Goal: Task Accomplishment & Management: Manage account settings

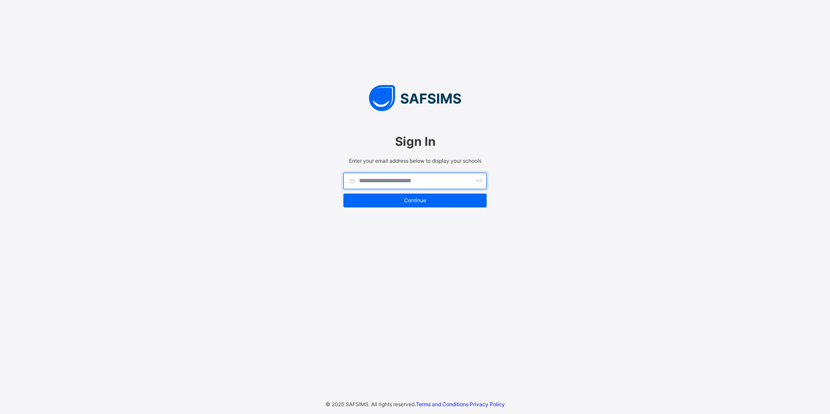
click at [401, 180] on input "text" at bounding box center [414, 181] width 143 height 16
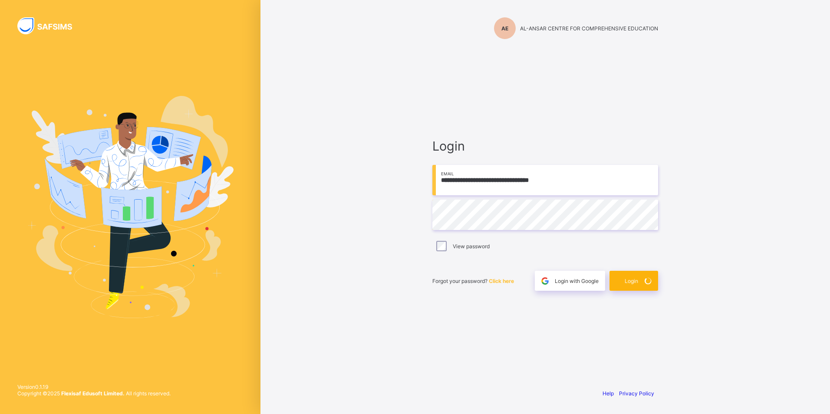
click at [629, 282] on span "Login" at bounding box center [631, 281] width 13 height 7
click at [738, 182] on div "**********" at bounding box center [546, 207] width 570 height 414
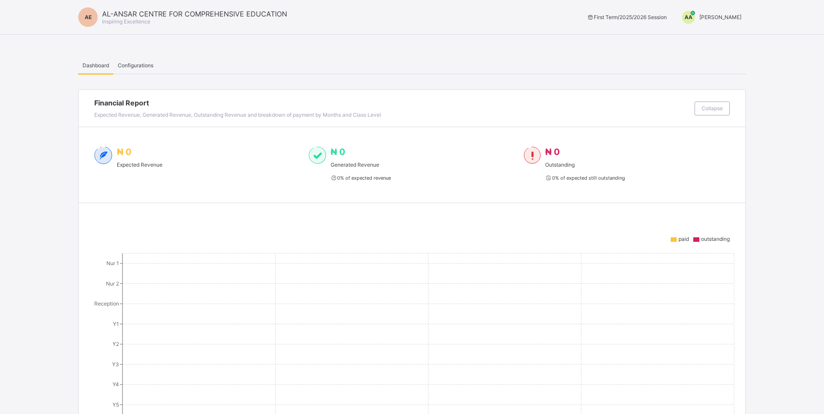
click at [714, 16] on span "[PERSON_NAME]" at bounding box center [720, 17] width 42 height 7
click at [723, 37] on span "Switch to Admin View" at bounding box center [709, 37] width 66 height 10
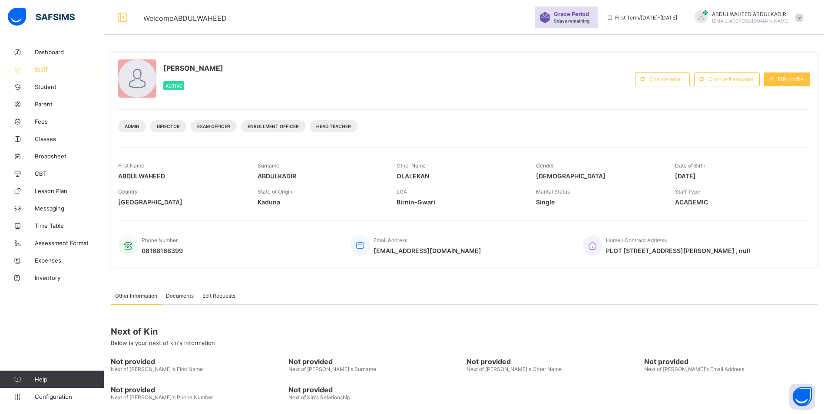
click at [42, 69] on span "Staff" at bounding box center [69, 69] width 69 height 7
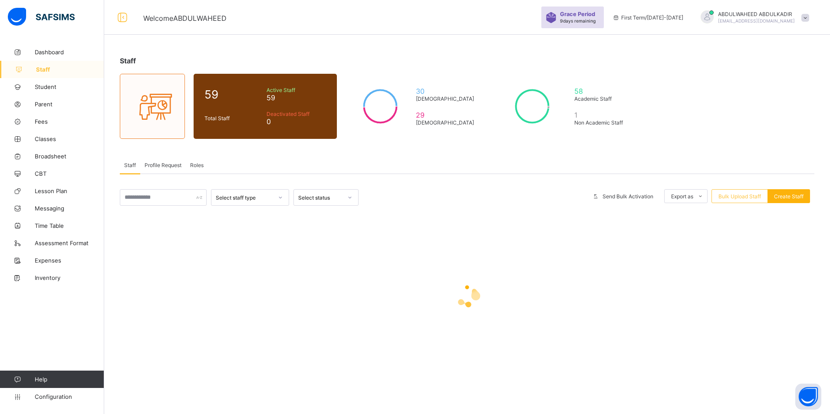
click at [791, 199] on span "Create Staff" at bounding box center [789, 196] width 30 height 7
select select "**"
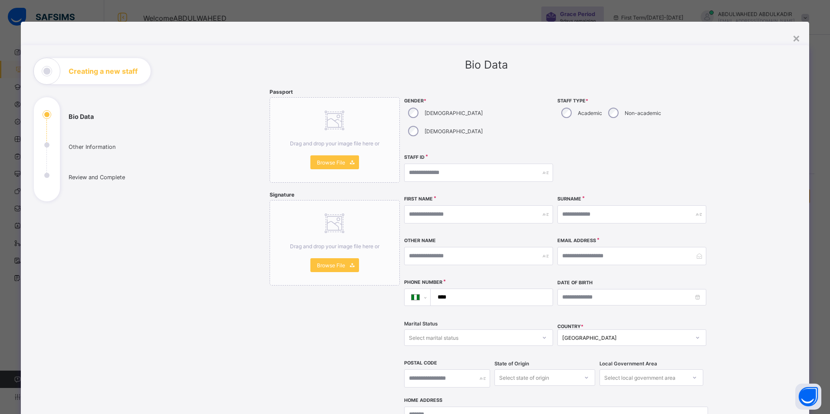
click at [572, 111] on div "Academic" at bounding box center [581, 113] width 47 height 18
click at [485, 164] on input "text" at bounding box center [478, 173] width 149 height 18
type input "**********"
click at [496, 205] on input "text" at bounding box center [478, 214] width 149 height 18
click at [570, 247] on input "email" at bounding box center [632, 256] width 149 height 18
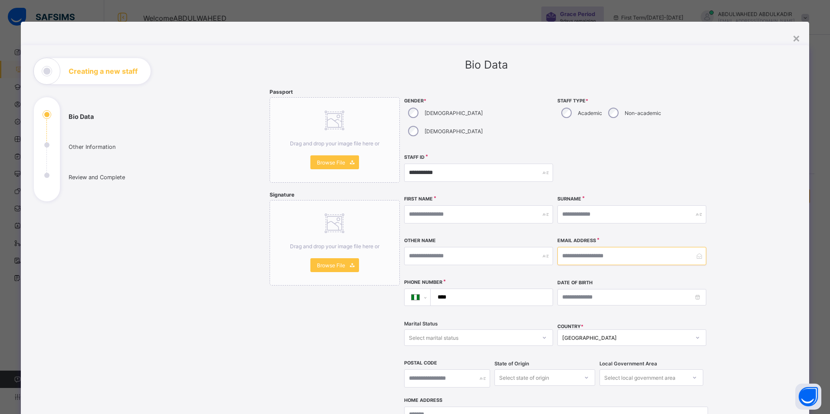
paste input "**********"
type input "**********"
click at [446, 205] on input "text" at bounding box center [478, 214] width 149 height 18
type input "*****"
click at [601, 205] on input "text" at bounding box center [628, 214] width 149 height 18
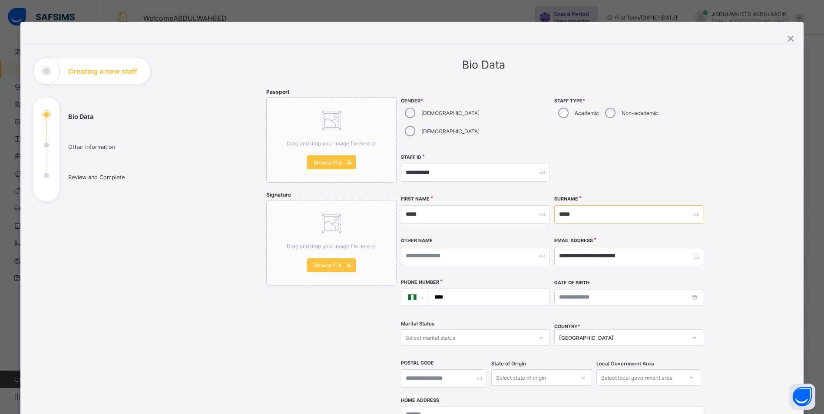
type input "*****"
type input "******"
click at [458, 289] on input "****" at bounding box center [486, 297] width 115 height 16
paste input "**********"
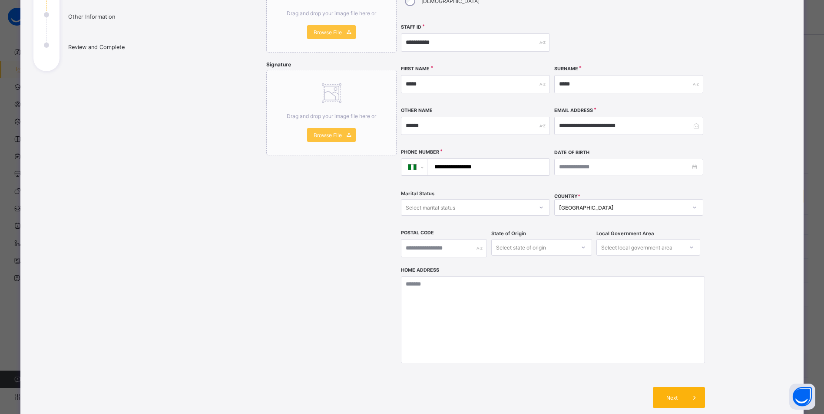
type input "**********"
click at [684, 387] on span at bounding box center [694, 397] width 21 height 21
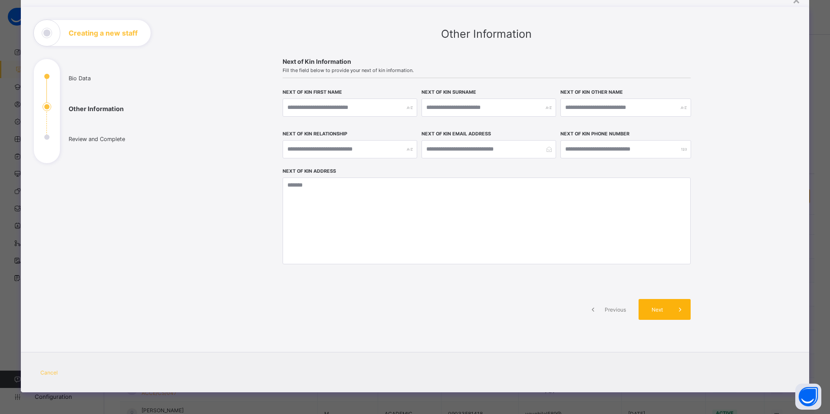
click at [658, 309] on span "Next" at bounding box center [657, 310] width 25 height 7
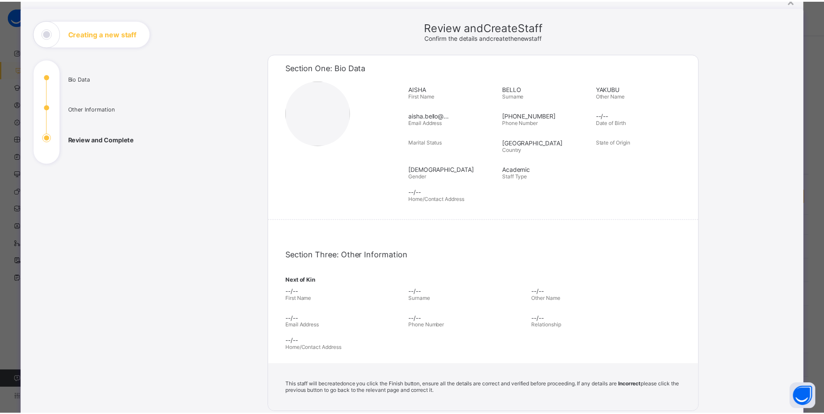
scroll to position [130, 0]
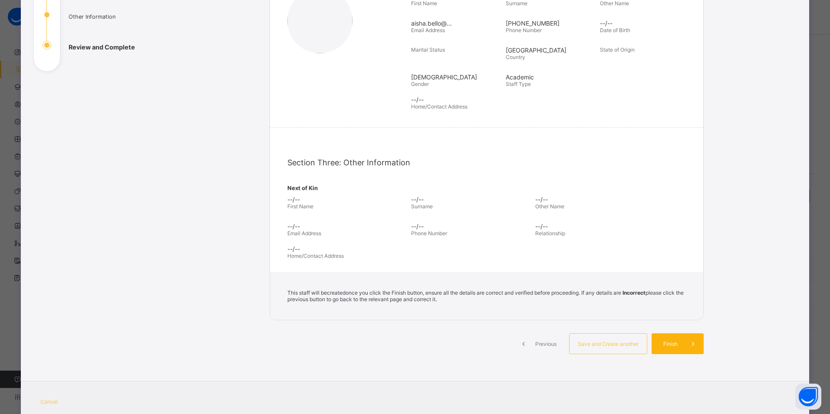
click at [669, 345] on span "Finish" at bounding box center [670, 344] width 25 height 7
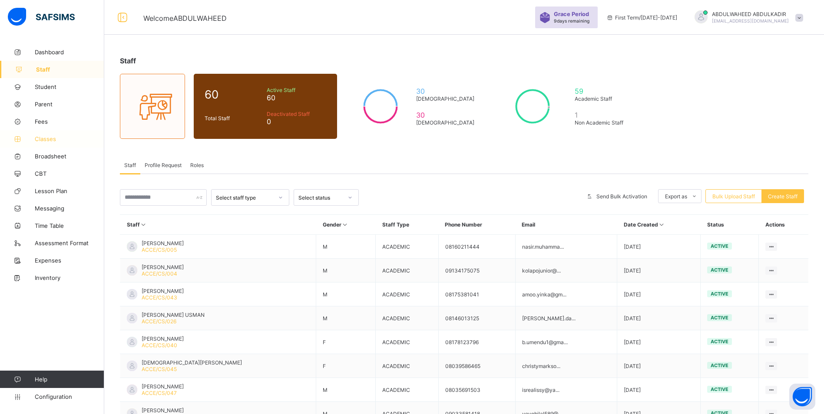
click at [46, 139] on span "Classes" at bounding box center [69, 138] width 69 height 7
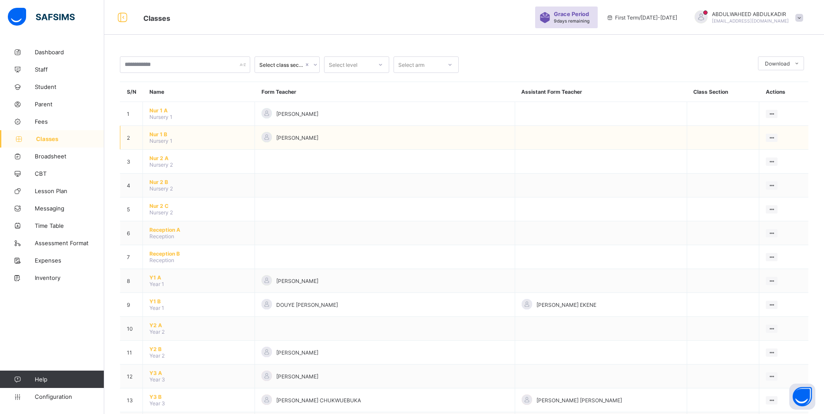
click at [161, 135] on span "Nur 1 B" at bounding box center [198, 134] width 99 height 7
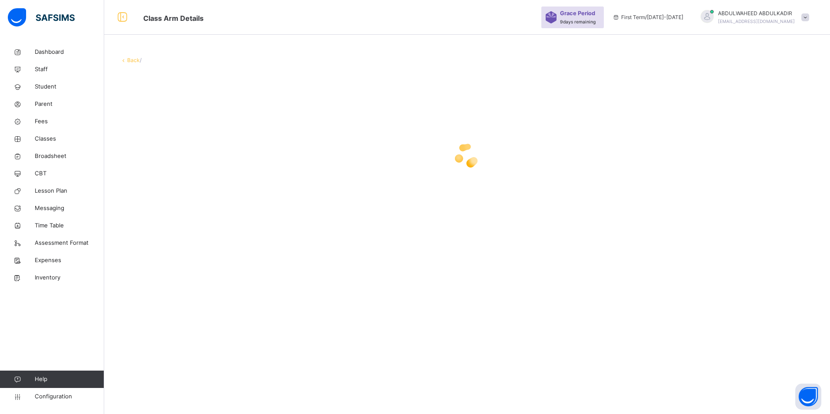
click at [131, 59] on link "Back" at bounding box center [133, 60] width 13 height 7
click at [51, 140] on span "Classes" at bounding box center [70, 139] width 68 height 9
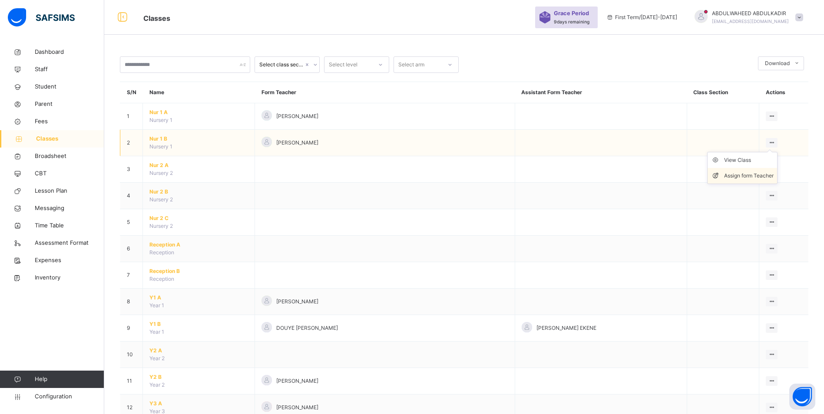
click at [736, 178] on div "Assign form Teacher" at bounding box center [748, 176] width 49 height 9
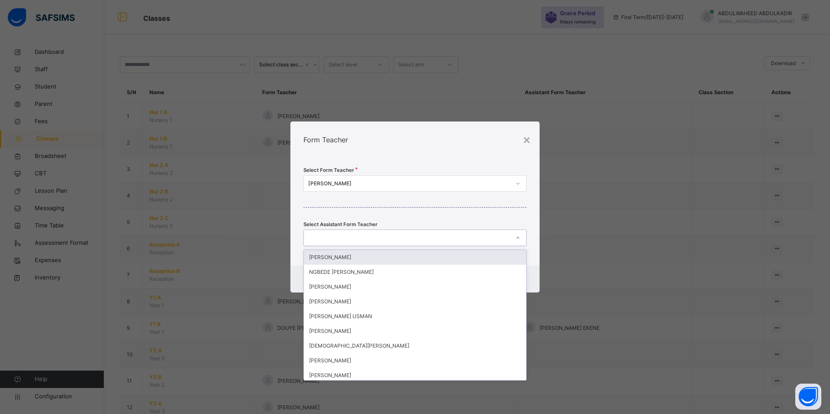
click at [513, 241] on div at bounding box center [518, 238] width 15 height 14
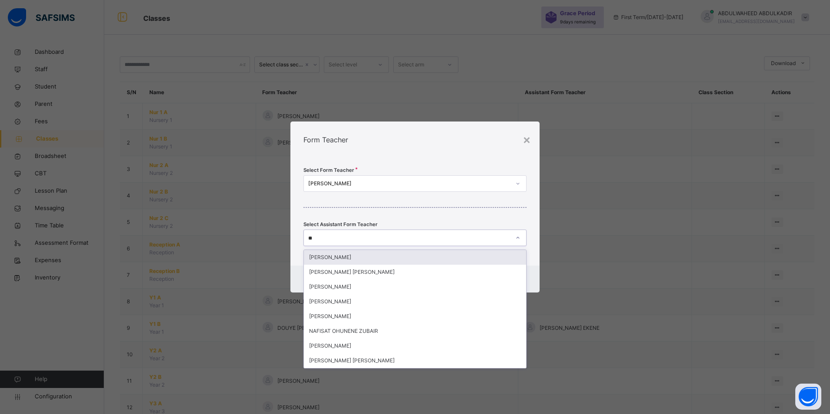
type input "***"
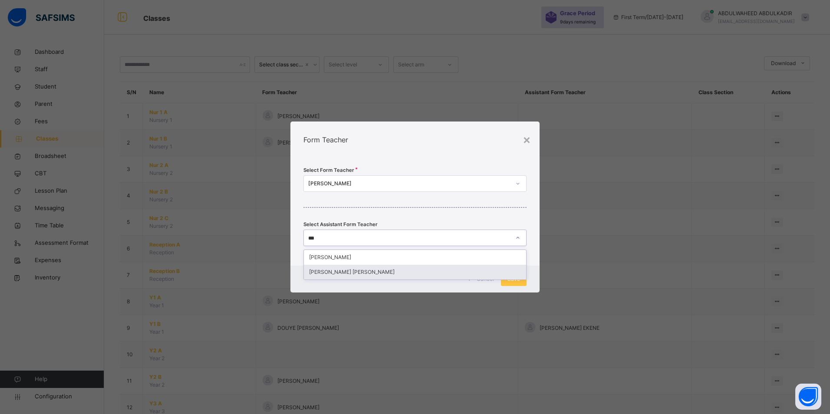
click at [398, 276] on div "[PERSON_NAME] [PERSON_NAME]" at bounding box center [415, 272] width 222 height 15
click at [518, 280] on span "Save" at bounding box center [514, 279] width 13 height 8
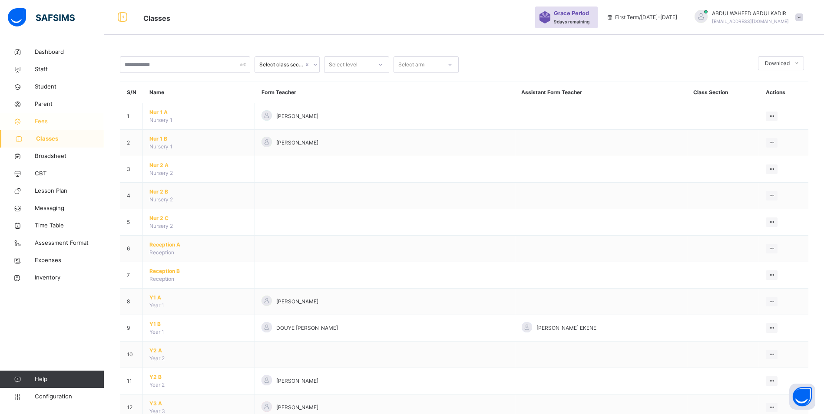
click at [51, 121] on span "Fees" at bounding box center [69, 121] width 69 height 9
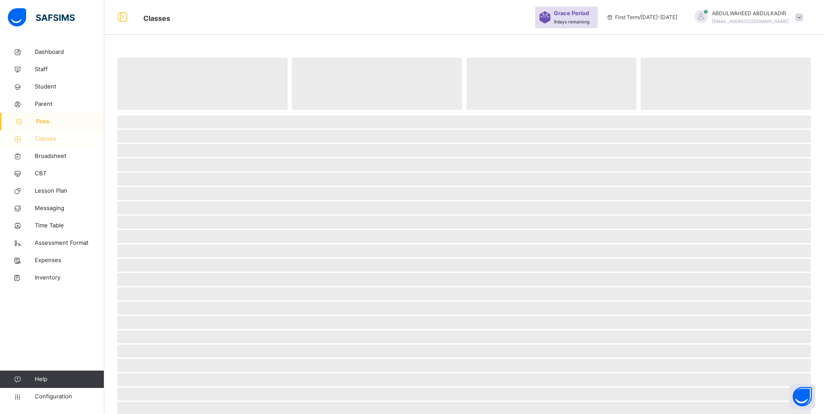
click at [49, 139] on span "Classes" at bounding box center [69, 139] width 69 height 9
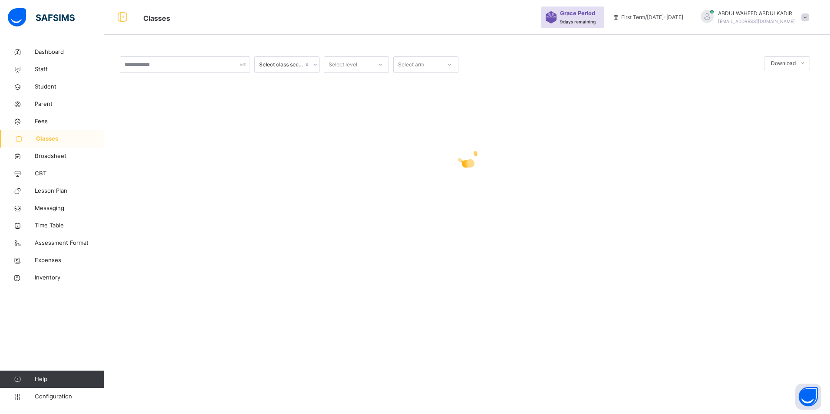
click at [45, 139] on span "Classes" at bounding box center [70, 139] width 68 height 9
click at [44, 139] on span "Classes" at bounding box center [70, 139] width 68 height 9
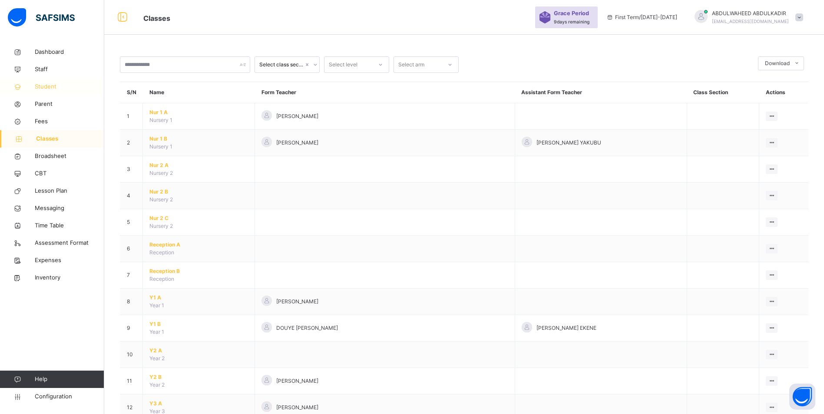
click at [43, 87] on span "Student" at bounding box center [69, 86] width 69 height 9
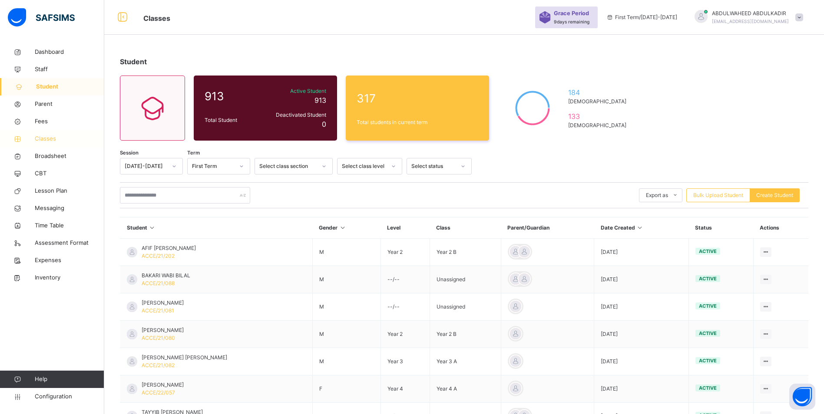
click at [46, 138] on span "Classes" at bounding box center [69, 139] width 69 height 9
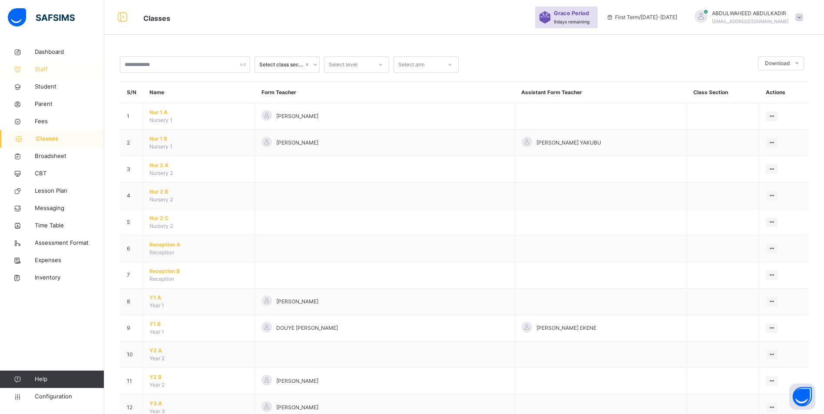
click at [37, 67] on span "Staff" at bounding box center [69, 69] width 69 height 9
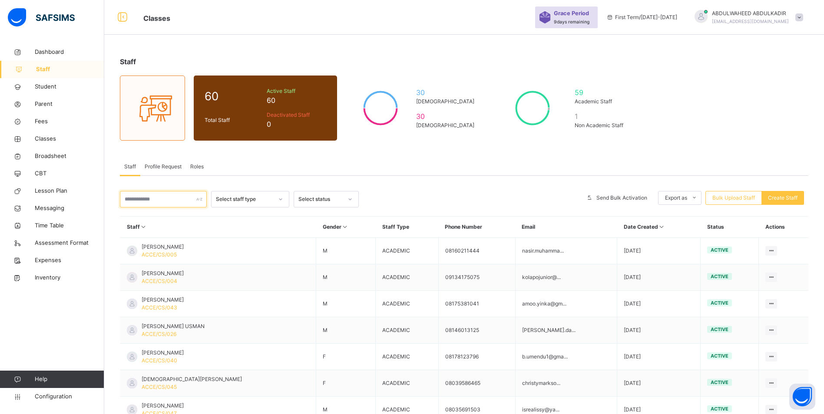
click at [168, 205] on input "text" at bounding box center [163, 199] width 87 height 16
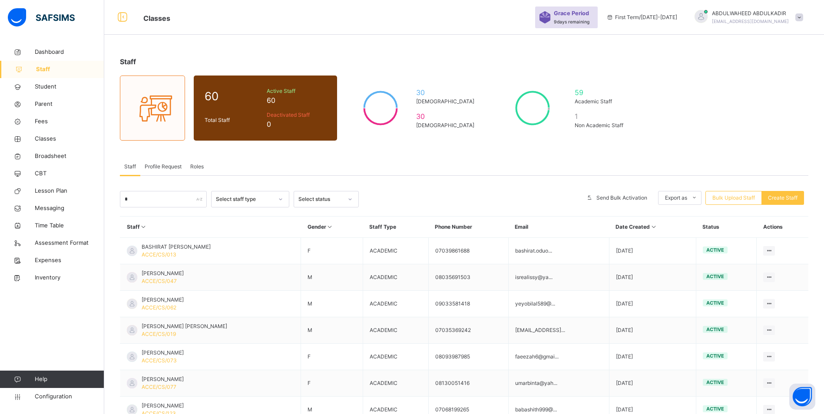
click at [447, 155] on div "Staff 60 Total Staff Active Staff 60 Deactivated Staff 0 30 [DEMOGRAPHIC_DATA] …" at bounding box center [463, 298] width 719 height 511
click at [138, 197] on input "*" at bounding box center [163, 199] width 87 height 16
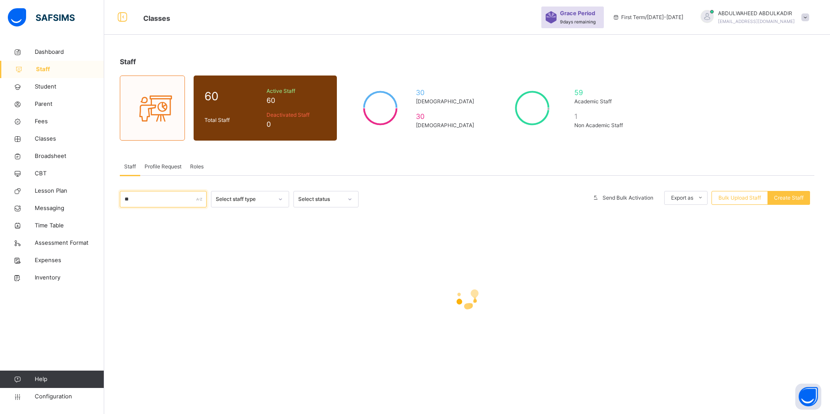
type input "**********"
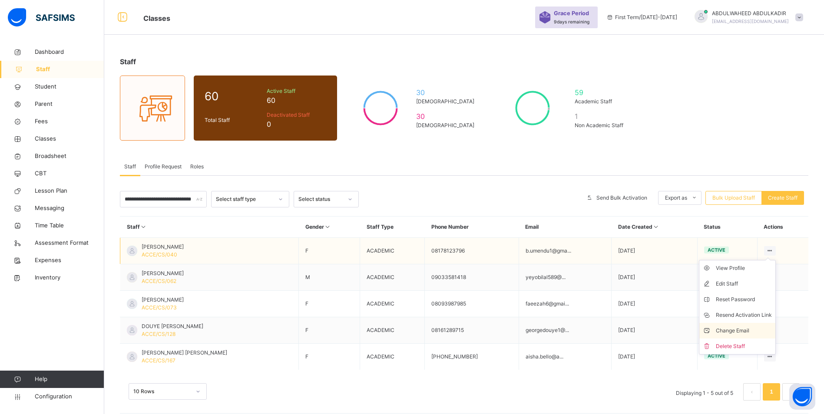
click at [739, 329] on div "Change Email" at bounding box center [744, 331] width 56 height 9
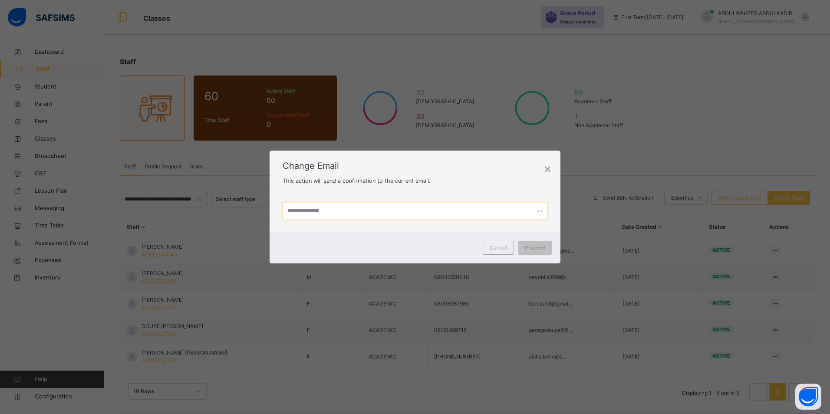
click at [330, 211] on input "text" at bounding box center [415, 211] width 264 height 16
type input "**********"
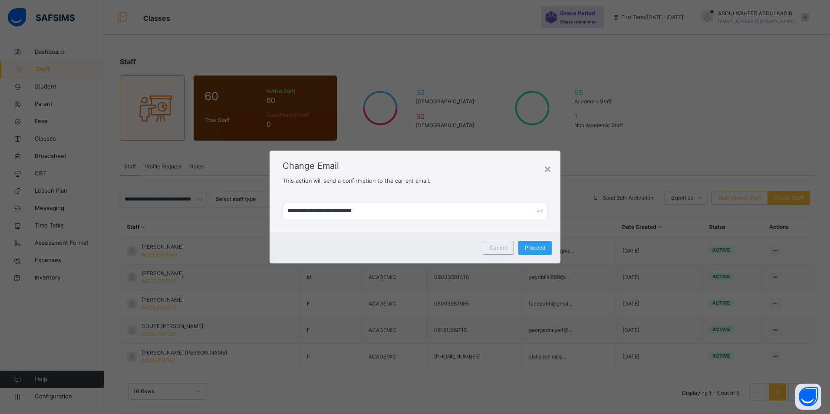
click at [536, 248] on span "Proceed" at bounding box center [535, 248] width 20 height 8
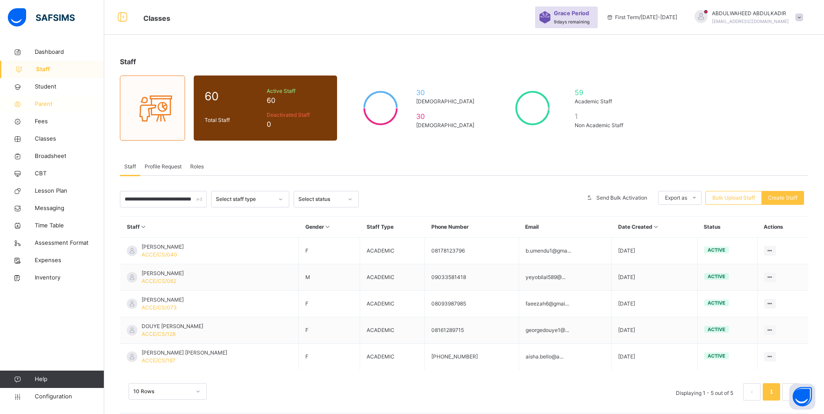
click at [39, 105] on span "Parent" at bounding box center [69, 104] width 69 height 9
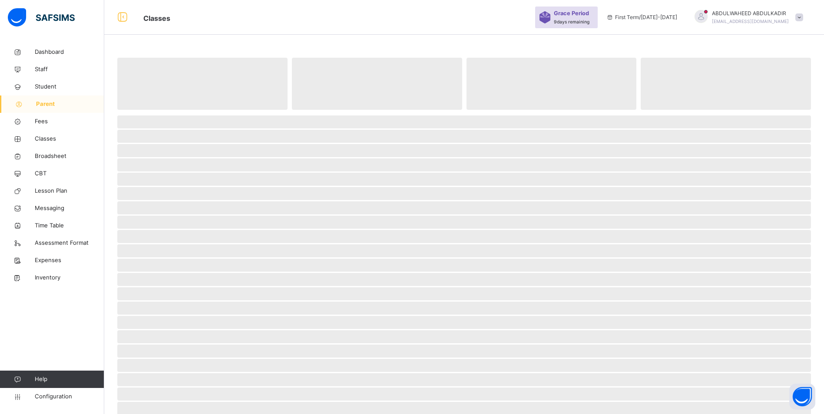
select select "**"
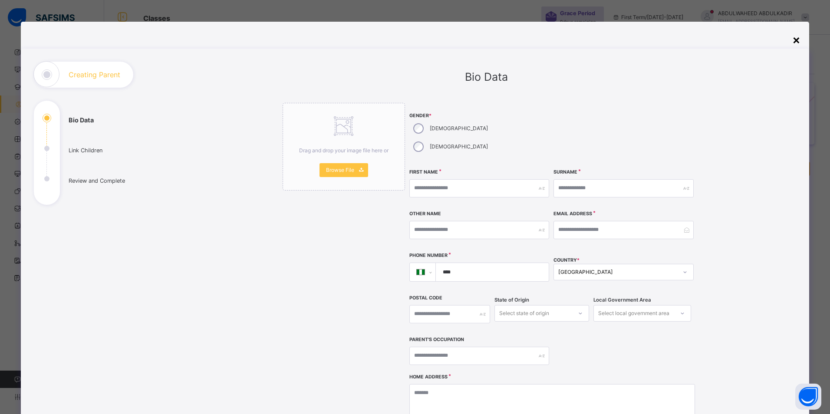
click at [795, 39] on div "×" at bounding box center [796, 39] width 8 height 18
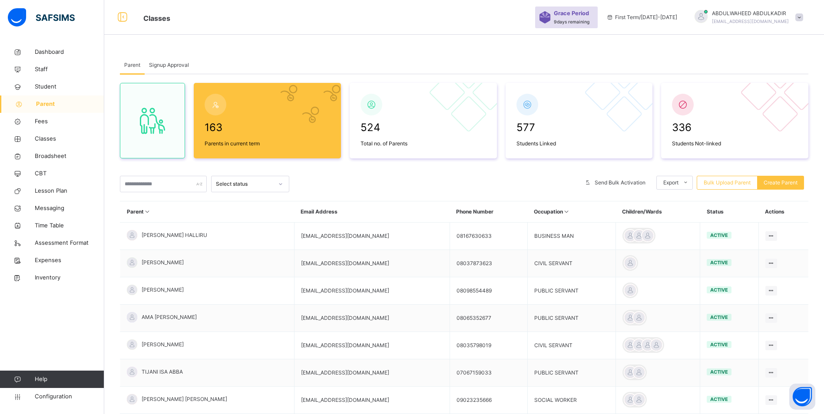
click at [162, 66] on span "Signup Approval" at bounding box center [169, 65] width 40 height 8
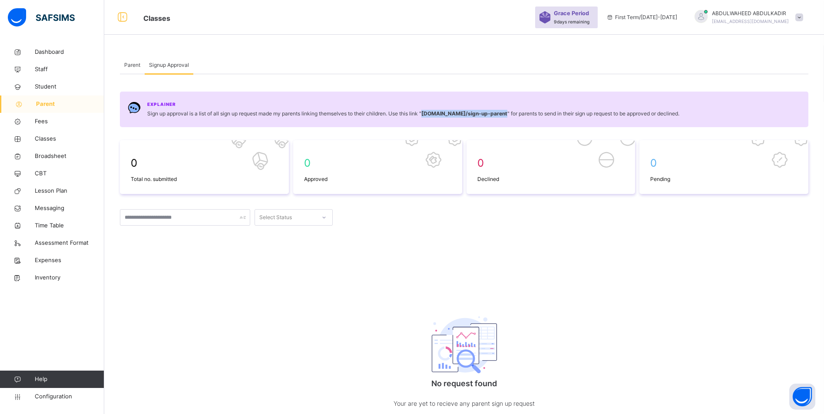
drag, startPoint x: 426, startPoint y: 112, endPoint x: 515, endPoint y: 119, distance: 89.3
click at [515, 119] on div "Explainer Sign up approval is a list of all sign up request made my parents lin…" at bounding box center [464, 110] width 688 height 36
copy b "[DOMAIN_NAME] /sign-up-parent"
click at [42, 85] on span "Student" at bounding box center [69, 86] width 69 height 9
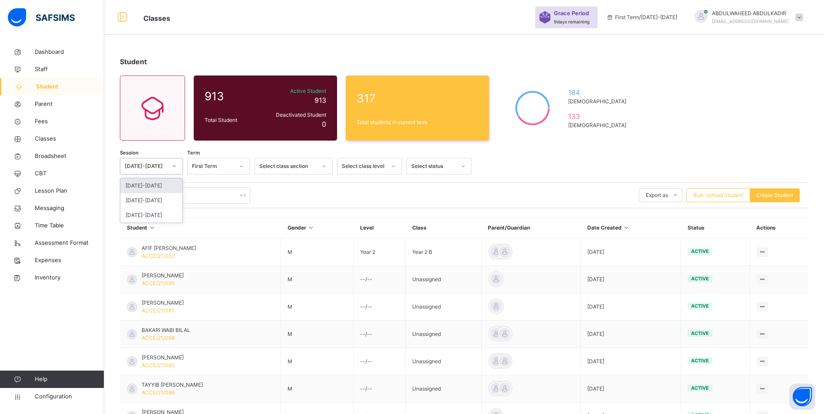
click at [173, 166] on icon at bounding box center [174, 166] width 5 height 9
click at [213, 167] on div "First Term" at bounding box center [213, 166] width 42 height 8
click at [545, 165] on div at bounding box center [637, 166] width 323 height 16
click at [159, 195] on input "text" at bounding box center [185, 195] width 130 height 16
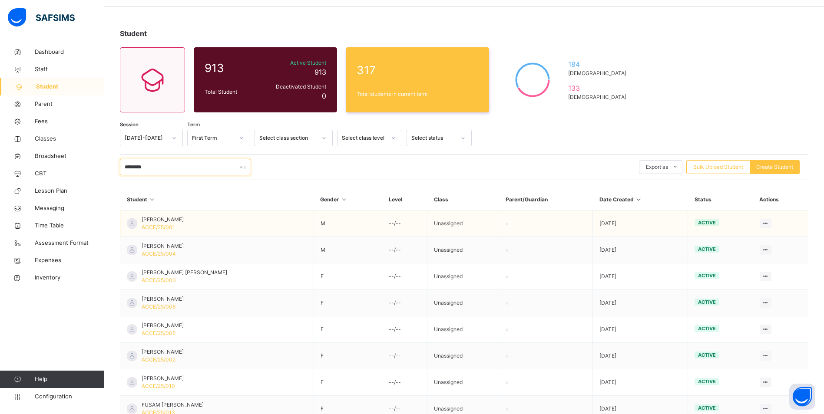
scroll to position [43, 0]
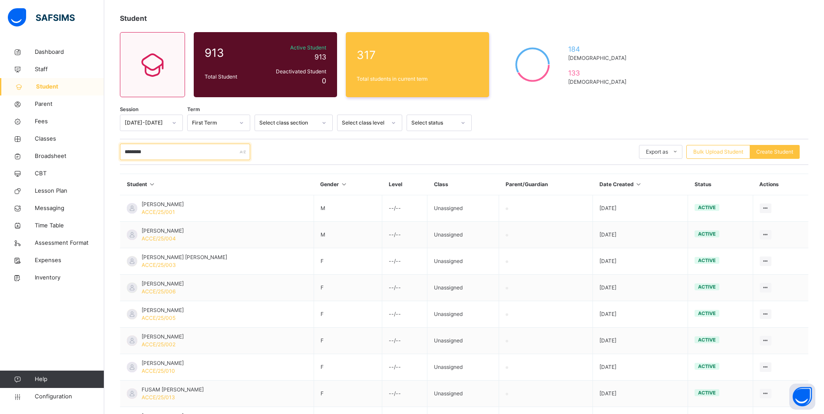
type input "********"
click at [152, 183] on icon at bounding box center [151, 184] width 7 height 7
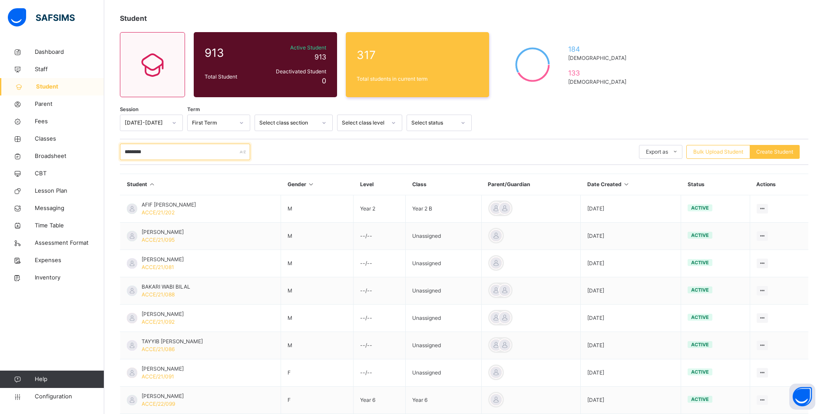
click at [164, 150] on input "********" at bounding box center [185, 152] width 130 height 16
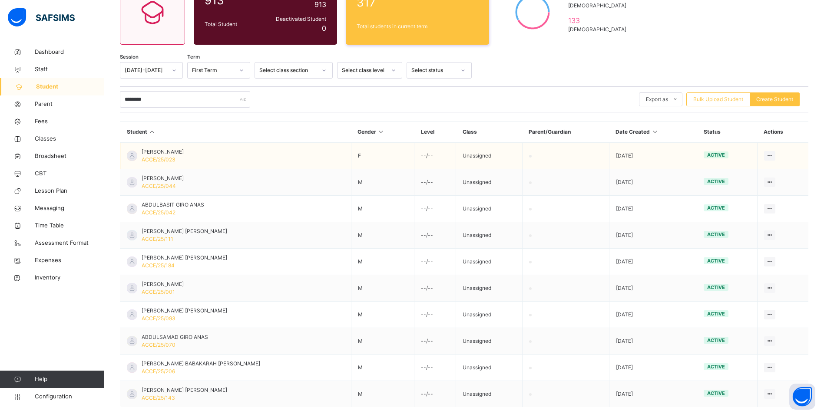
scroll to position [11, 0]
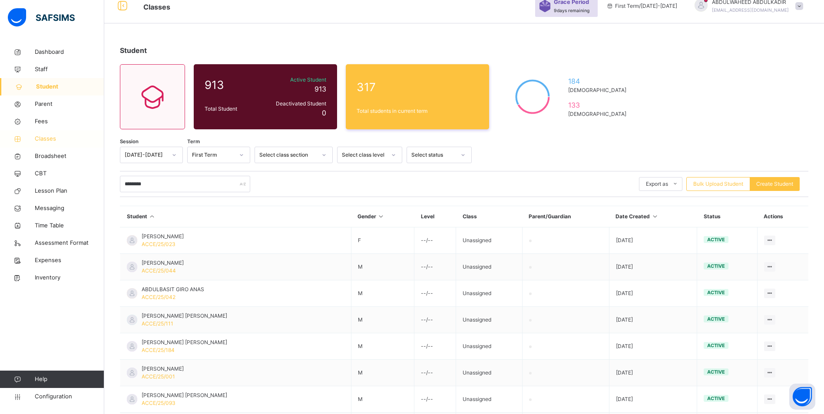
click at [45, 141] on span "Classes" at bounding box center [69, 139] width 69 height 9
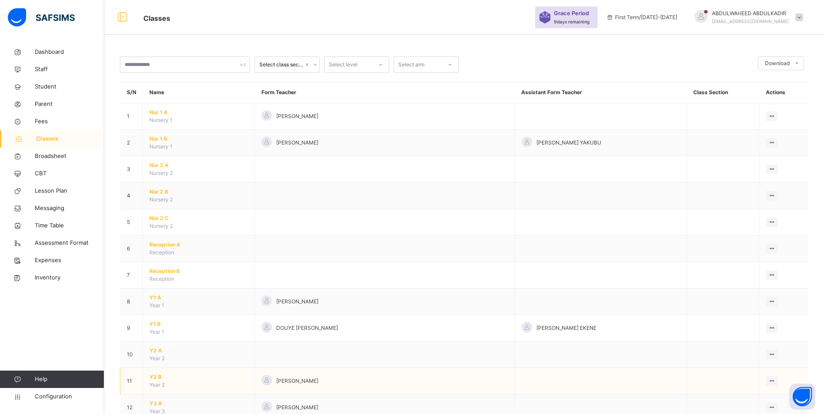
click at [517, 384] on td at bounding box center [601, 381] width 172 height 26
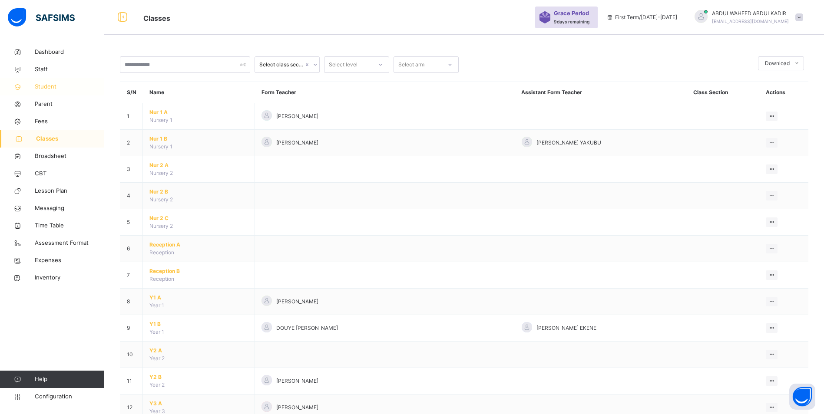
click at [47, 86] on span "Student" at bounding box center [69, 86] width 69 height 9
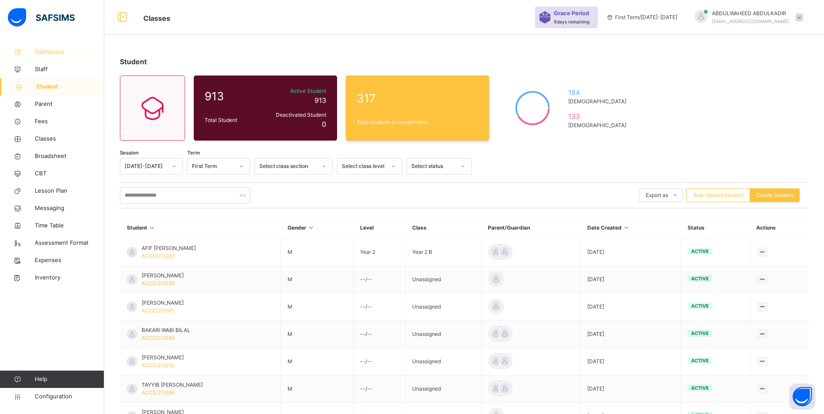
click at [53, 52] on span "Dashboard" at bounding box center [69, 52] width 69 height 9
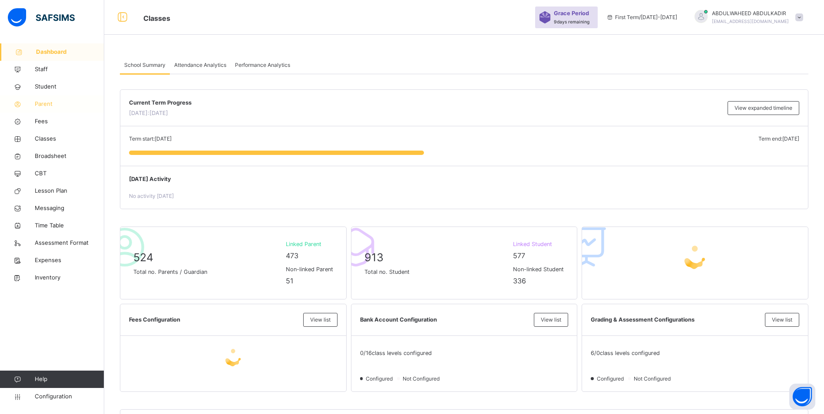
click at [47, 104] on span "Parent" at bounding box center [69, 104] width 69 height 9
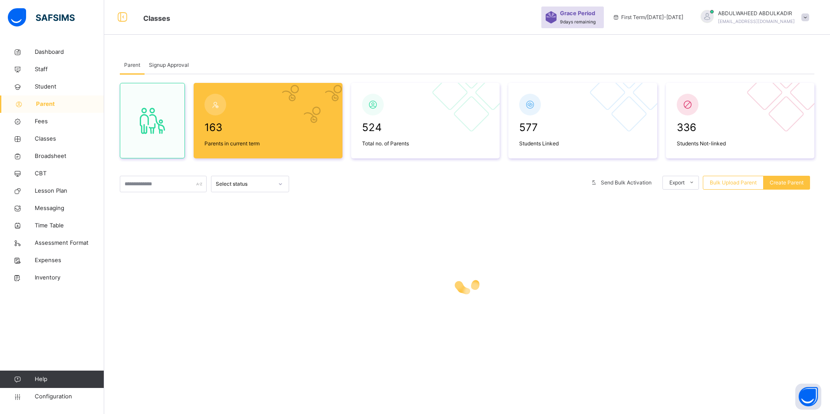
click at [169, 66] on span "Signup Approval" at bounding box center [169, 65] width 40 height 8
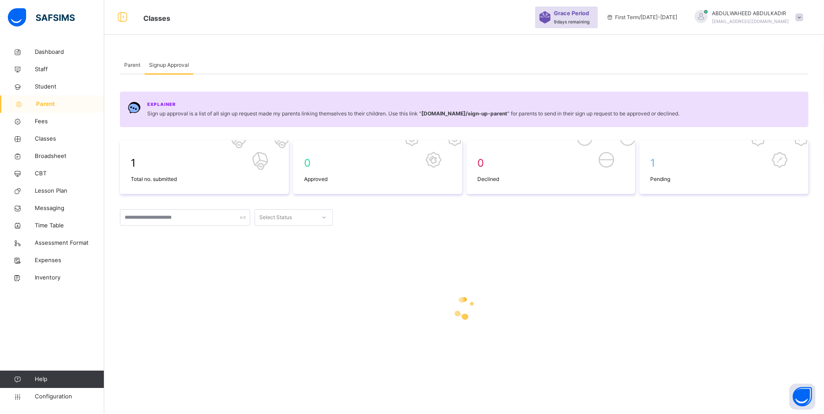
click at [52, 103] on span "Parent" at bounding box center [70, 104] width 68 height 9
click at [179, 162] on span "1" at bounding box center [204, 163] width 147 height 16
click at [137, 162] on span "1" at bounding box center [204, 163] width 147 height 16
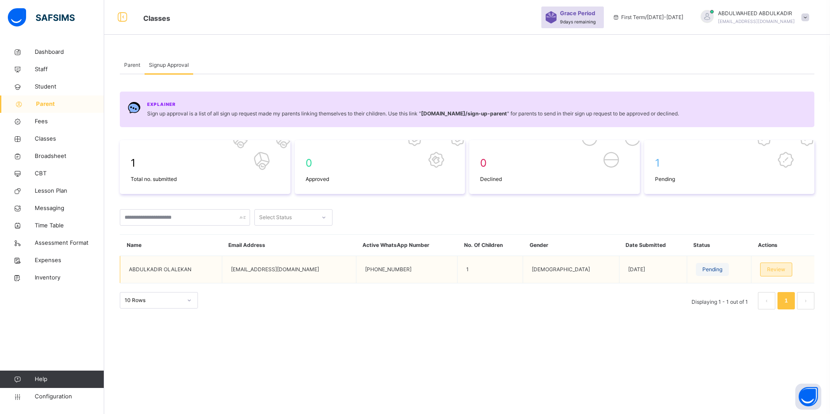
click at [769, 271] on span "Review" at bounding box center [776, 270] width 18 height 8
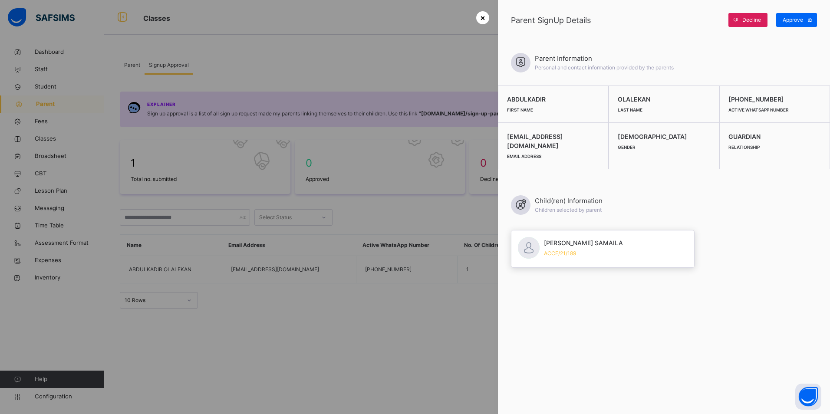
click at [480, 17] on span "×" at bounding box center [482, 18] width 5 height 12
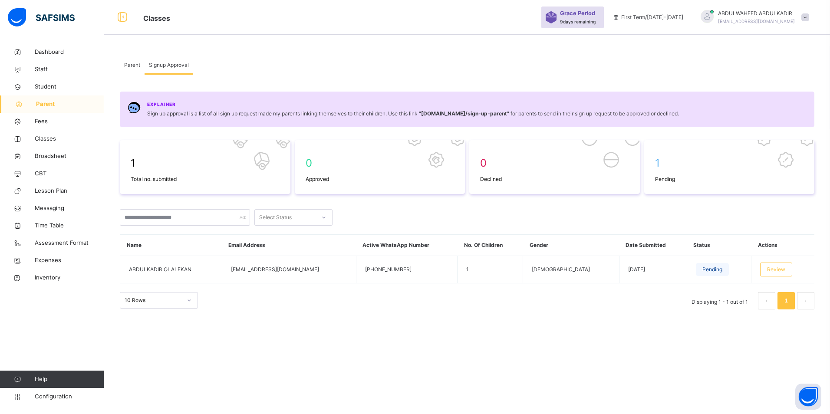
click at [129, 66] on span "Parent" at bounding box center [132, 65] width 16 height 8
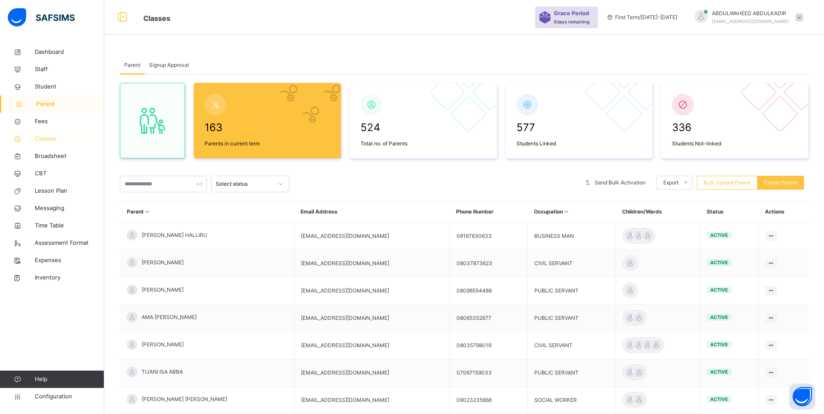
click at [49, 137] on span "Classes" at bounding box center [69, 139] width 69 height 9
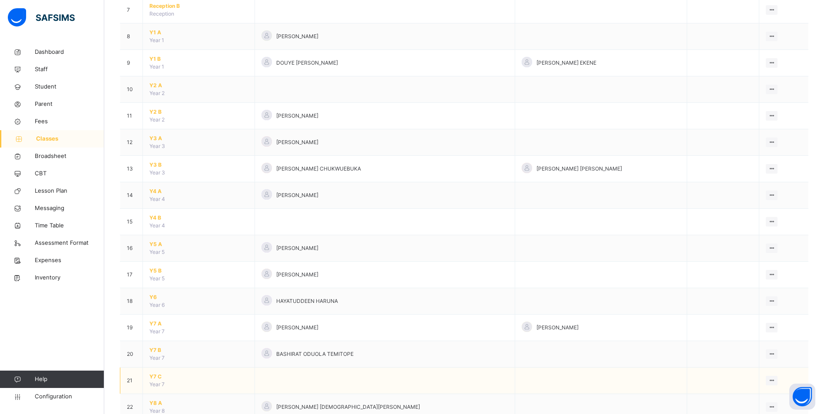
scroll to position [347, 0]
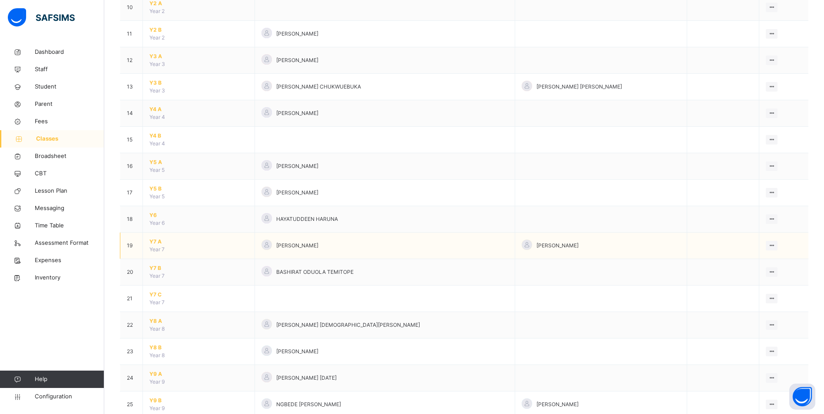
click at [158, 240] on span "Y7 A" at bounding box center [198, 242] width 99 height 8
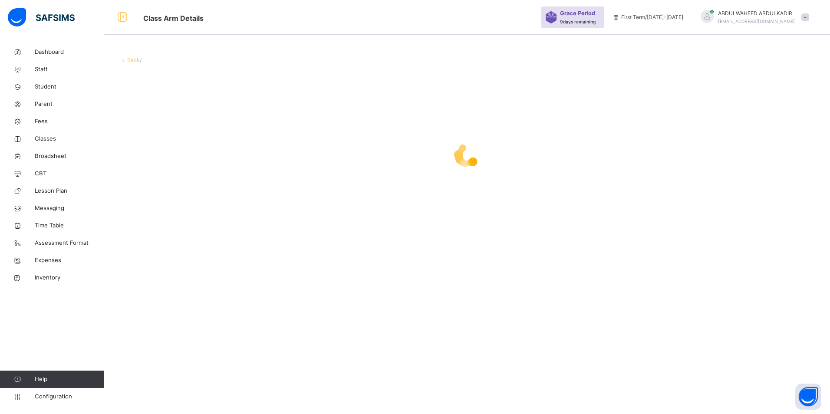
click at [209, 127] on div at bounding box center [467, 155] width 695 height 165
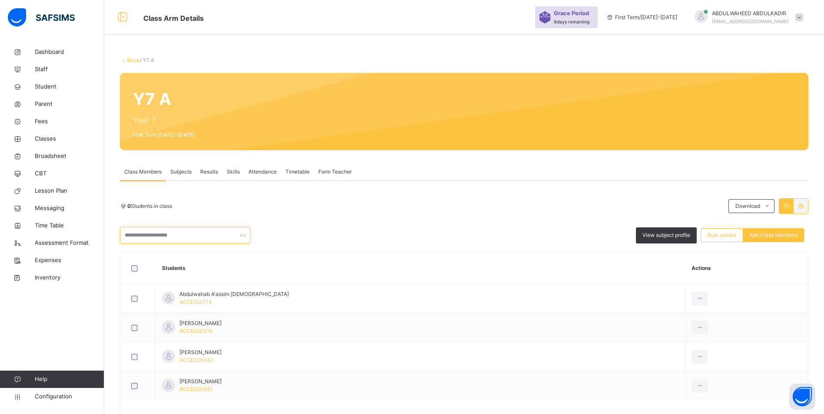
click at [137, 234] on input "text" at bounding box center [185, 235] width 130 height 16
paste input "**********"
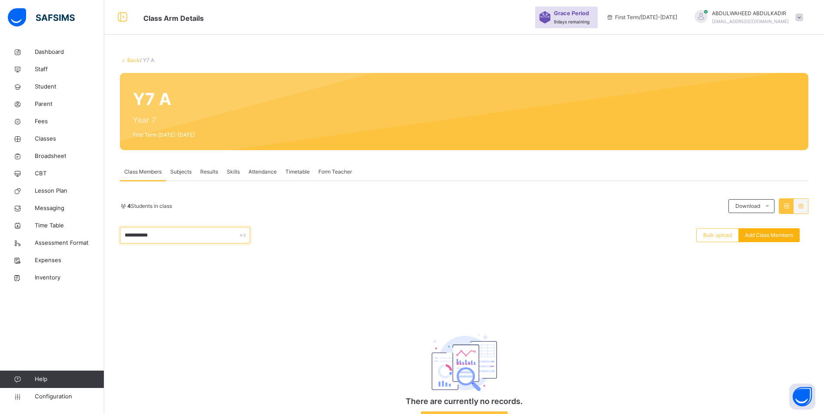
type input "**********"
click at [782, 237] on span "Add Class Members" at bounding box center [769, 235] width 48 height 8
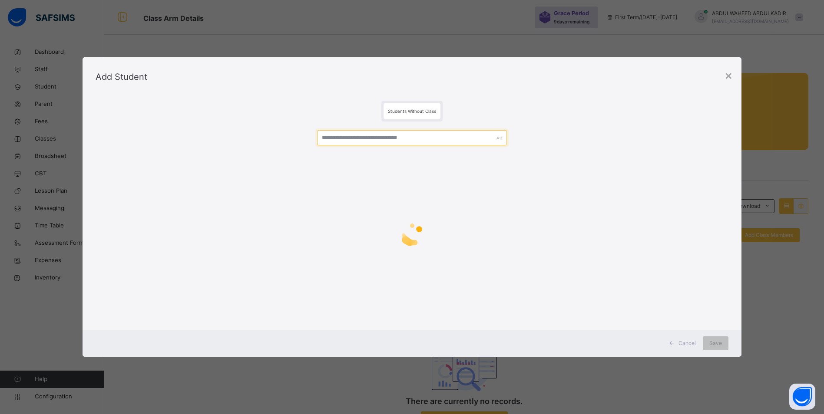
click at [382, 136] on input "text" at bounding box center [412, 137] width 190 height 15
paste input "**********"
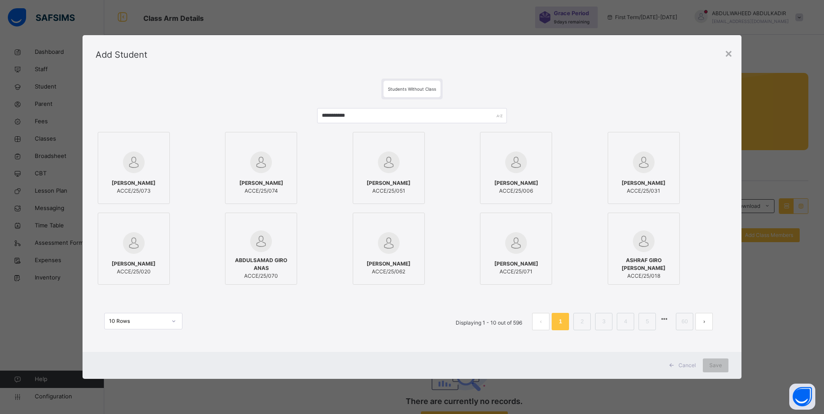
click at [263, 181] on span "[PERSON_NAME]" at bounding box center [261, 183] width 44 height 8
click at [367, 118] on input "**********" at bounding box center [415, 115] width 191 height 15
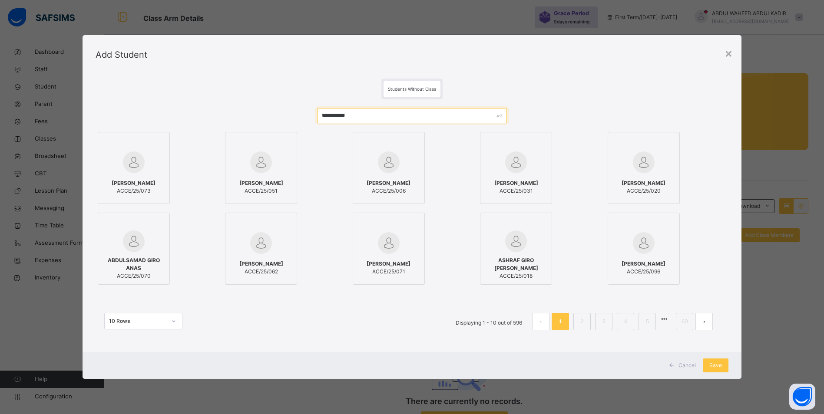
type input "**********"
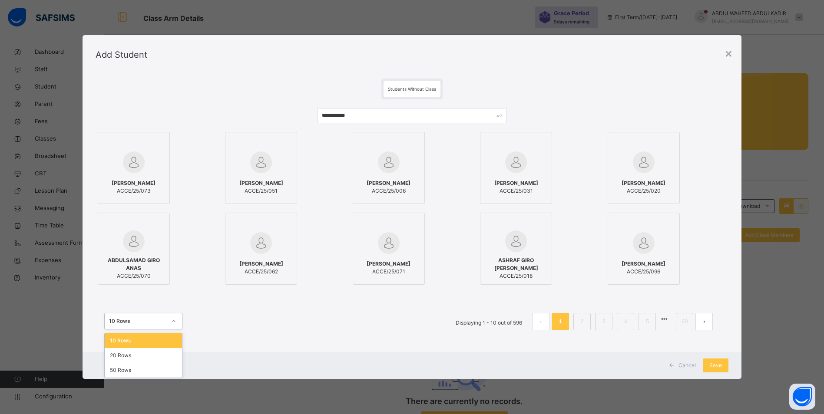
click at [172, 322] on icon at bounding box center [173, 321] width 5 height 9
click at [139, 373] on div "50 Rows" at bounding box center [143, 370] width 77 height 15
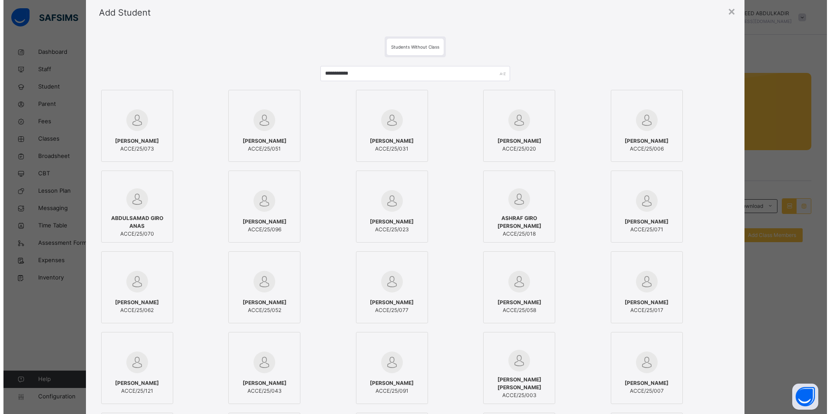
scroll to position [43, 0]
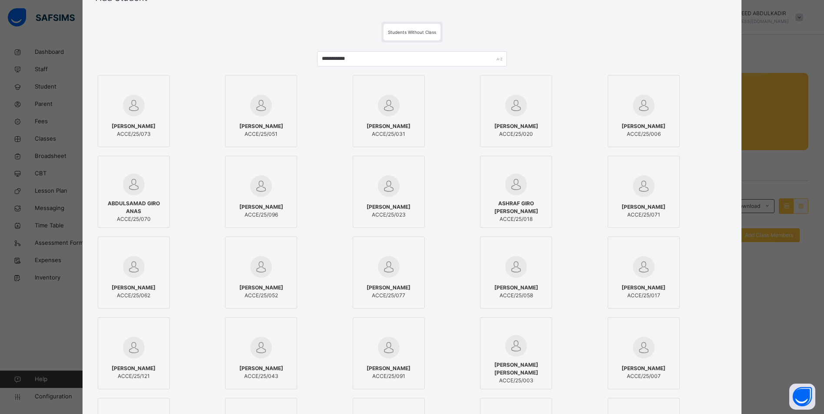
click at [400, 283] on div "[PERSON_NAME] ACCE/25/077" at bounding box center [388, 292] width 63 height 24
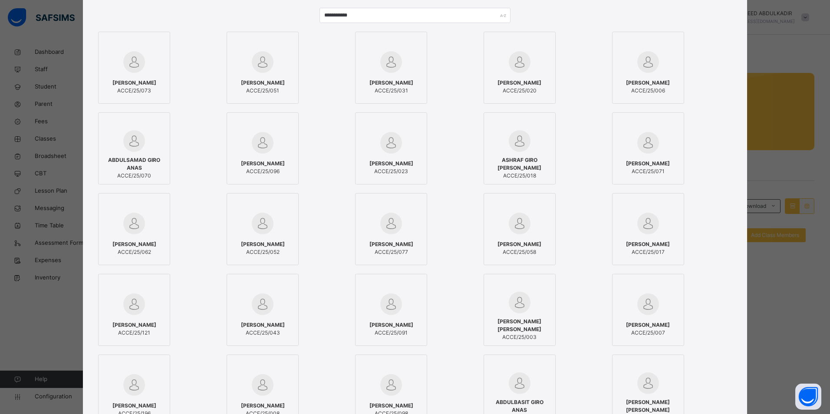
scroll to position [130, 0]
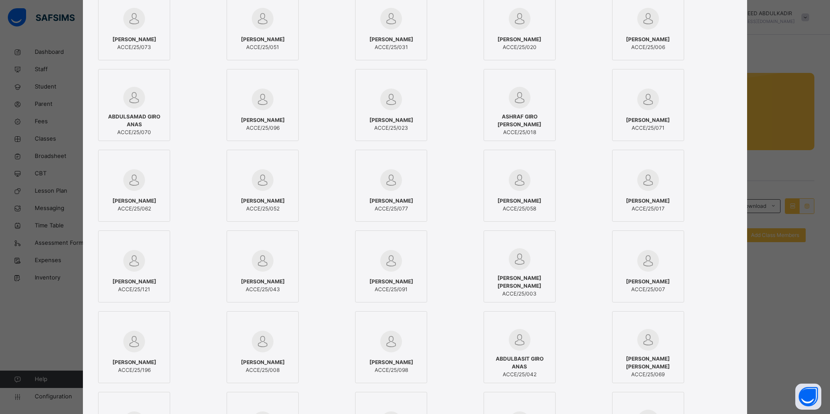
click at [194, 34] on div "[PERSON_NAME] ACCE/25/073" at bounding box center [158, 24] width 120 height 72
click at [146, 274] on div "[PERSON_NAME] ACCE/25/121" at bounding box center [134, 286] width 63 height 24
click at [393, 276] on div "[PERSON_NAME] ACCE/25/091" at bounding box center [391, 286] width 63 height 24
click at [383, 356] on div "[PERSON_NAME] ACCE/25/098" at bounding box center [391, 366] width 63 height 24
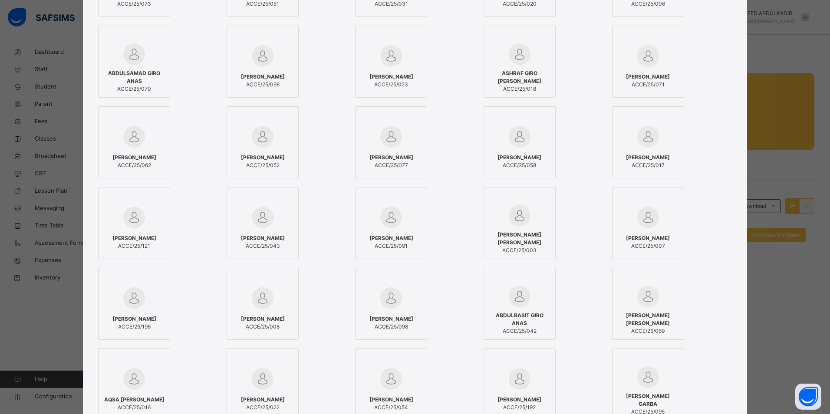
scroll to position [217, 0]
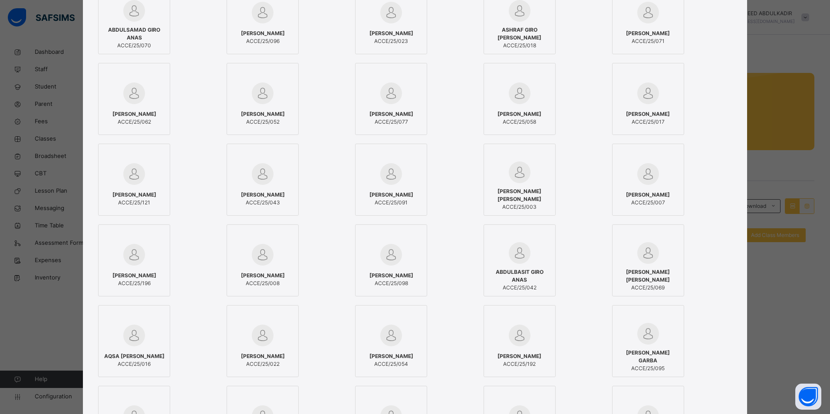
click at [478, 324] on div "[PERSON_NAME] ACCE/25/073 [PERSON_NAME] ACCE/25/051 [PERSON_NAME]/25/031 [PERSO…" at bounding box center [415, 300] width 638 height 803
click at [511, 332] on img at bounding box center [520, 336] width 22 height 22
click at [650, 350] on span "[PERSON_NAME] GARBA" at bounding box center [648, 357] width 63 height 16
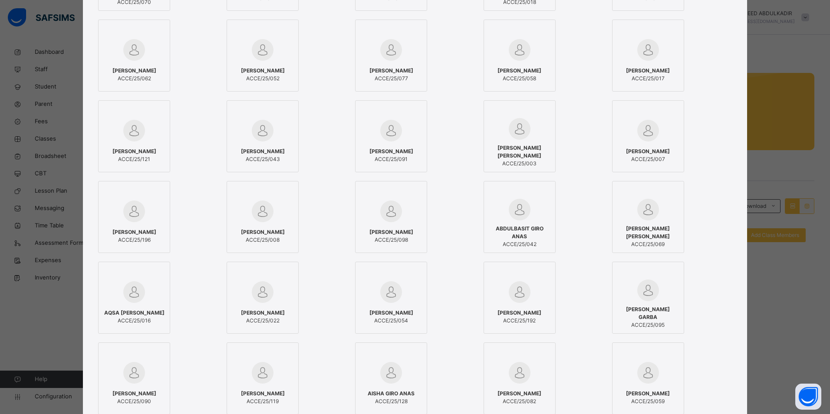
scroll to position [304, 0]
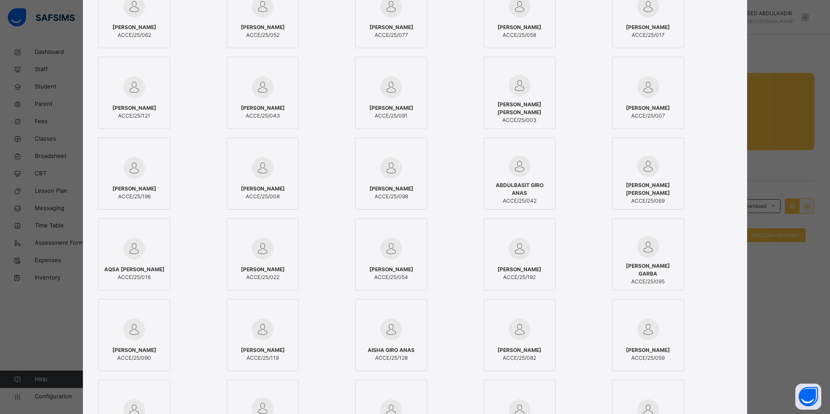
click at [511, 348] on span "[PERSON_NAME]" at bounding box center [520, 350] width 44 height 8
click at [399, 345] on div "AISHA GIRO ANAS ACCE/25/128" at bounding box center [391, 354] width 63 height 24
click at [265, 355] on span "ACCE/25/119" at bounding box center [263, 358] width 44 height 8
click at [137, 350] on span "[PERSON_NAME]" at bounding box center [134, 350] width 44 height 8
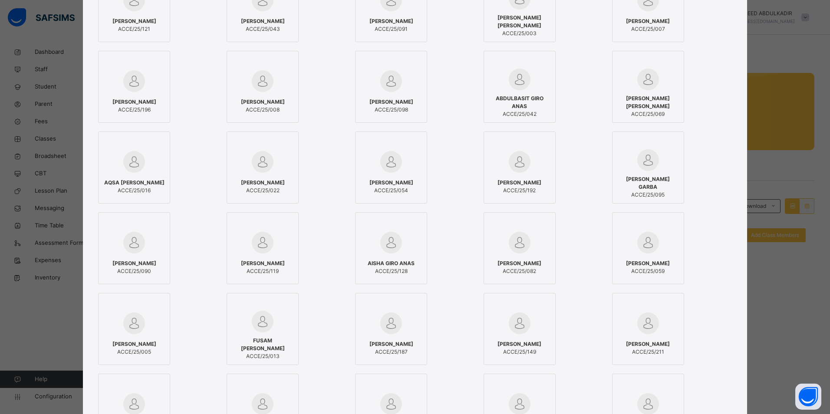
click at [533, 250] on div at bounding box center [519, 242] width 63 height 25
click at [527, 175] on div "[PERSON_NAME] ACCE/25/192" at bounding box center [519, 187] width 63 height 24
click at [194, 82] on div "[PERSON_NAME] ALI ACCE/25/196" at bounding box center [158, 87] width 120 height 72
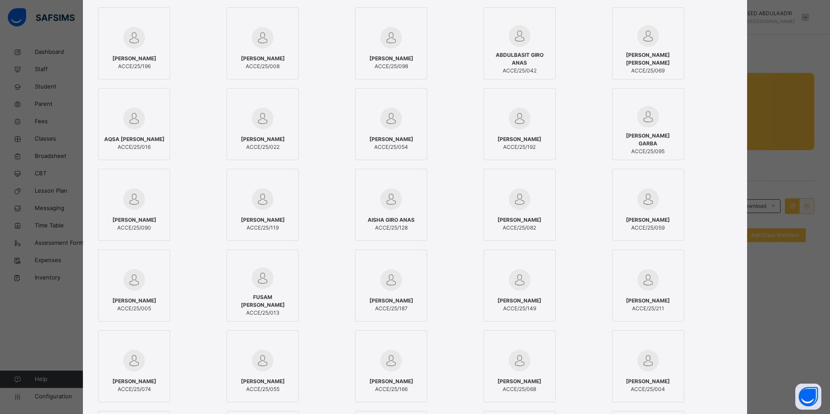
scroll to position [478, 0]
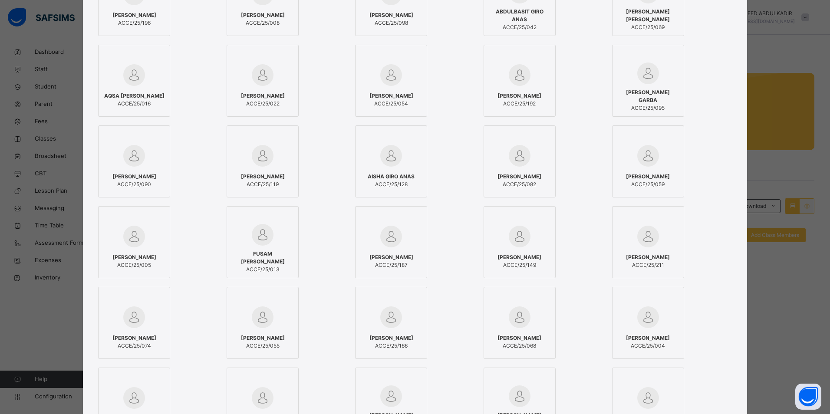
click at [139, 339] on span "[PERSON_NAME]" at bounding box center [134, 338] width 44 height 8
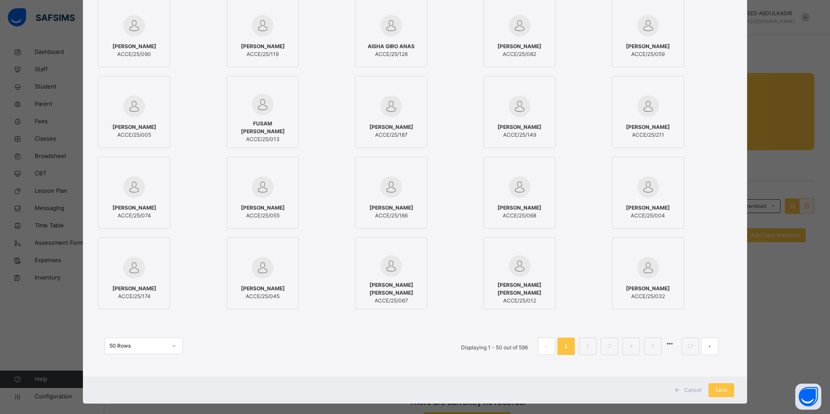
scroll to position [619, 0]
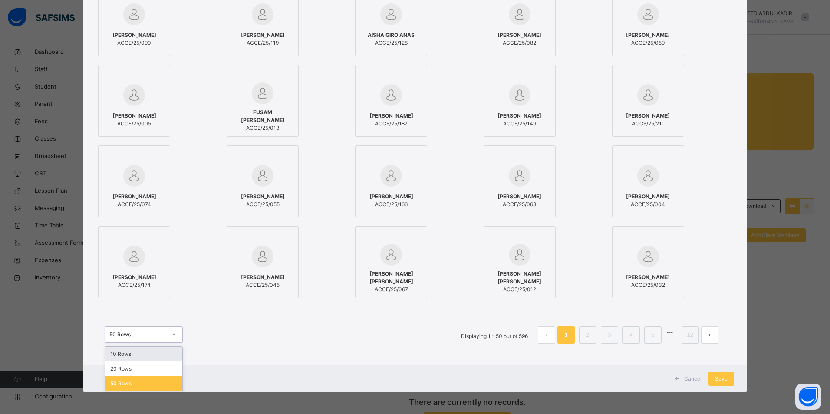
click at [172, 337] on icon at bounding box center [174, 334] width 5 height 9
click at [362, 317] on div "50 Rows Displaying 1 - 50 out of 596 1 2 3 4 5 12" at bounding box center [415, 330] width 638 height 43
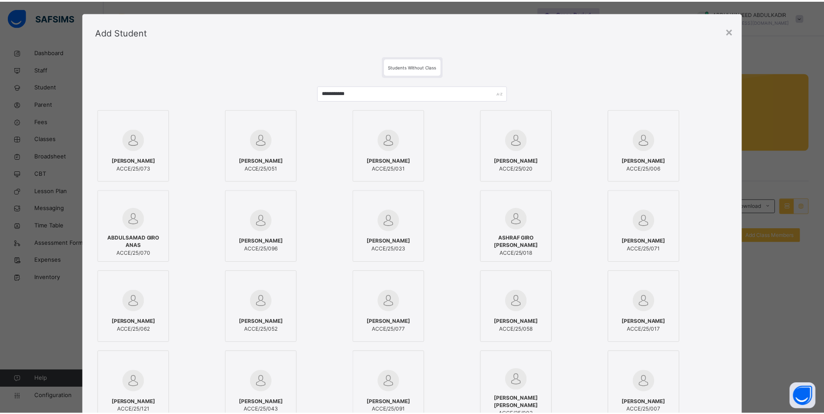
scroll to position [0, 0]
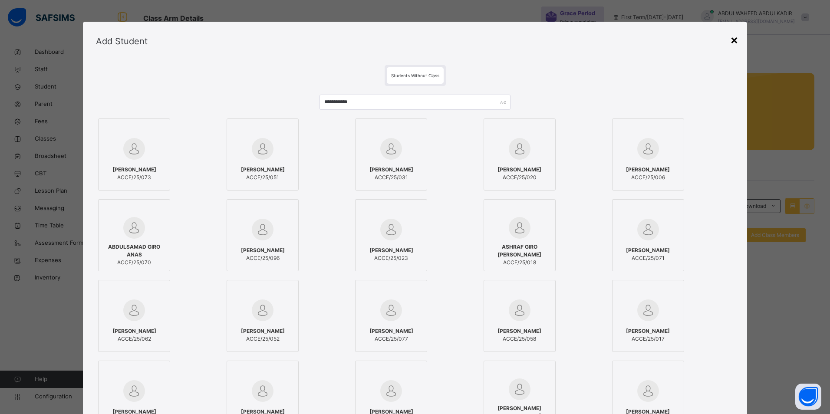
click at [733, 40] on div "×" at bounding box center [734, 39] width 8 height 18
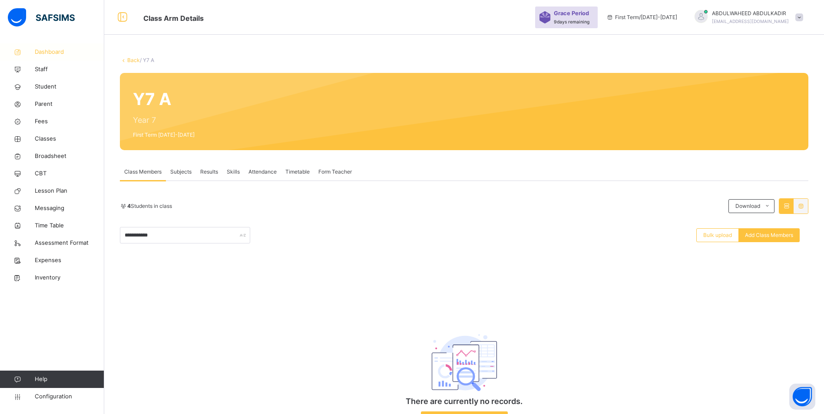
click at [51, 52] on span "Dashboard" at bounding box center [69, 52] width 69 height 9
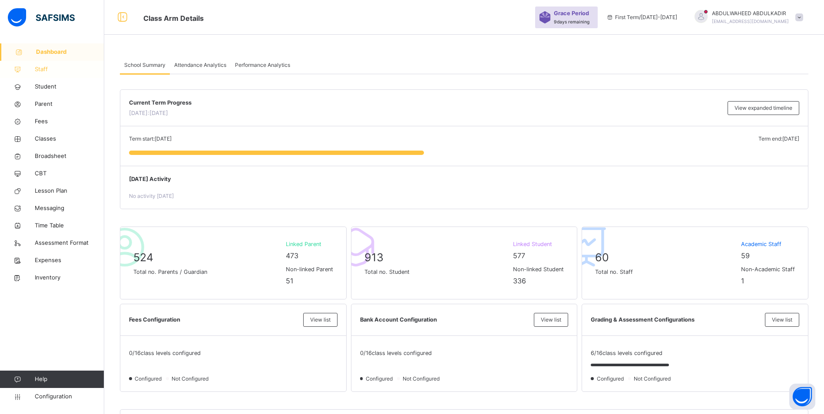
click at [41, 69] on span "Staff" at bounding box center [69, 69] width 69 height 9
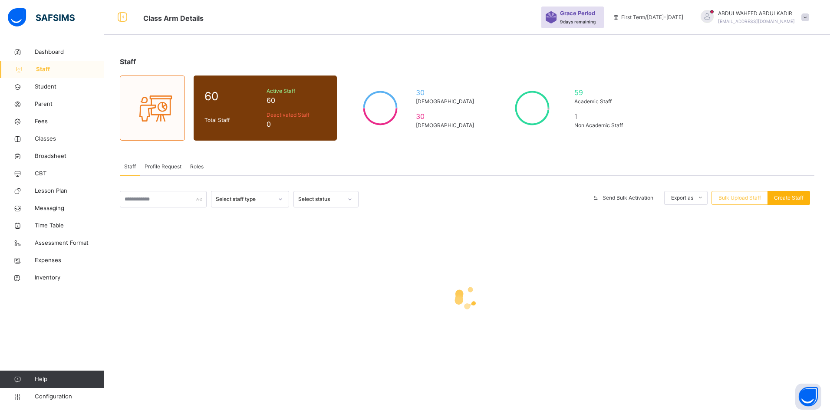
click at [789, 198] on span "Create Staff" at bounding box center [789, 198] width 30 height 8
select select "**"
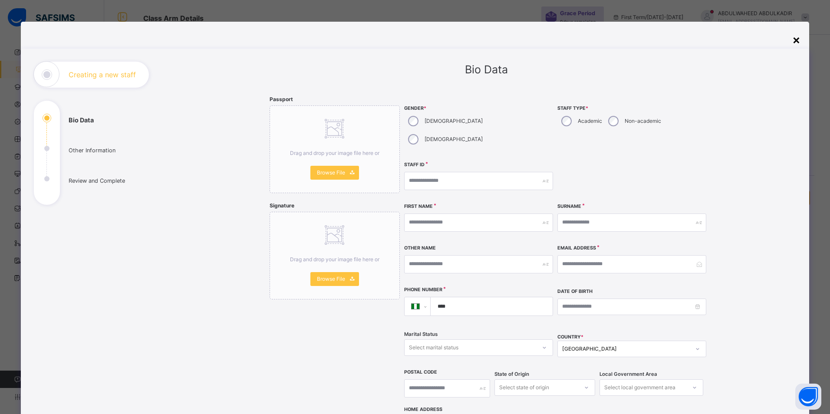
click at [792, 41] on div "×" at bounding box center [796, 39] width 8 height 18
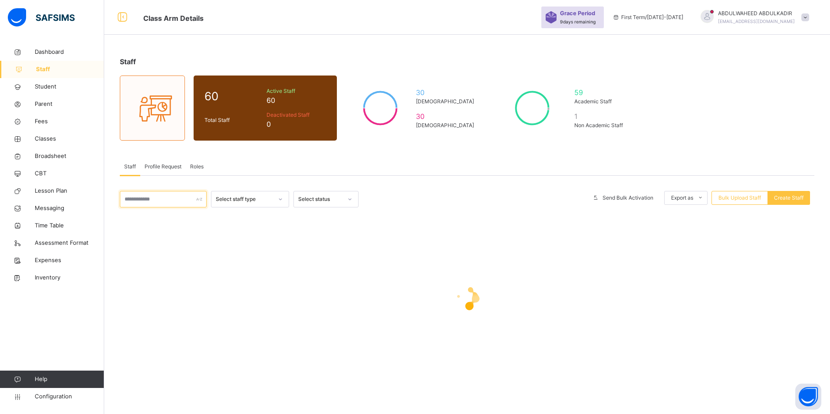
click at [170, 196] on input "text" at bounding box center [163, 199] width 87 height 16
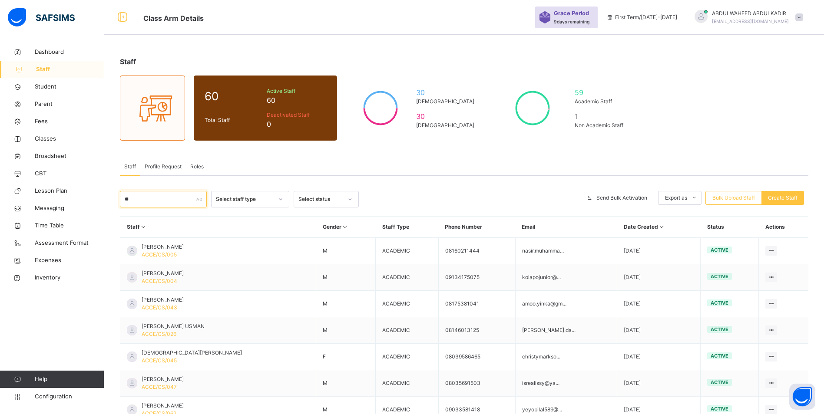
type input "*"
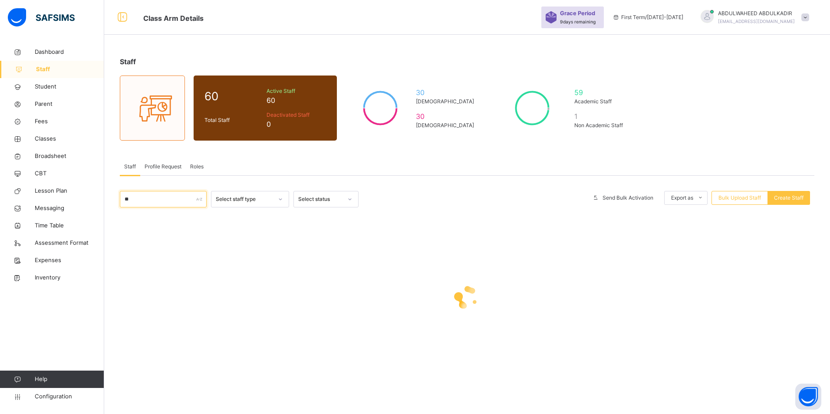
click at [149, 199] on input "**" at bounding box center [163, 199] width 87 height 16
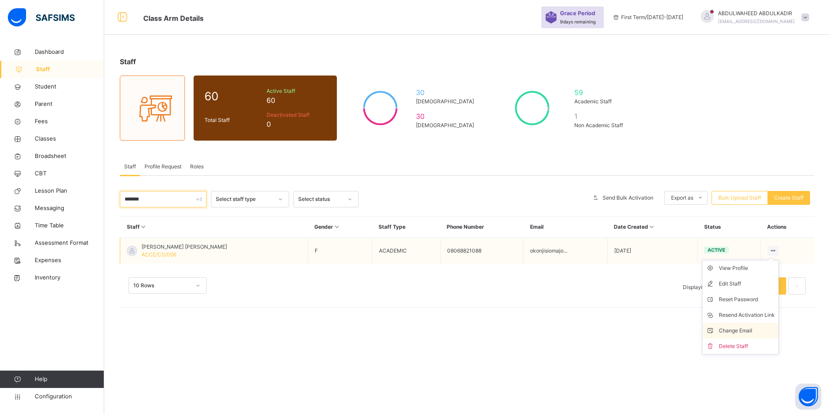
type input "*******"
click at [753, 331] on div "Change Email" at bounding box center [747, 331] width 56 height 9
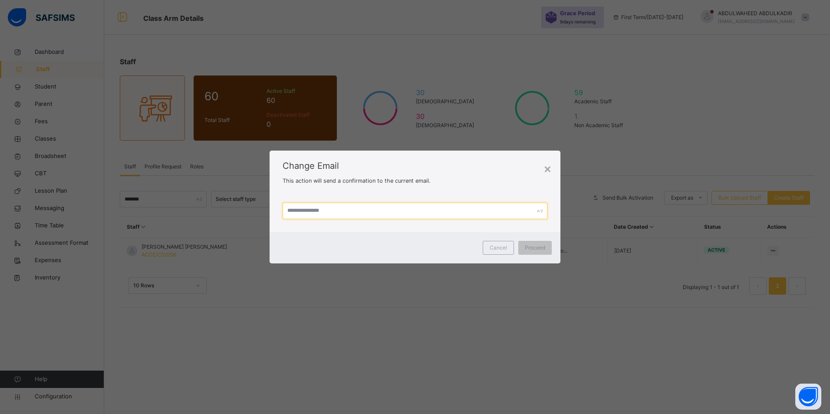
click at [314, 209] on input "text" at bounding box center [415, 211] width 264 height 16
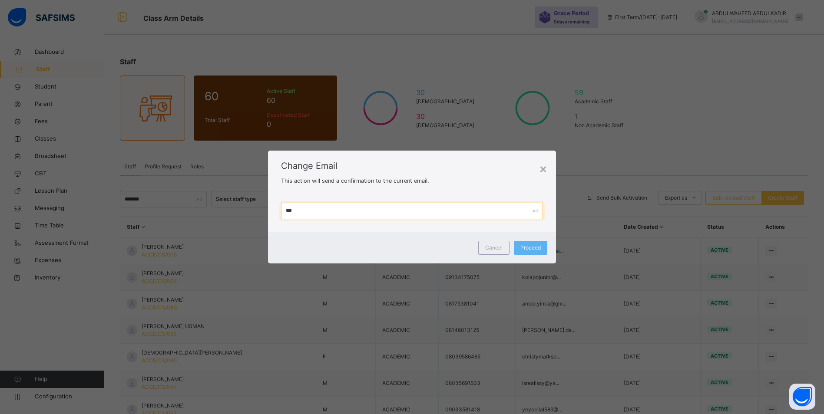
type input "**********"
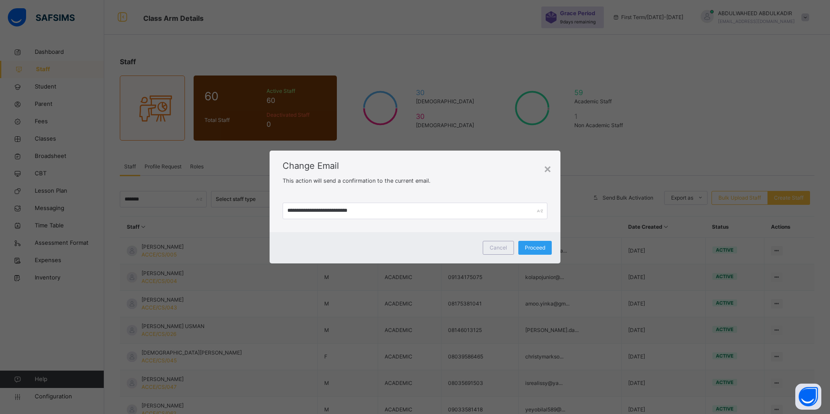
click at [539, 247] on span "Proceed" at bounding box center [535, 248] width 20 height 8
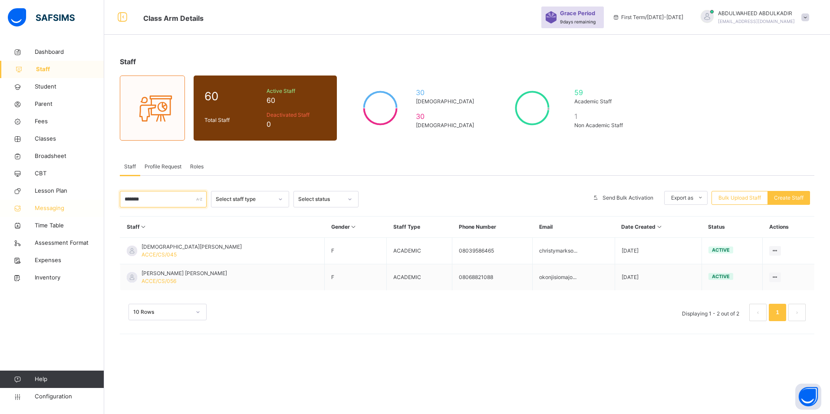
drag, startPoint x: 168, startPoint y: 199, endPoint x: 72, endPoint y: 201, distance: 96.0
click at [72, 201] on div "Class Arm Details Grace Period 9 days remaining First Term / [DATE]-[DATE] ABDU…" at bounding box center [415, 207] width 830 height 414
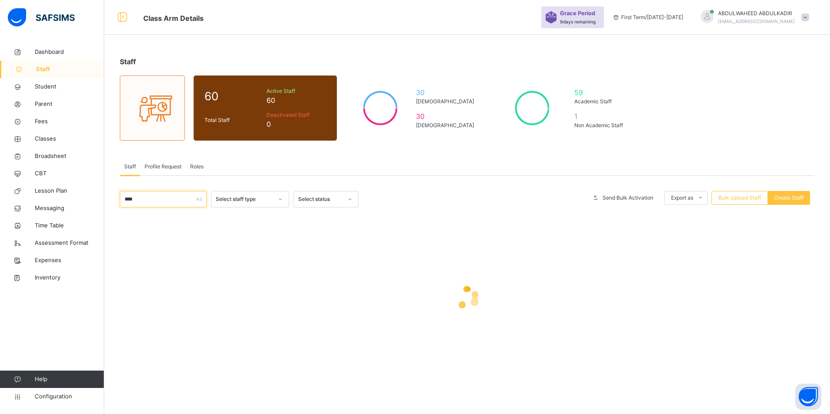
type input "****"
click at [222, 284] on div at bounding box center [467, 297] width 695 height 35
click at [151, 200] on input "****" at bounding box center [163, 199] width 87 height 16
click at [264, 338] on div at bounding box center [467, 297] width 695 height 165
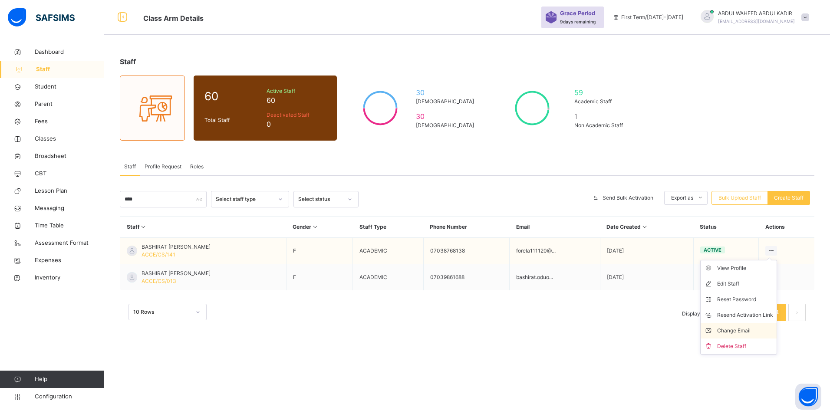
click at [749, 332] on div "Change Email" at bounding box center [745, 331] width 56 height 9
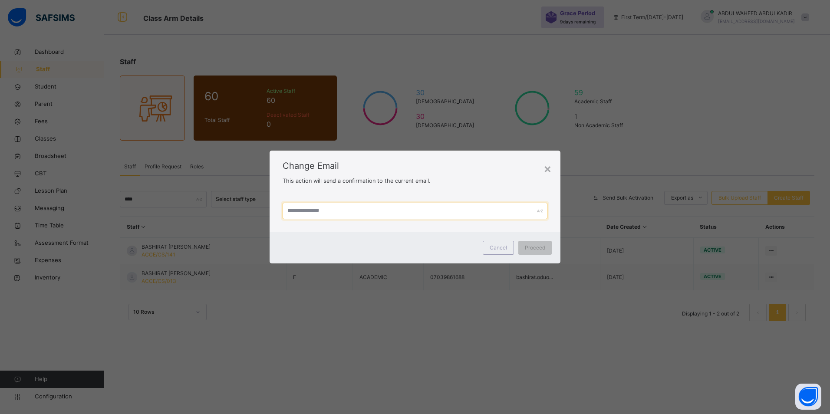
click at [372, 211] on input "text" at bounding box center [415, 211] width 264 height 16
type input "*"
type input "**********"
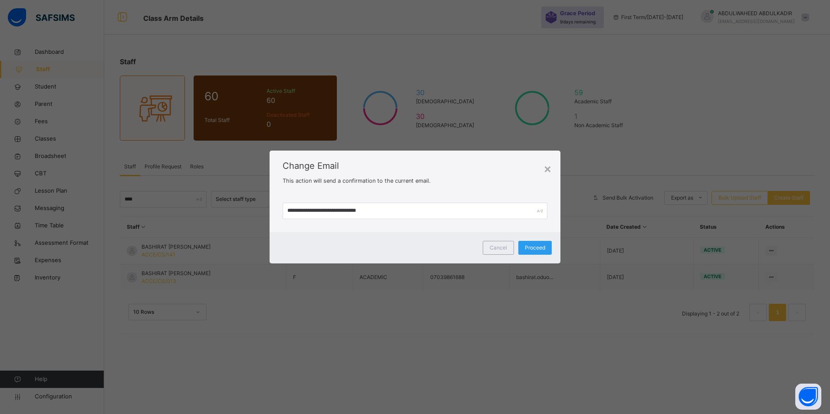
click at [535, 248] on span "Proceed" at bounding box center [535, 248] width 20 height 8
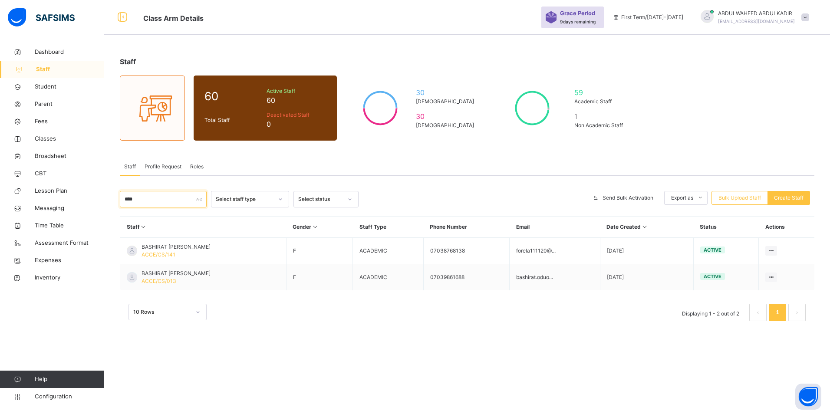
drag, startPoint x: 150, startPoint y: 195, endPoint x: -2, endPoint y: 167, distance: 154.0
click at [0, 167] on html "Class Arm Details Grace Period 9 days remaining First Term / [DATE]-[DATE] ABDU…" at bounding box center [415, 207] width 830 height 414
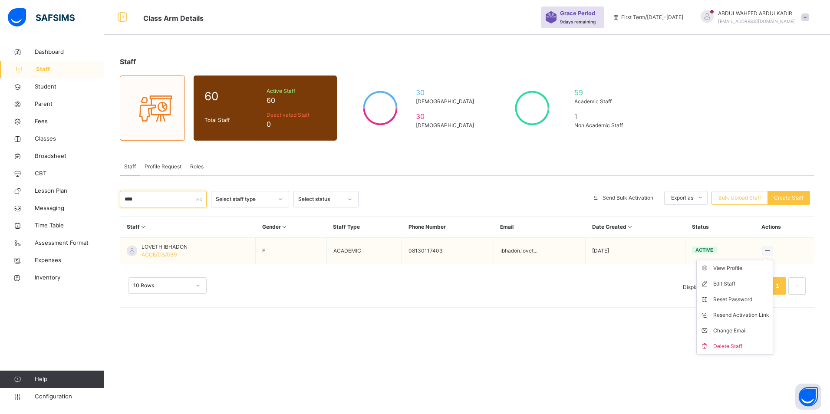
type input "****"
click at [766, 260] on ul "View Profile Edit Staff Reset Password Resend Activation Link Change Email Dele…" at bounding box center [734, 307] width 77 height 95
click at [738, 331] on div "Change Email" at bounding box center [741, 331] width 56 height 9
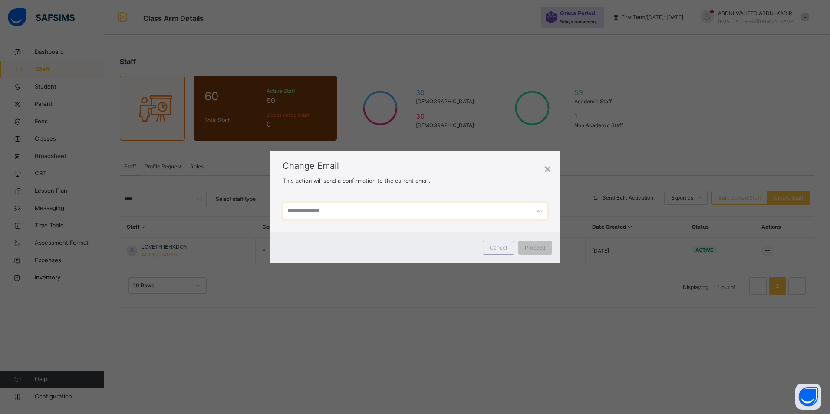
click at [323, 206] on input "text" at bounding box center [415, 211] width 264 height 16
type input "**********"
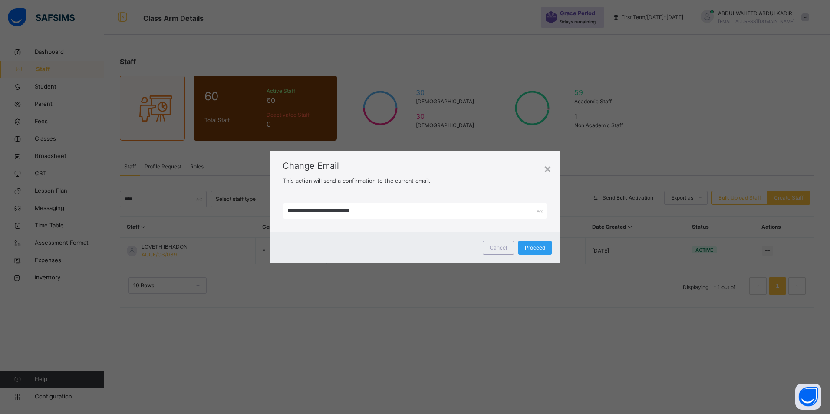
click at [531, 249] on span "Proceed" at bounding box center [535, 248] width 20 height 8
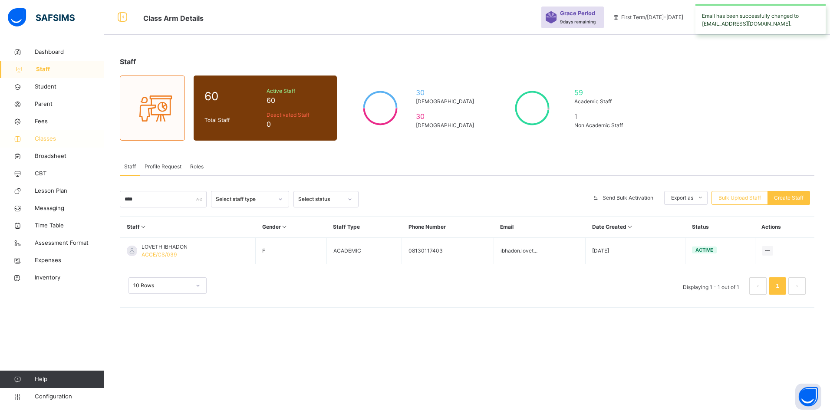
click at [49, 141] on span "Classes" at bounding box center [69, 139] width 69 height 9
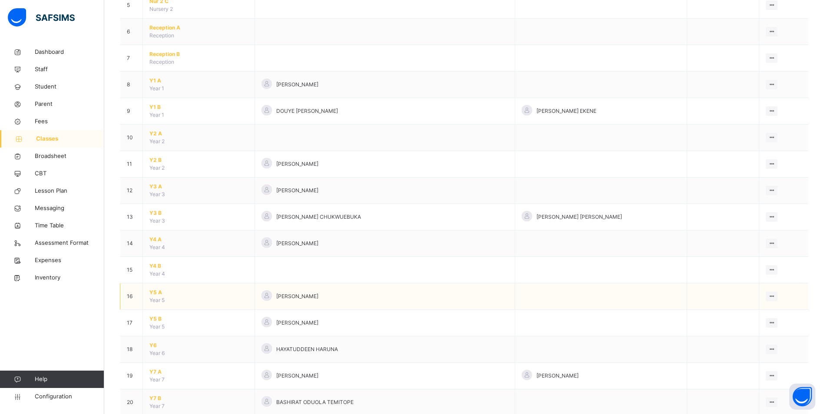
scroll to position [261, 0]
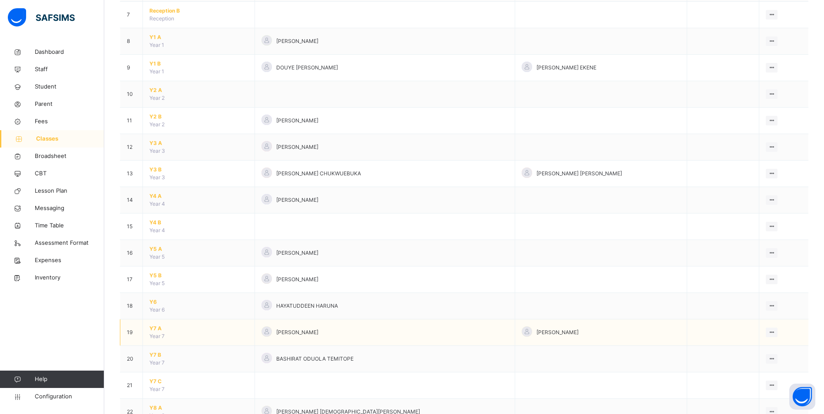
click at [165, 331] on span "Y7 A" at bounding box center [198, 329] width 99 height 8
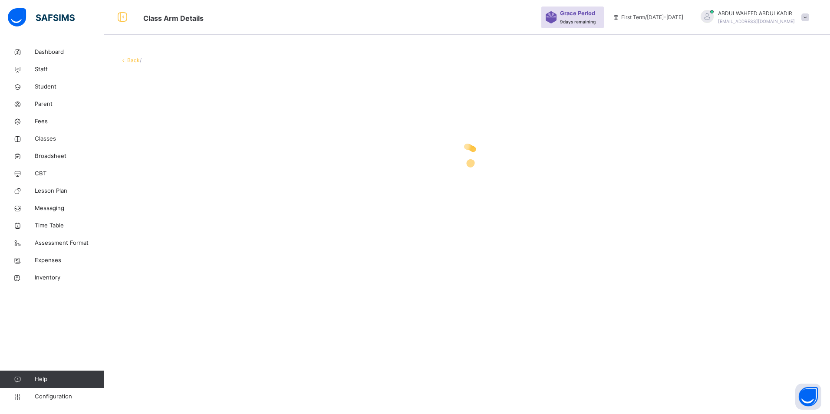
click at [529, 388] on div "Back /" at bounding box center [467, 207] width 726 height 414
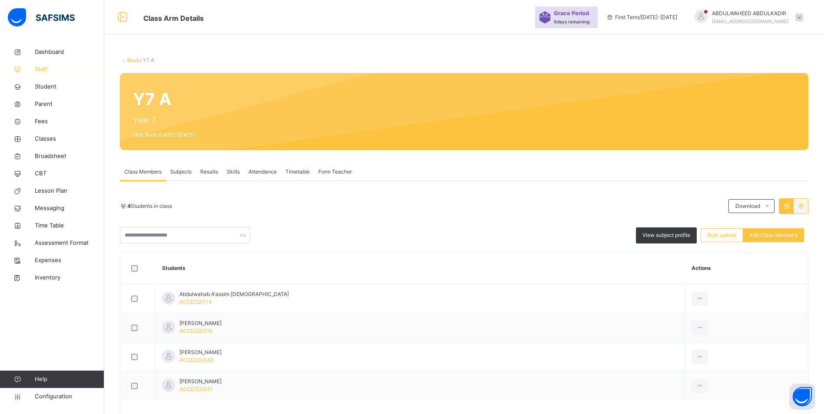
click at [46, 68] on span "Staff" at bounding box center [69, 69] width 69 height 9
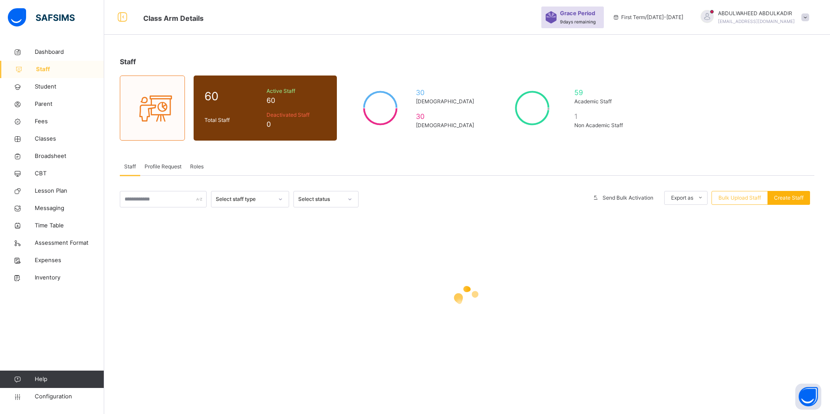
click at [786, 200] on span "Create Staff" at bounding box center [789, 198] width 30 height 8
select select "**"
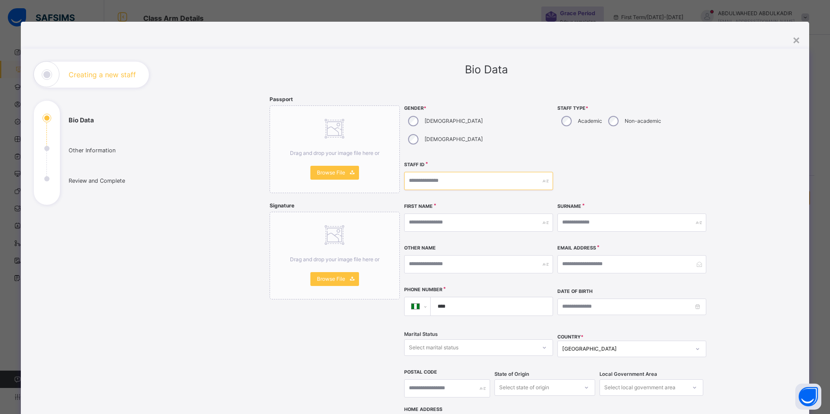
click at [438, 172] on input "text" at bounding box center [478, 181] width 149 height 18
type input "*"
type input "**********"
click at [441, 214] on input "text" at bounding box center [478, 223] width 149 height 18
type input "*"
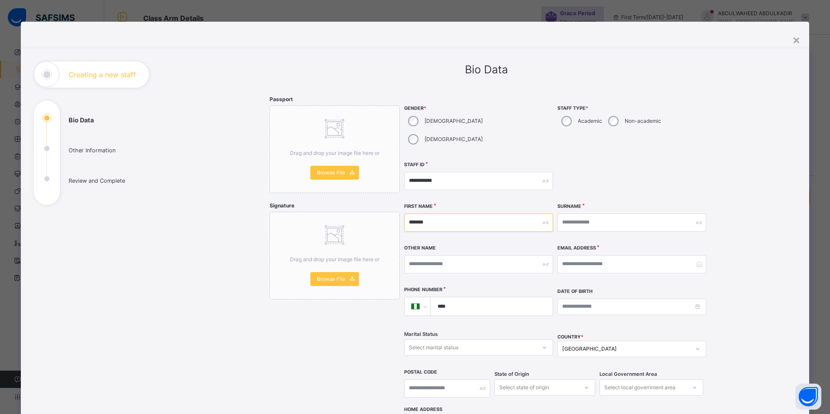
type input "*******"
click at [591, 214] on input "text" at bounding box center [632, 223] width 149 height 18
type input "*******"
click at [603, 255] on input "email" at bounding box center [628, 264] width 149 height 18
type input "*"
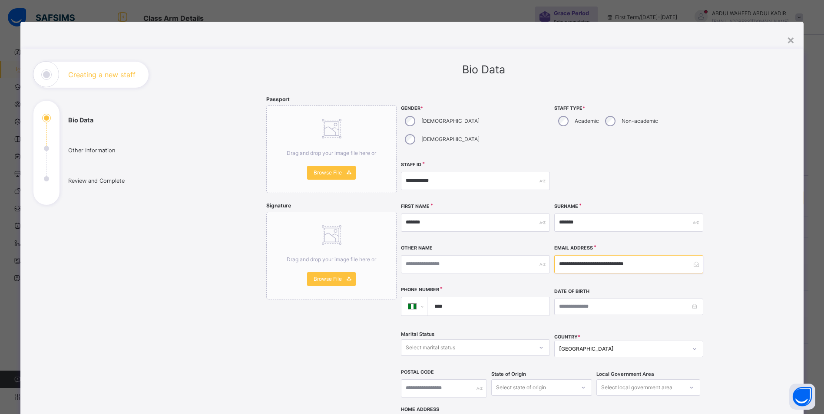
type input "**********"
click at [467, 297] on input "****" at bounding box center [486, 306] width 115 height 18
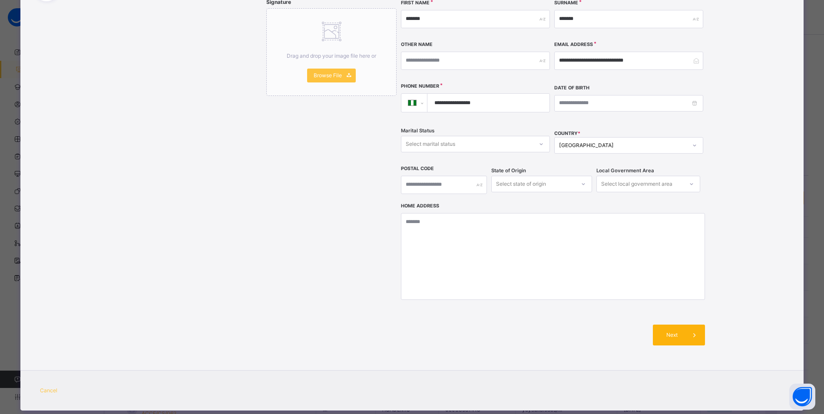
type input "**********"
click at [674, 325] on div "Next" at bounding box center [679, 335] width 52 height 21
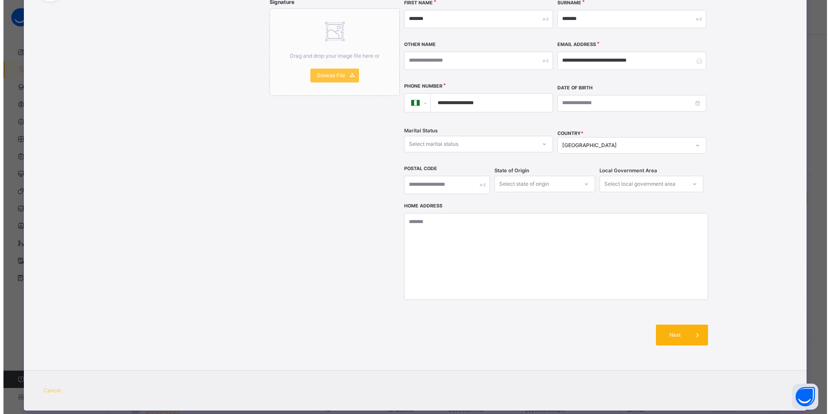
scroll to position [49, 0]
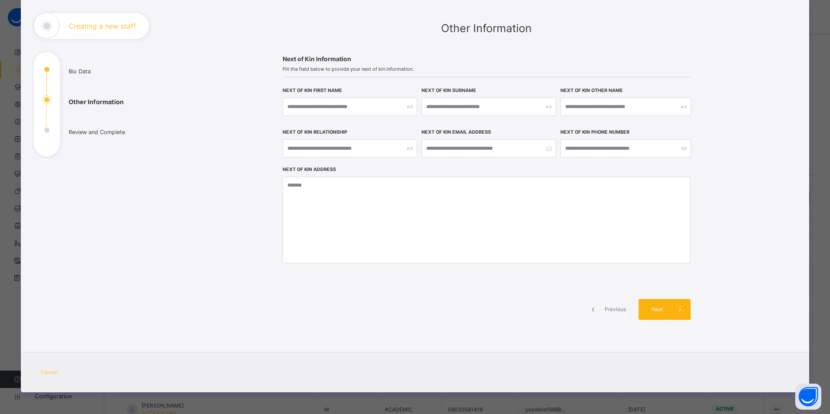
click at [670, 312] on span at bounding box center [680, 309] width 21 height 21
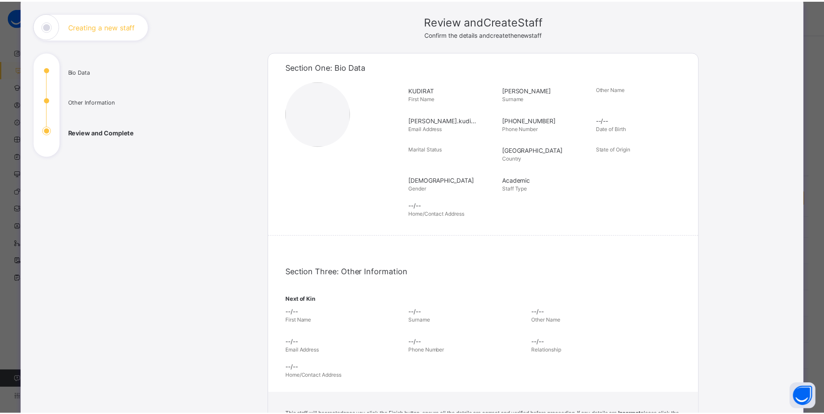
scroll to position [201, 0]
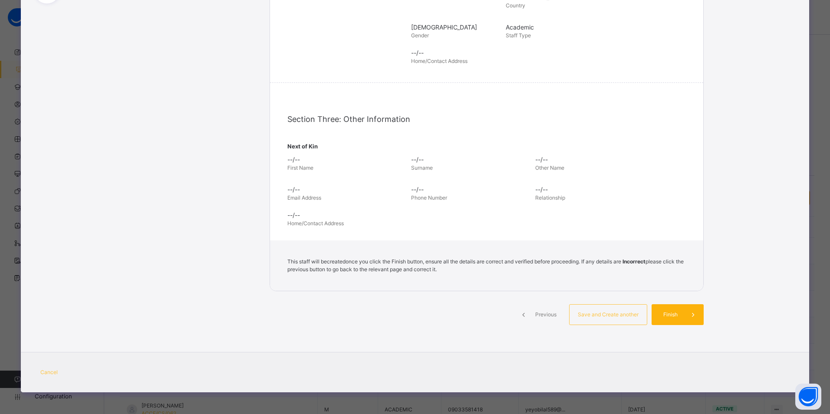
click at [660, 317] on span "Finish" at bounding box center [670, 315] width 25 height 8
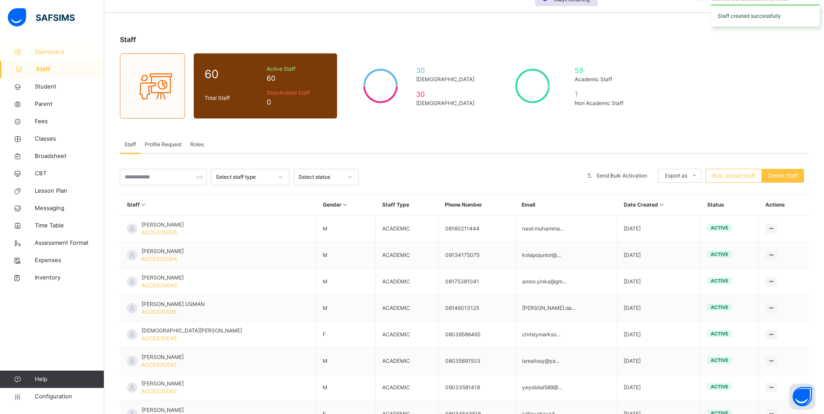
scroll to position [43, 0]
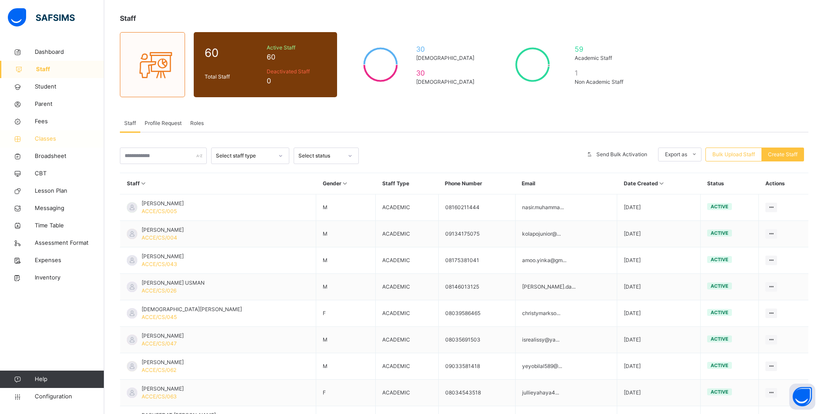
click at [48, 138] on span "Classes" at bounding box center [69, 139] width 69 height 9
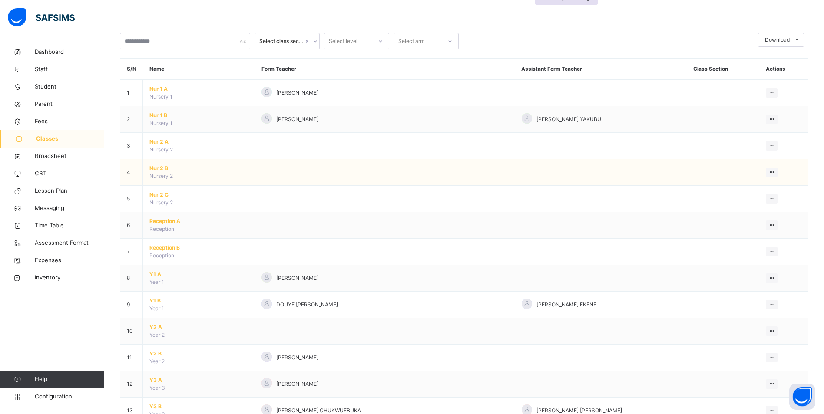
scroll to position [43, 0]
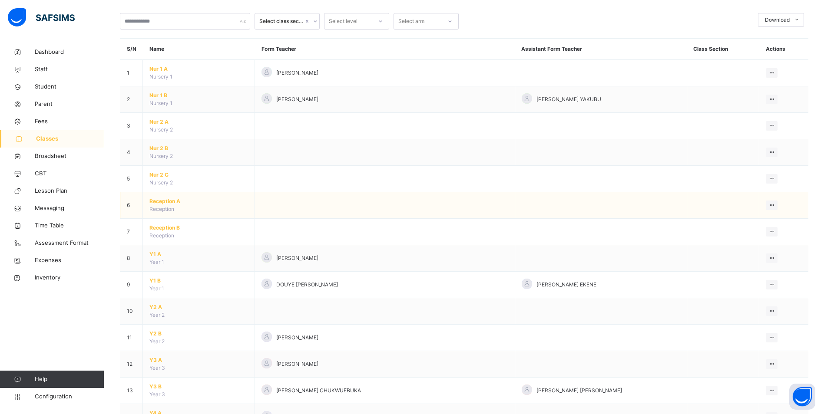
click at [158, 199] on span "Reception A" at bounding box center [198, 202] width 99 height 8
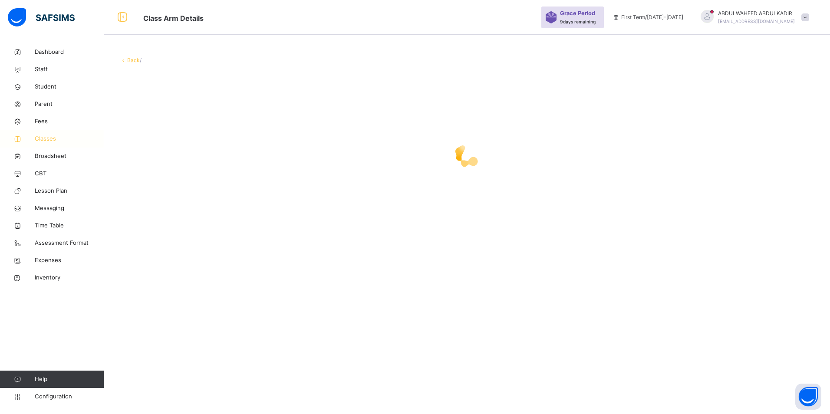
click at [45, 137] on span "Classes" at bounding box center [69, 139] width 69 height 9
click at [46, 139] on span "Classes" at bounding box center [70, 139] width 68 height 9
click at [47, 139] on span "Classes" at bounding box center [70, 139] width 68 height 9
click at [48, 139] on span "Classes" at bounding box center [70, 139] width 68 height 9
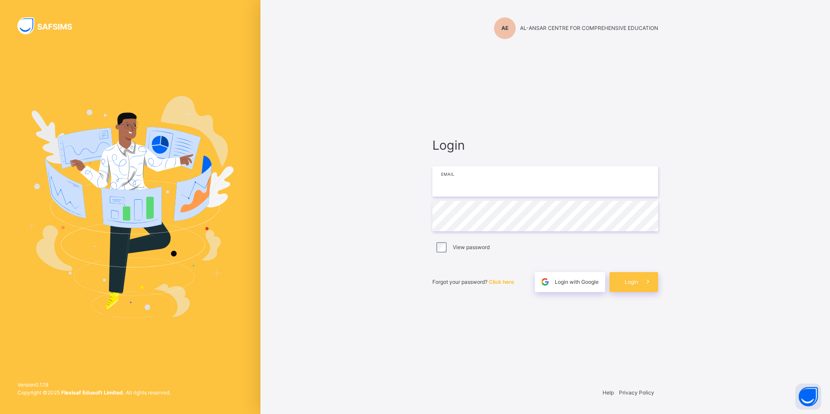
type input "**********"
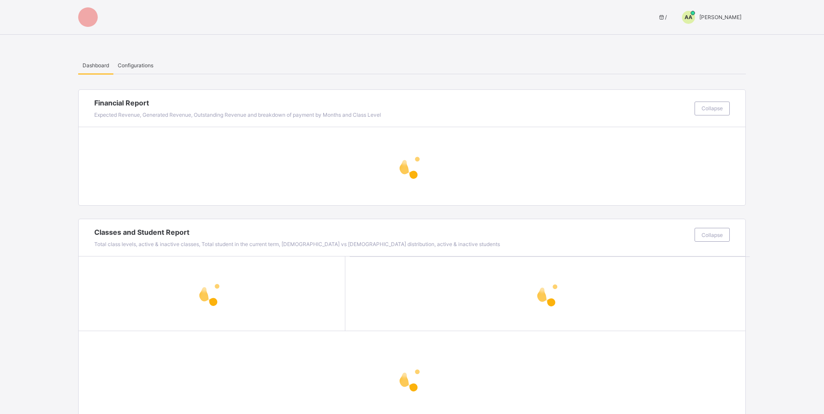
click at [705, 16] on span "[PERSON_NAME]" at bounding box center [720, 17] width 42 height 7
click at [709, 42] on span "Switch to Admin View" at bounding box center [709, 37] width 66 height 10
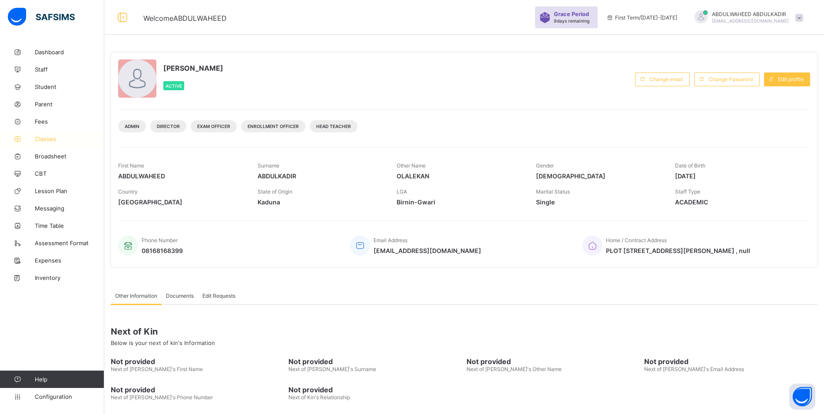
click at [47, 139] on span "Classes" at bounding box center [69, 138] width 69 height 7
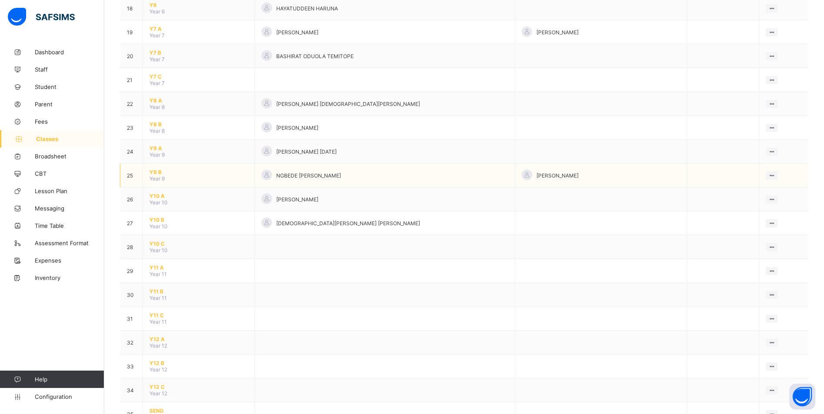
scroll to position [415, 0]
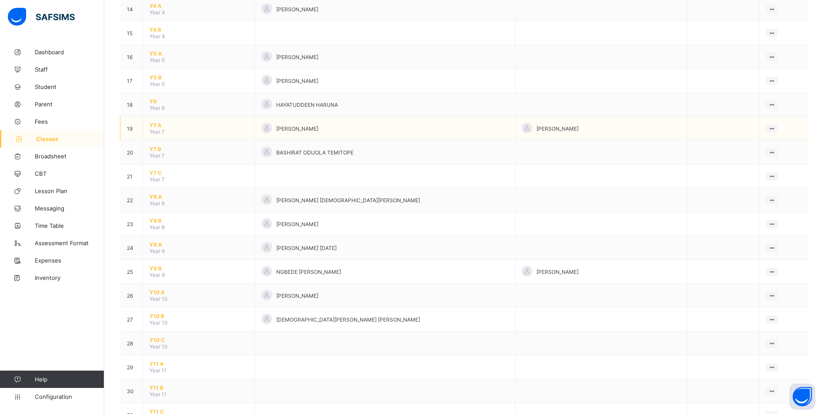
click at [153, 126] on span "Y7 A" at bounding box center [198, 125] width 99 height 7
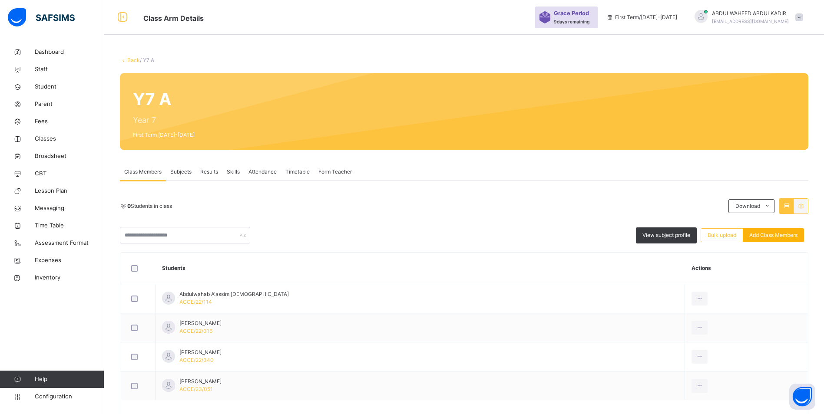
click at [778, 237] on span "Add Class Members" at bounding box center [773, 235] width 48 height 8
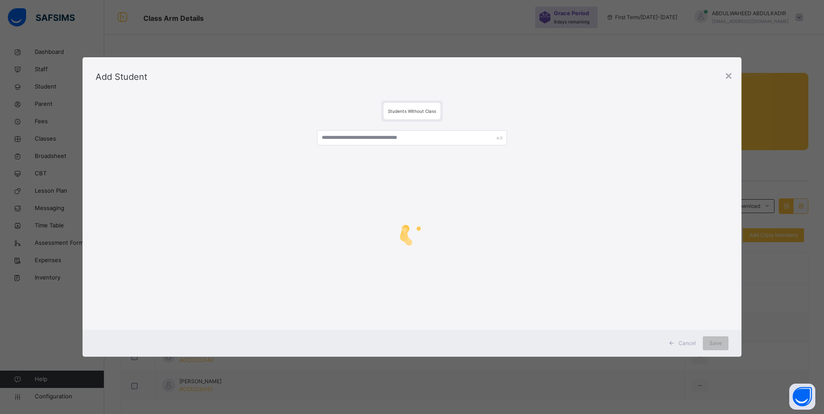
click at [244, 121] on div "Students Without Class" at bounding box center [412, 111] width 633 height 21
click at [389, 141] on input "text" at bounding box center [412, 137] width 190 height 15
paste input "**********"
drag, startPoint x: 455, startPoint y: 63, endPoint x: 415, endPoint y: 53, distance: 41.1
click at [387, 48] on div "**********" at bounding box center [415, 207] width 830 height 414
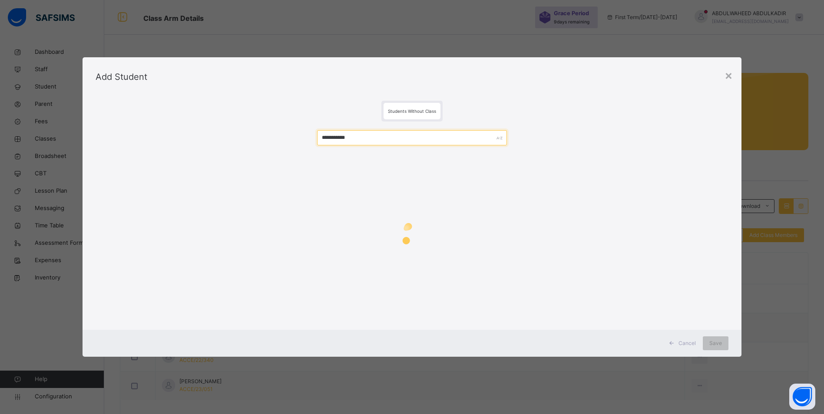
click at [419, 139] on input "**********" at bounding box center [412, 137] width 190 height 15
type input "**********"
click at [434, 109] on span "Students Without Class" at bounding box center [415, 111] width 48 height 5
click at [430, 112] on span "Students Without Class" at bounding box center [415, 111] width 48 height 5
click at [416, 112] on span "Students Without Class" at bounding box center [415, 111] width 48 height 5
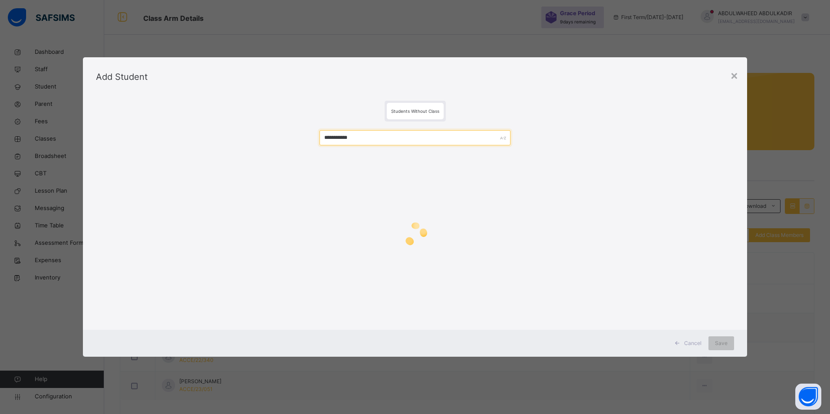
click at [406, 138] on input "**********" at bounding box center [415, 137] width 191 height 15
click at [731, 74] on div "×" at bounding box center [734, 75] width 8 height 18
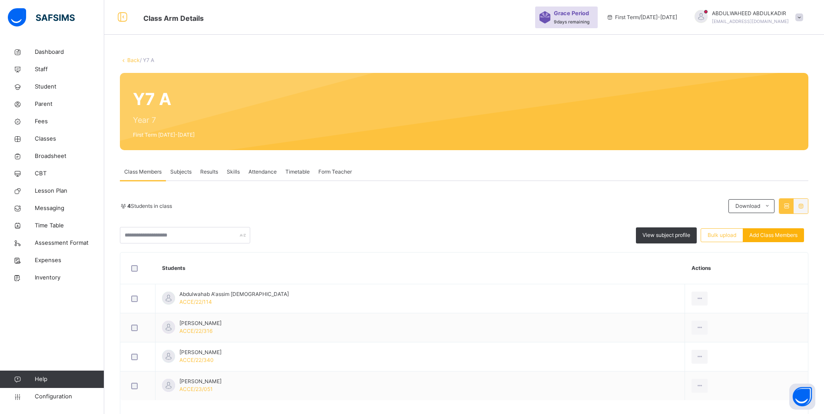
click at [779, 239] on div "Add Class Members" at bounding box center [772, 235] width 61 height 14
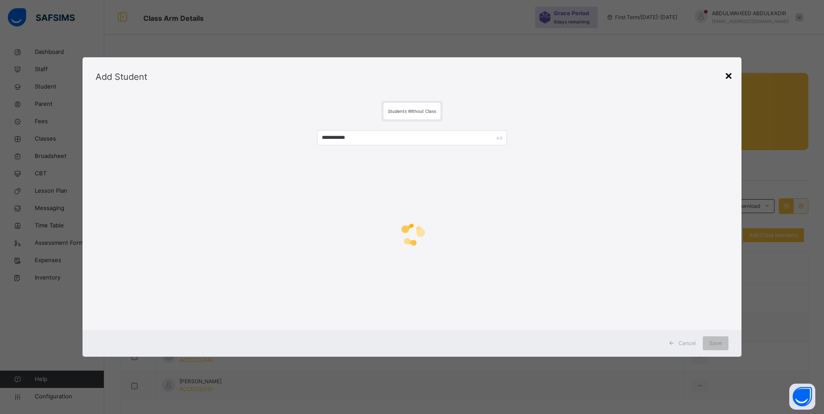
click at [729, 73] on div "×" at bounding box center [728, 75] width 8 height 18
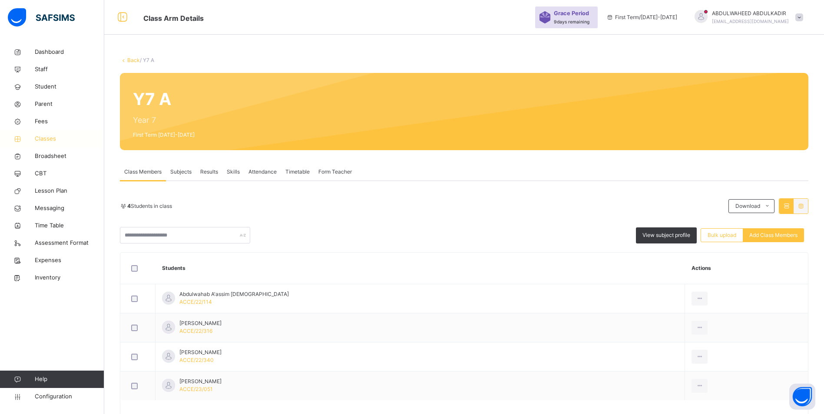
click at [47, 140] on span "Classes" at bounding box center [69, 139] width 69 height 9
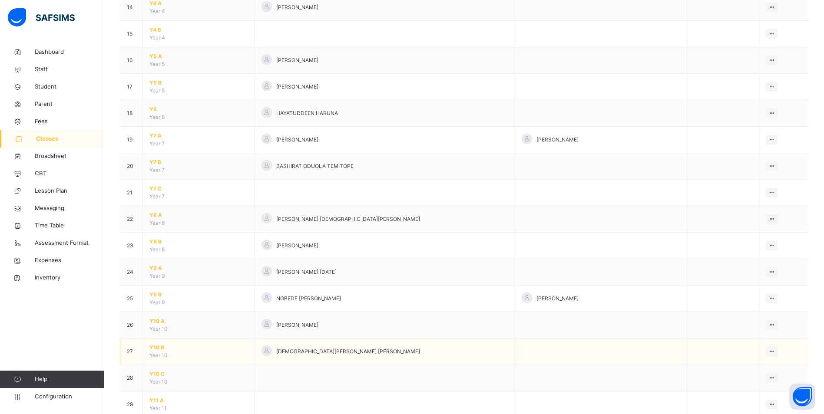
scroll to position [478, 0]
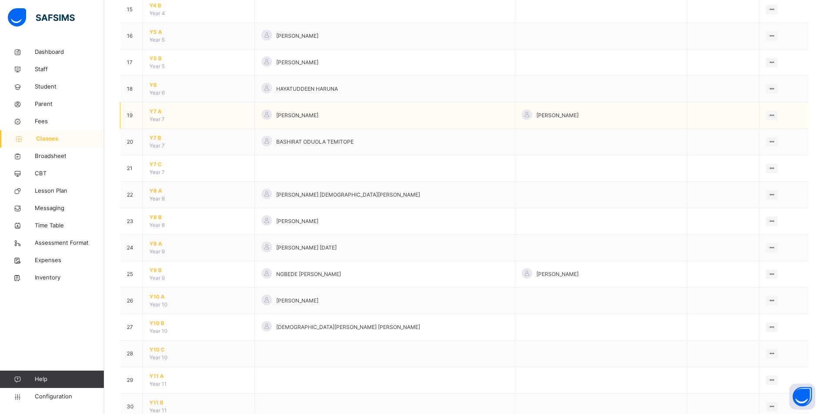
click at [177, 116] on td "Y7 A Year 7" at bounding box center [199, 115] width 112 height 26
click at [157, 114] on span "Y7 A" at bounding box center [198, 112] width 99 height 8
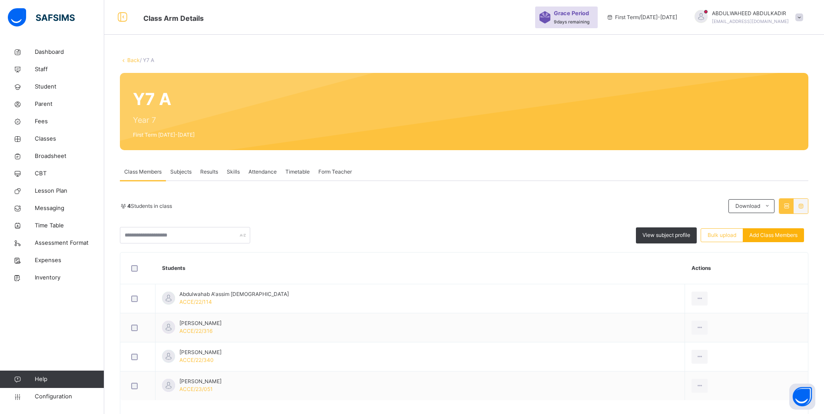
click at [778, 234] on span "Add Class Members" at bounding box center [773, 235] width 48 height 8
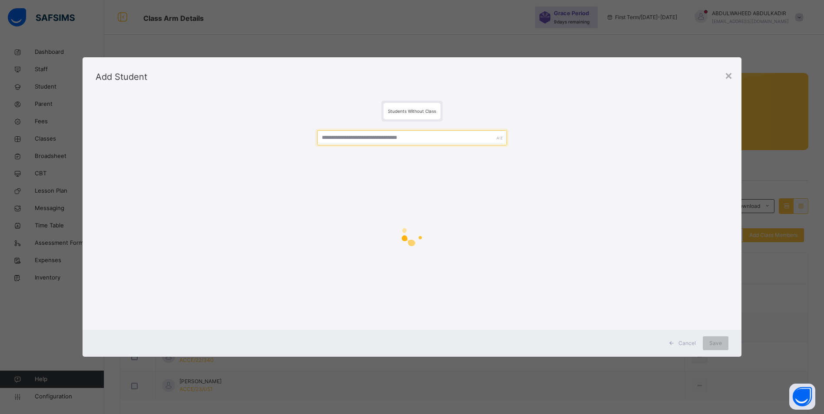
click at [429, 138] on input "text" at bounding box center [412, 137] width 190 height 15
paste input "**********"
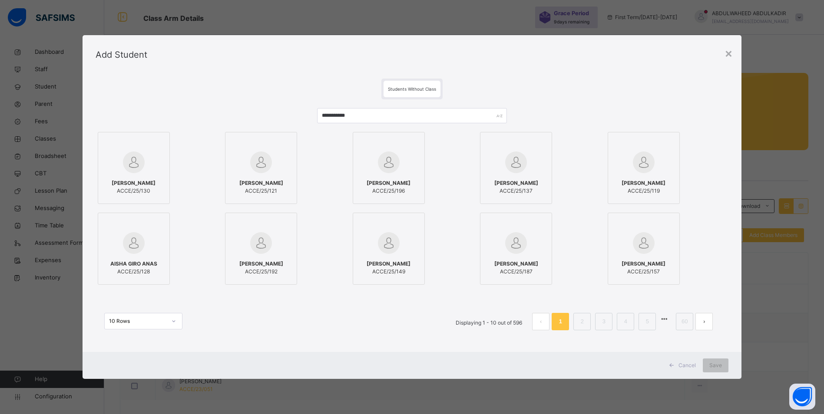
click at [137, 175] on div "AMEER MUHAMMED DANTORO ACCE/25/130" at bounding box center [133, 187] width 63 height 24
click at [226, 65] on div "Add Student" at bounding box center [411, 54] width 659 height 39
click at [363, 116] on input "**********" at bounding box center [412, 115] width 190 height 15
type input "**********"
click at [266, 173] on div at bounding box center [261, 162] width 63 height 25
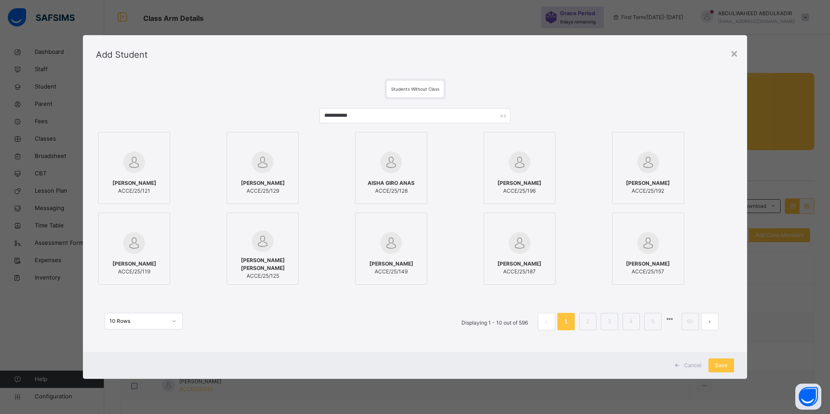
click at [388, 179] on span "AISHA GIRO ANAS" at bounding box center [391, 183] width 47 height 8
click at [152, 181] on span "[PERSON_NAME]" at bounding box center [134, 183] width 44 height 8
click at [274, 261] on span "AMINA SANUSI MOHAMMED" at bounding box center [262, 265] width 63 height 16
click at [147, 263] on span "[PERSON_NAME]" at bounding box center [134, 264] width 44 height 8
click at [172, 320] on icon at bounding box center [174, 321] width 5 height 9
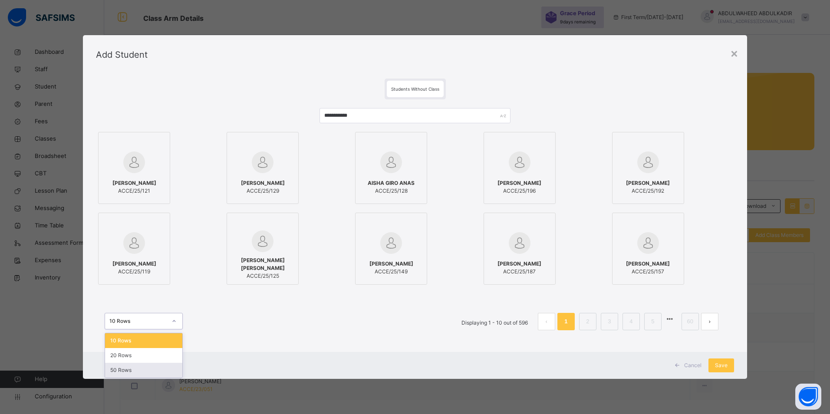
click at [142, 368] on div "50 Rows" at bounding box center [143, 370] width 77 height 15
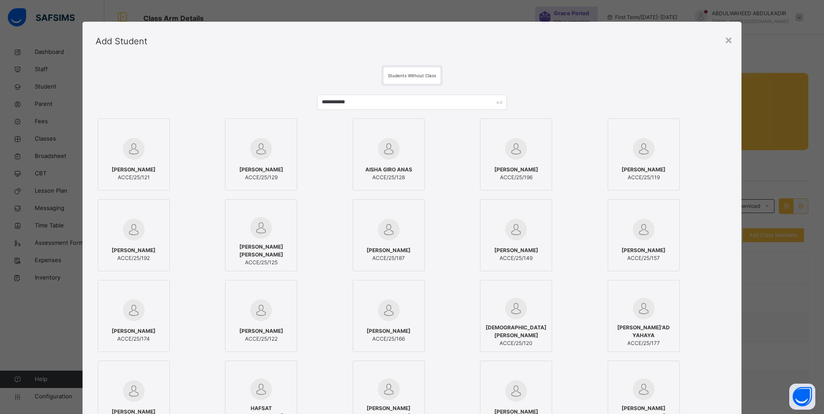
drag, startPoint x: 267, startPoint y: 100, endPoint x: 271, endPoint y: 103, distance: 4.9
click at [261, 168] on span "KHADIJA ABBAH NOOR" at bounding box center [261, 170] width 44 height 8
click at [141, 158] on img at bounding box center [134, 149] width 22 height 22
click at [391, 168] on span "AISHA GIRO ANAS" at bounding box center [391, 170] width 47 height 8
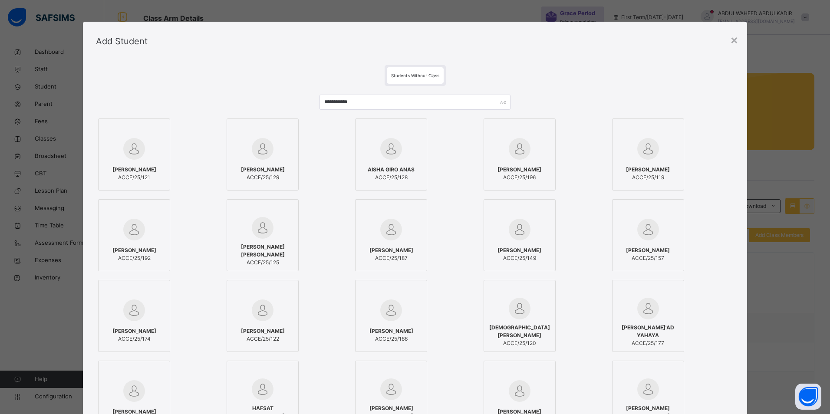
click at [659, 170] on span "[PERSON_NAME]" at bounding box center [648, 170] width 44 height 8
click at [271, 251] on span "AMINA SANUSI MOHAMMED" at bounding box center [262, 251] width 63 height 16
click at [258, 330] on span "BINTU GOBIR IDRIS" at bounding box center [263, 331] width 44 height 8
click at [525, 325] on span "MUHAMMAD USMAN AL-AMIN" at bounding box center [519, 332] width 63 height 16
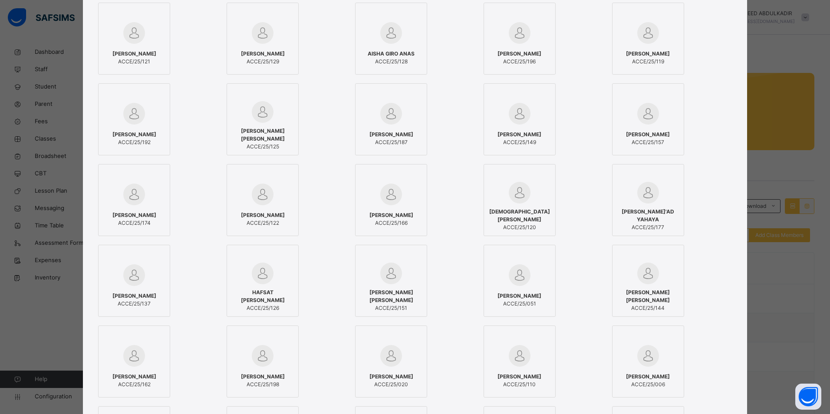
scroll to position [130, 0]
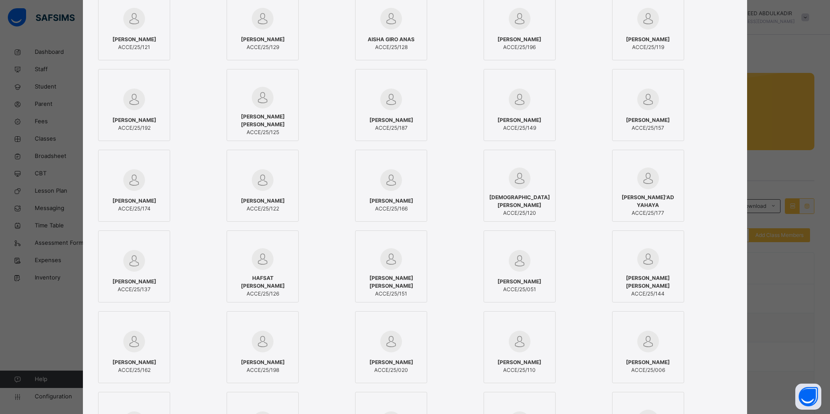
click at [265, 270] on div at bounding box center [262, 259] width 63 height 22
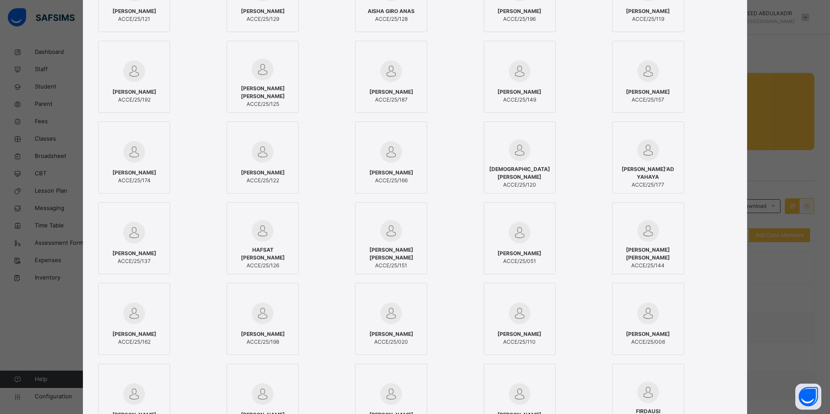
scroll to position [174, 0]
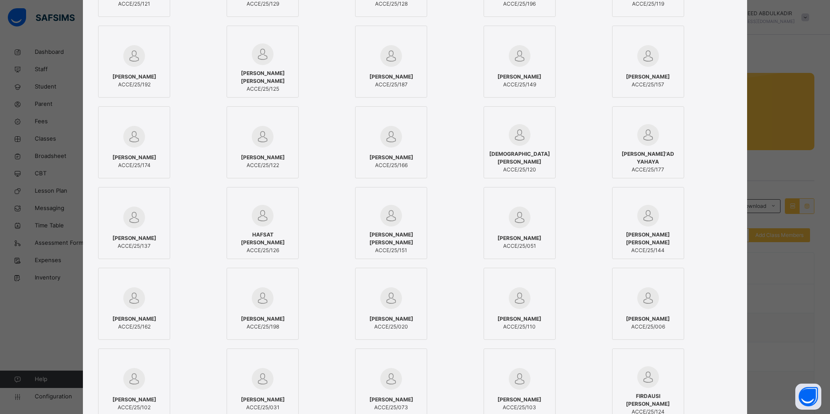
click at [397, 318] on span "[PERSON_NAME]" at bounding box center [392, 319] width 44 height 8
click at [527, 321] on span "FAHAD ABUBAKAR" at bounding box center [520, 319] width 44 height 8
click at [191, 163] on div "AISHA ABBAS ALIYU ACCE/25/174" at bounding box center [158, 142] width 120 height 72
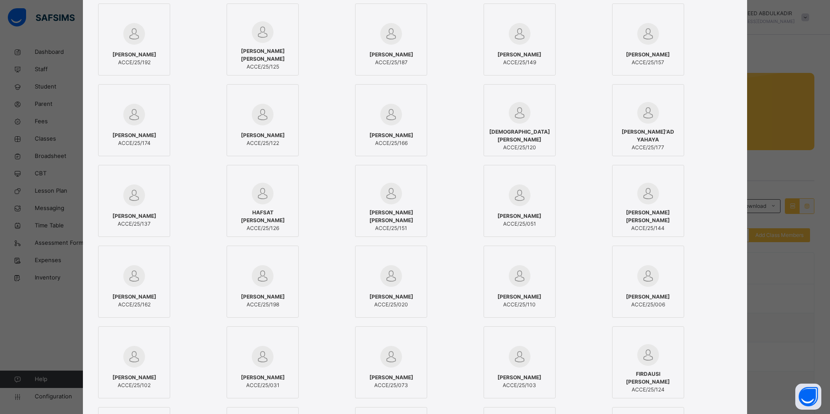
scroll to position [217, 0]
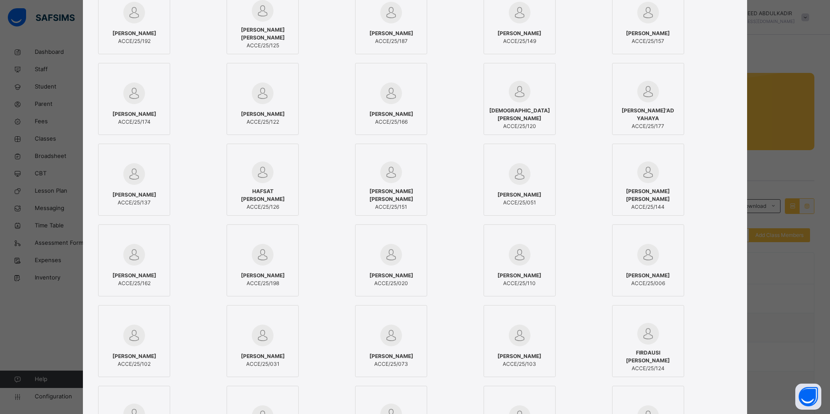
click at [649, 351] on div "FIRDAUSI SANI IBRAHIM ACCE/25/124" at bounding box center [648, 361] width 63 height 32
click at [530, 361] on span "ACCE/25/103" at bounding box center [520, 364] width 44 height 8
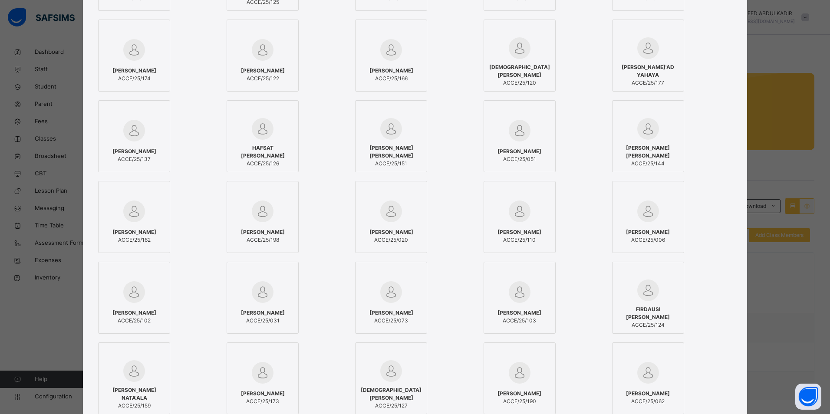
click at [206, 218] on div "ALI MOHAMMED IBRAHIM ACCE/25/162" at bounding box center [158, 217] width 120 height 72
click at [399, 392] on span "MUHAMMAD YIDI IBRAHIM" at bounding box center [391, 394] width 63 height 16
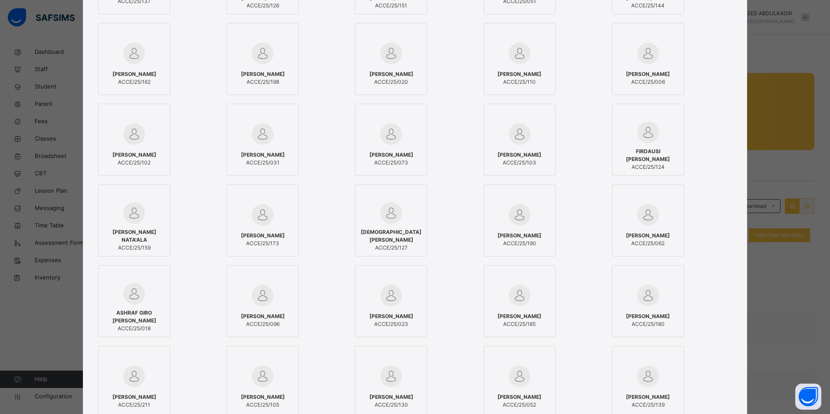
scroll to position [434, 0]
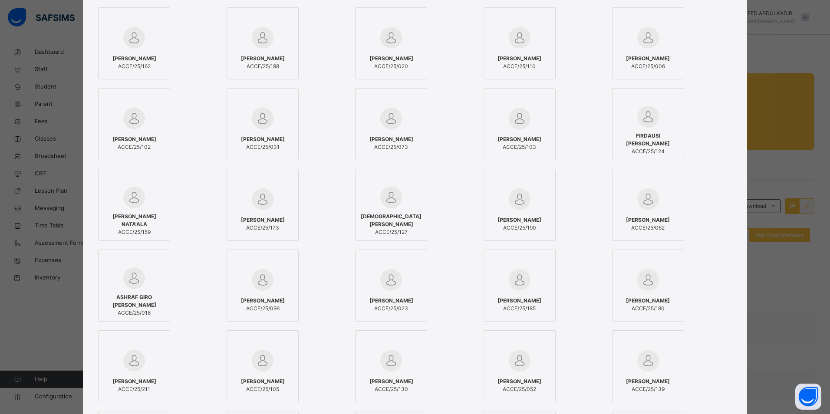
click at [268, 295] on div "AISHA AMINU ABBA ACCE/25/096" at bounding box center [262, 305] width 63 height 24
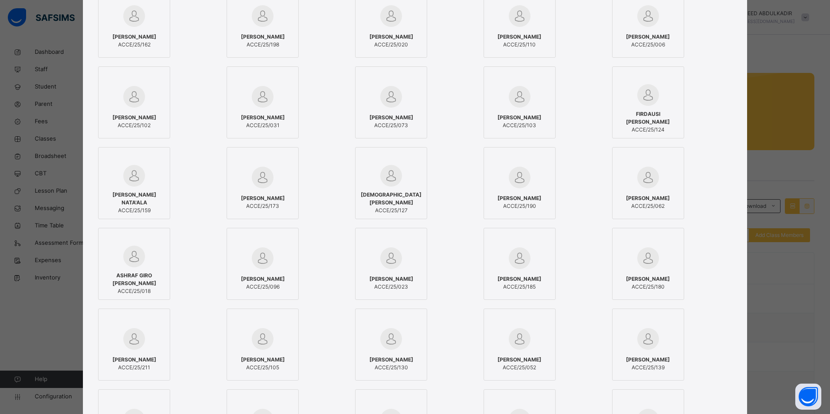
scroll to position [478, 0]
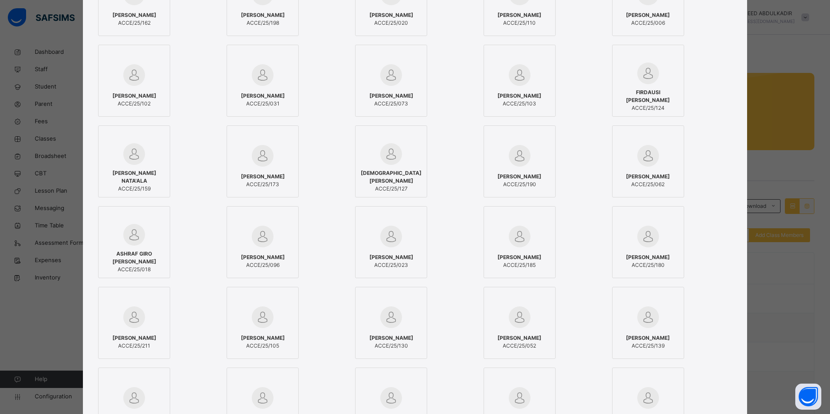
drag, startPoint x: 662, startPoint y: 338, endPoint x: 664, endPoint y: 334, distance: 4.7
click at [664, 334] on div "HALIMA YARO USMAN ACCE/25/139" at bounding box center [648, 342] width 63 height 24
click at [538, 336] on span "[PERSON_NAME]" at bounding box center [520, 338] width 44 height 8
click at [541, 338] on span "[PERSON_NAME]" at bounding box center [520, 338] width 44 height 8
click at [394, 337] on span "AMEER MUHAMMED DANTORO" at bounding box center [392, 338] width 44 height 8
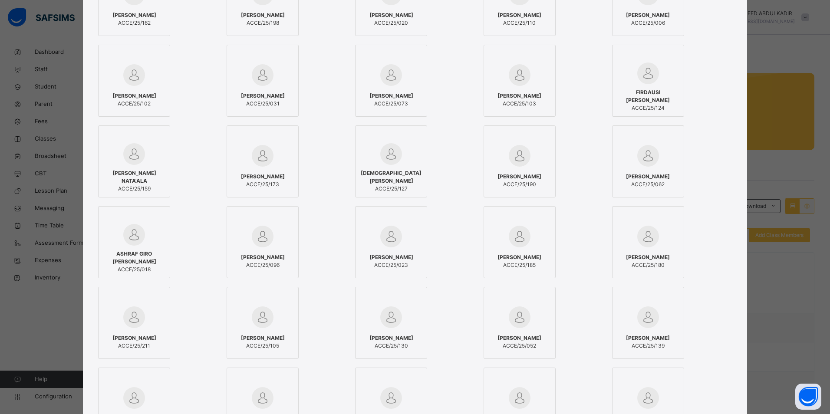
click at [210, 357] on div "MUSA MUSA KIDA ACCE/25/211" at bounding box center [158, 323] width 120 height 72
click at [280, 339] on span "ASIYA SHAGARI ABUBAKAR" at bounding box center [263, 338] width 44 height 8
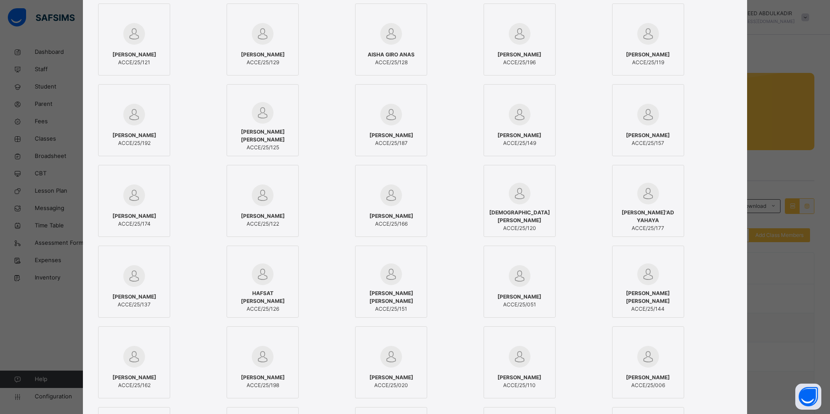
scroll to position [130, 0]
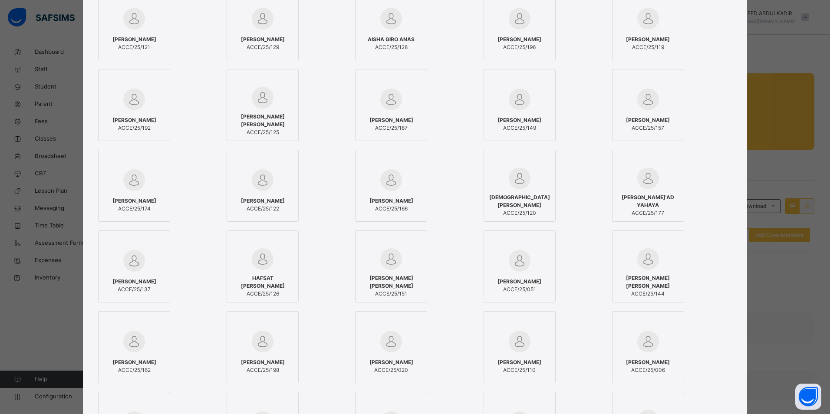
click at [531, 271] on div at bounding box center [519, 260] width 63 height 25
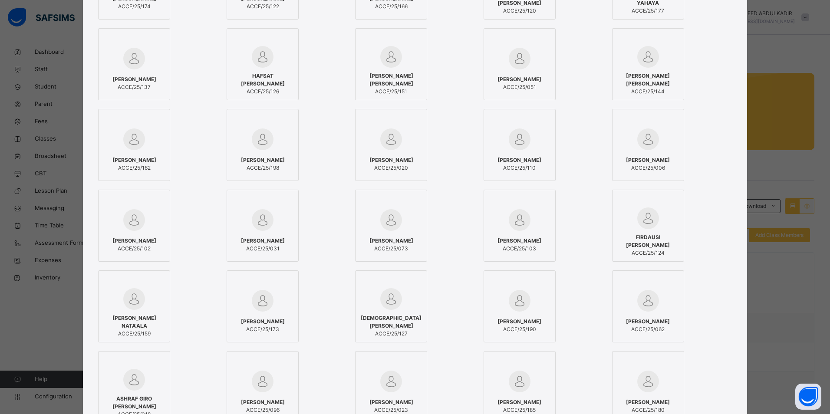
scroll to position [347, 0]
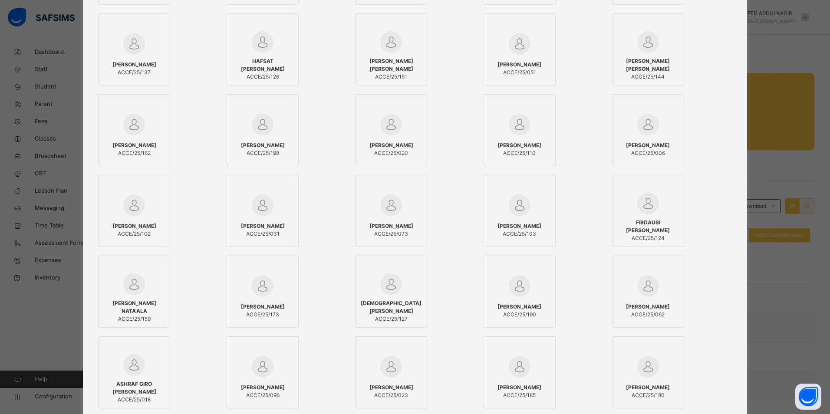
click at [139, 231] on span "ACCE/25/102" at bounding box center [134, 234] width 44 height 8
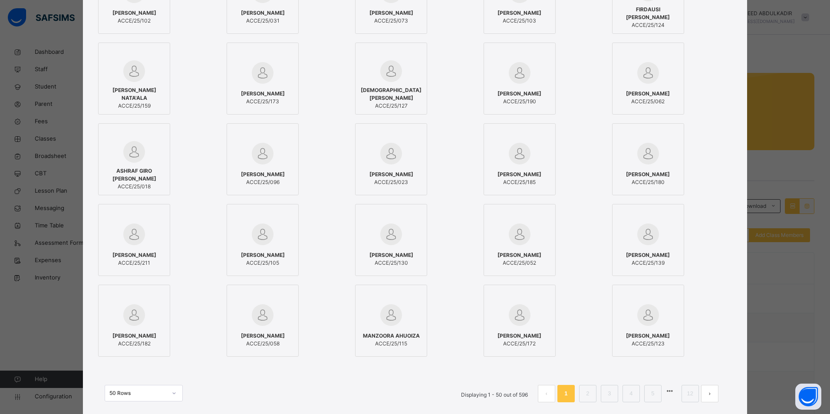
scroll to position [564, 0]
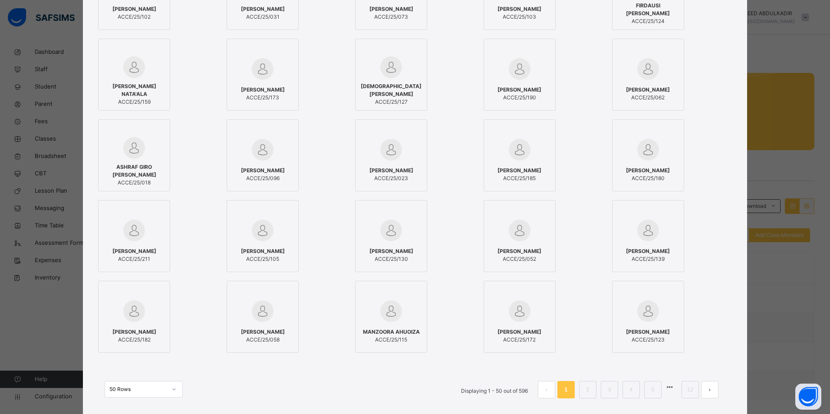
click at [641, 324] on div "MUHAMMAD ABUBAKAR BELLO ACCE/25/123" at bounding box center [648, 336] width 63 height 24
click at [400, 322] on div at bounding box center [391, 311] width 63 height 25
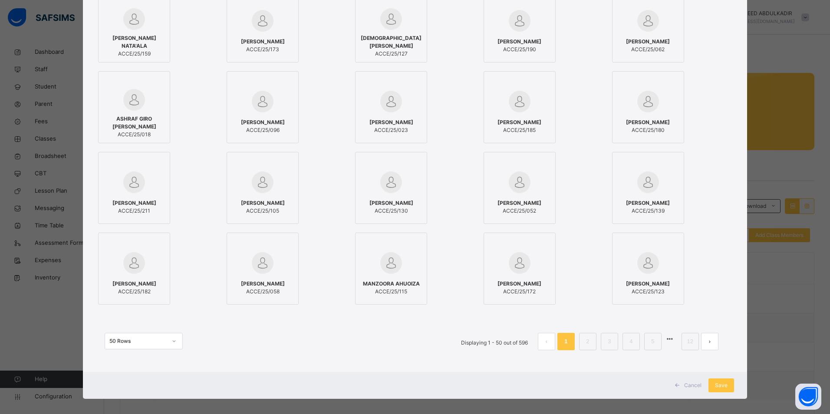
scroll to position [619, 0]
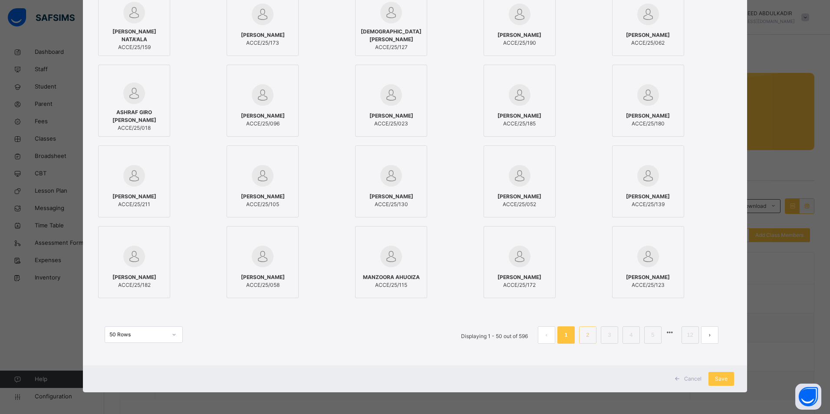
click at [584, 337] on link "2" at bounding box center [588, 335] width 8 height 11
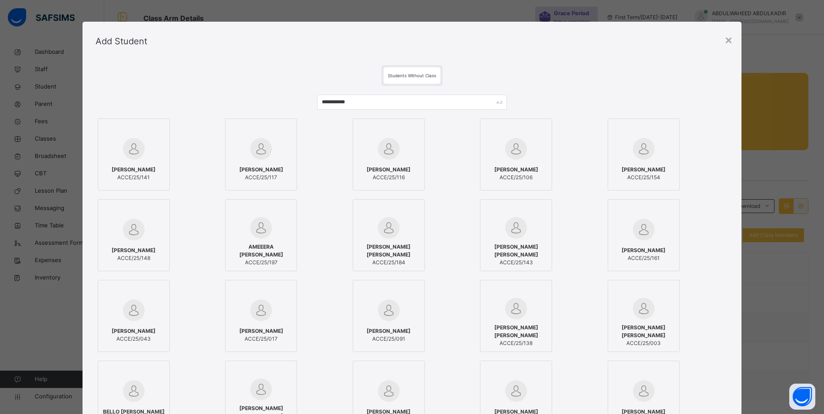
click at [264, 165] on div "KASHIM ZANNA USMAN ACCE/25/117" at bounding box center [261, 174] width 63 height 24
click at [407, 166] on span "TAJUDEEN UMAR SIDI" at bounding box center [392, 170] width 44 height 8
click at [523, 171] on span "UMAR DANUMMA YUSUF" at bounding box center [520, 170] width 44 height 8
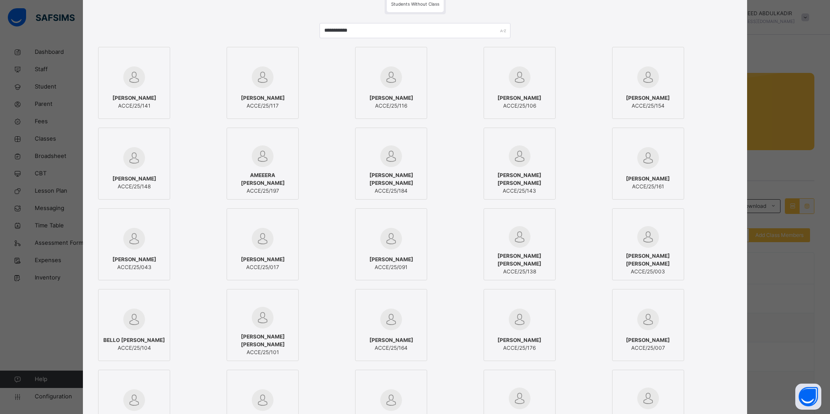
scroll to position [87, 0]
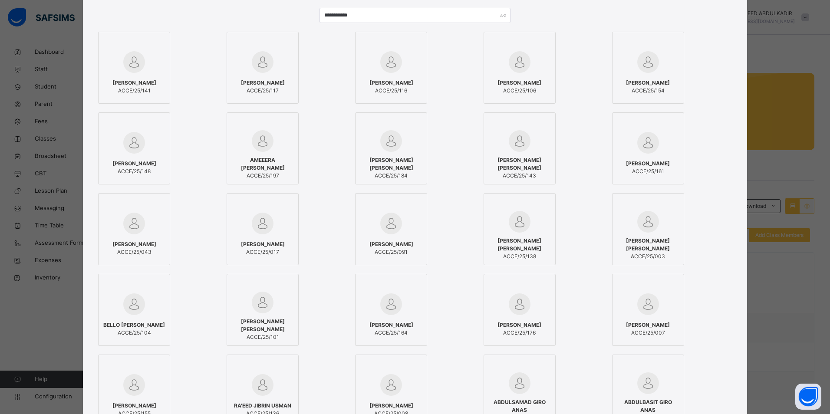
click at [655, 246] on span "[PERSON_NAME] [PERSON_NAME]" at bounding box center [648, 245] width 63 height 16
click at [657, 243] on span "[PERSON_NAME] [PERSON_NAME]" at bounding box center [648, 245] width 63 height 16
click at [391, 234] on img at bounding box center [391, 224] width 22 height 22
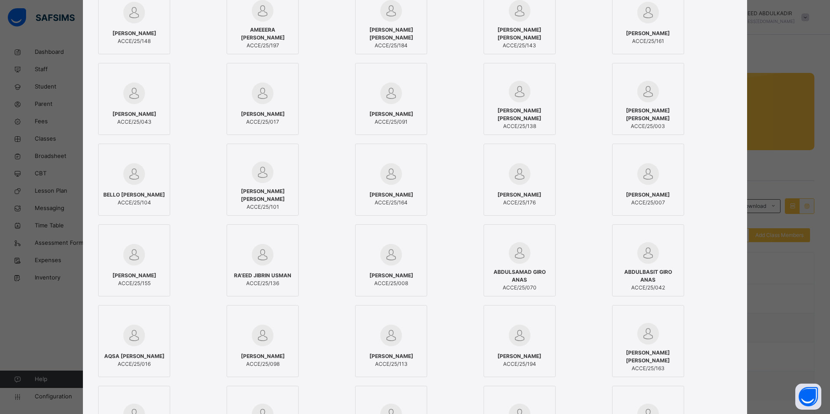
scroll to position [261, 0]
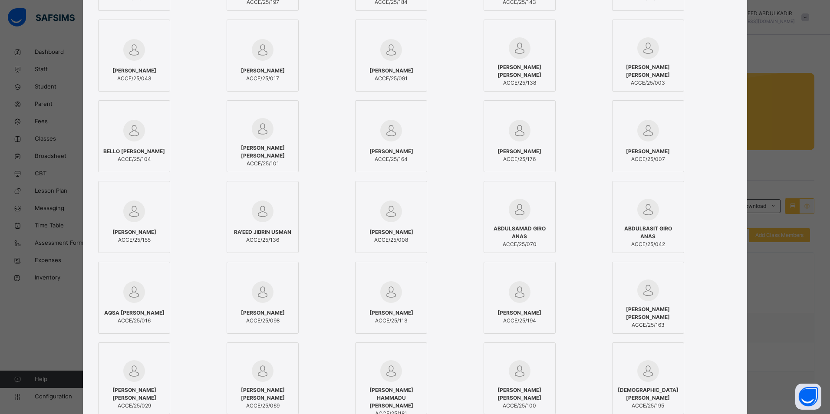
click at [386, 311] on span "SAHLA MUHAMMED OYIZA" at bounding box center [392, 313] width 44 height 8
click at [237, 309] on div "[PERSON_NAME] ACCE/25/098" at bounding box center [262, 317] width 63 height 24
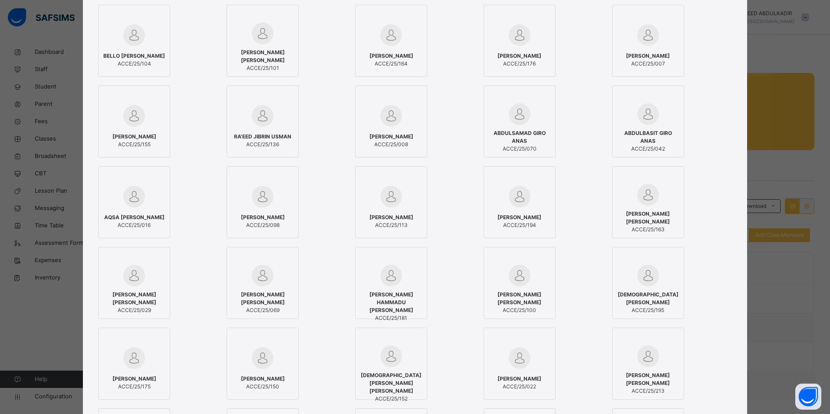
scroll to position [391, 0]
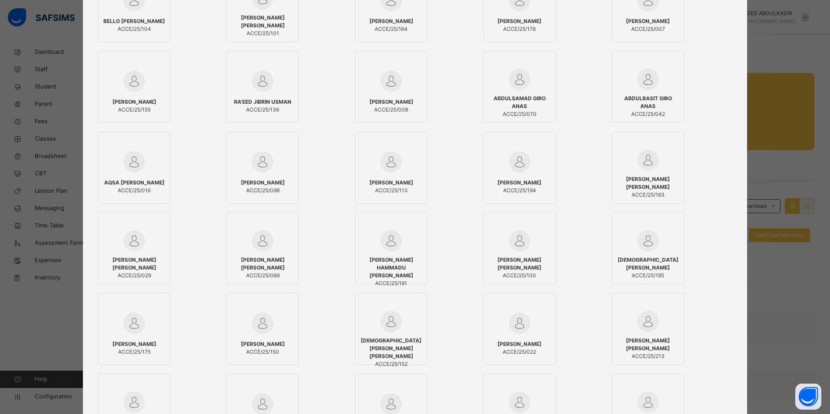
click at [519, 260] on span "ZAINAB NASIR MUHAMMAD" at bounding box center [519, 264] width 63 height 16
click at [273, 261] on span "[PERSON_NAME] [PERSON_NAME]" at bounding box center [262, 264] width 63 height 16
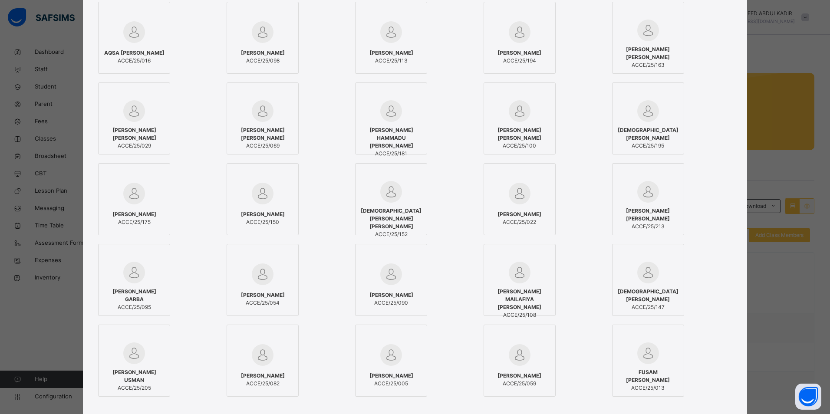
scroll to position [521, 0]
click at [518, 298] on span "FAREEDA MAILAFIYA ADAM" at bounding box center [519, 298] width 63 height 23
click at [401, 291] on span "[PERSON_NAME]" at bounding box center [392, 295] width 44 height 8
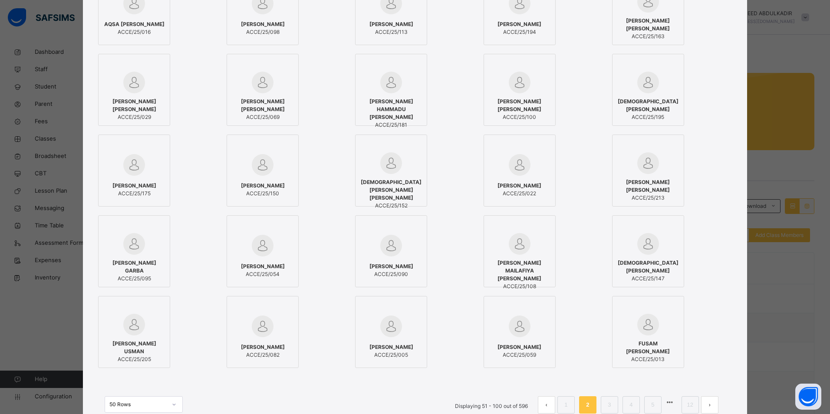
scroll to position [564, 0]
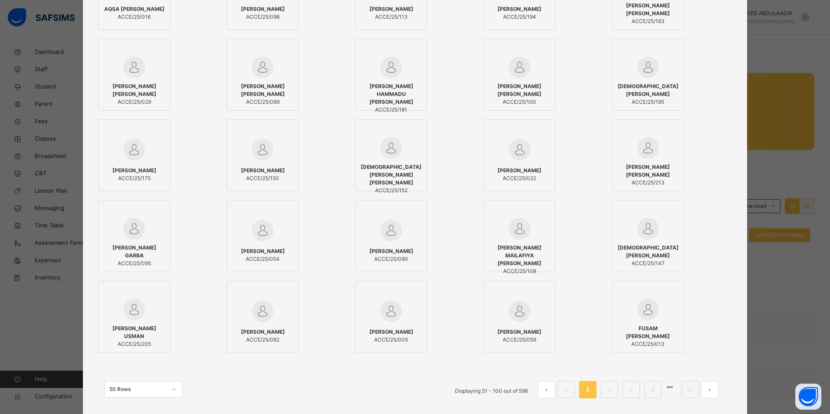
click at [127, 254] on span "[PERSON_NAME] GARBA" at bounding box center [134, 252] width 63 height 16
click at [241, 333] on span "[PERSON_NAME]" at bounding box center [263, 332] width 44 height 8
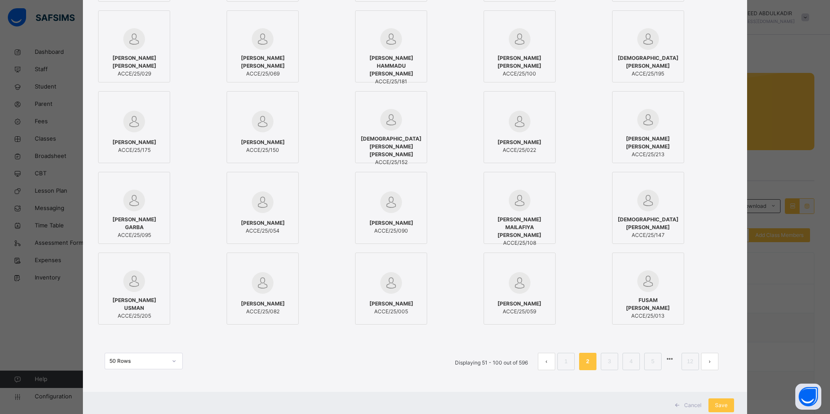
scroll to position [608, 0]
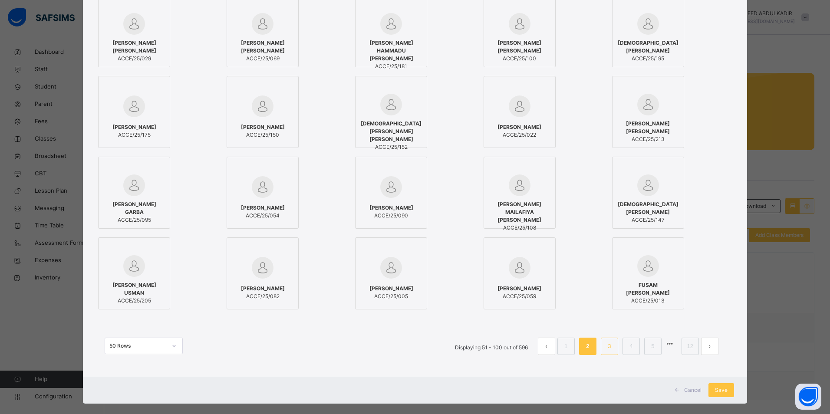
click at [612, 348] on li "3" at bounding box center [609, 346] width 17 height 17
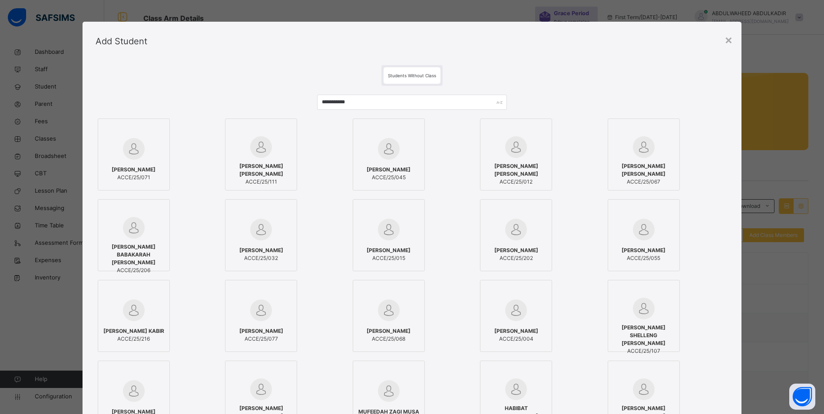
click at [251, 166] on span "[PERSON_NAME] [PERSON_NAME]" at bounding box center [261, 170] width 63 height 16
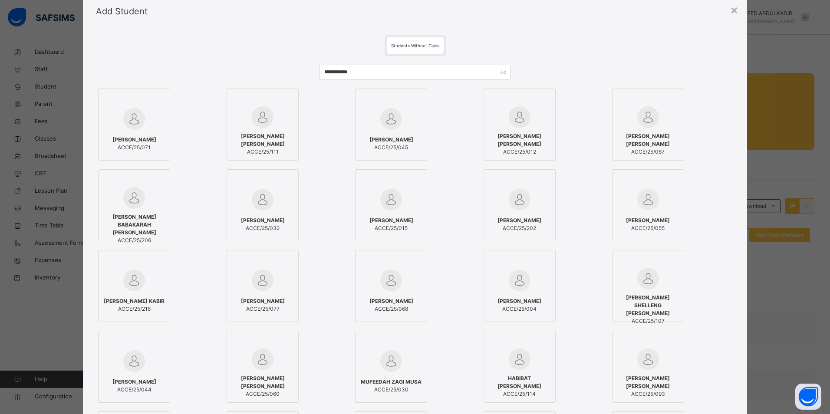
scroll to position [43, 0]
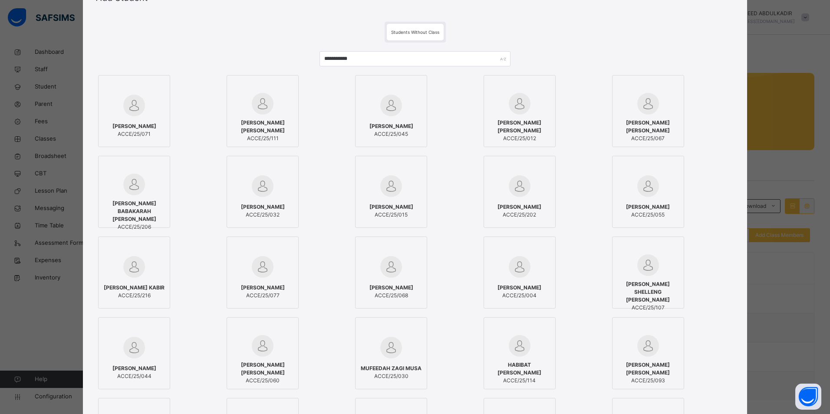
click at [663, 280] on div "MOHAMMED SHELLENG NABEEL ACCE/25/107" at bounding box center [648, 296] width 63 height 40
click at [276, 285] on span "[PERSON_NAME]" at bounding box center [263, 288] width 44 height 8
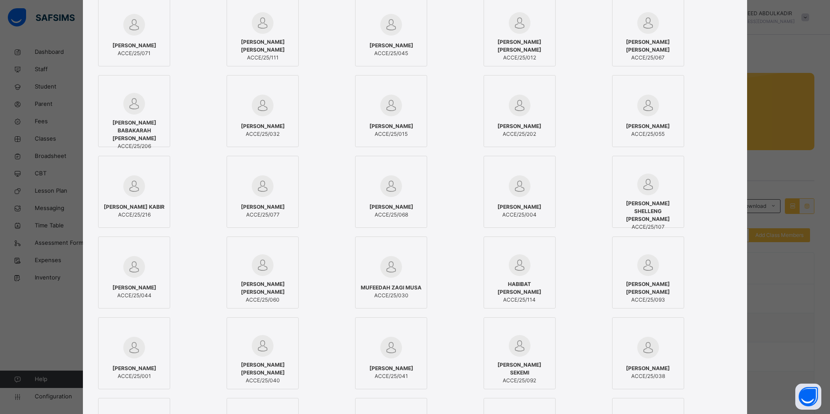
scroll to position [130, 0]
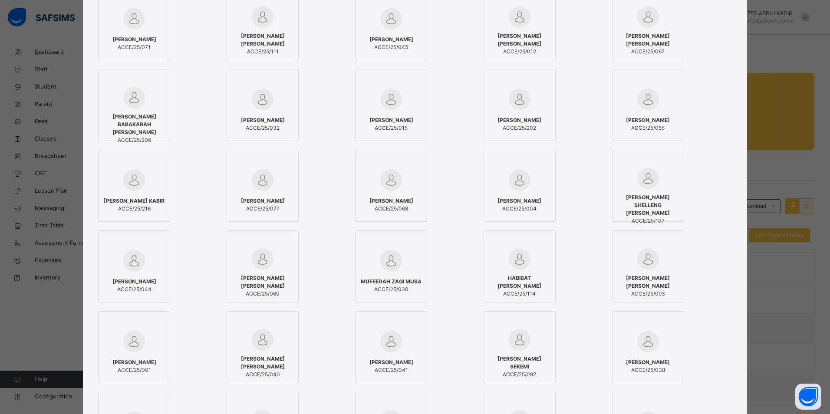
click at [523, 282] on span "HABIBAT SULEIMAN OZIYEREI" at bounding box center [519, 282] width 63 height 16
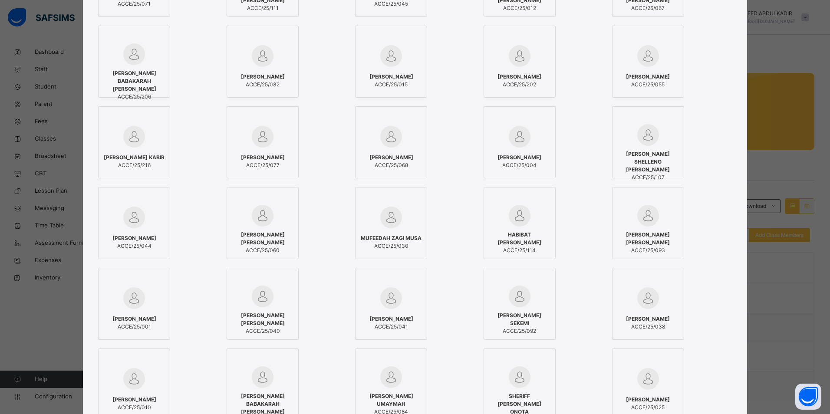
click at [658, 245] on span "[PERSON_NAME] [PERSON_NAME]" at bounding box center [648, 239] width 63 height 16
click at [535, 318] on span "IMRAN SALAMI SEKEMI" at bounding box center [519, 320] width 63 height 16
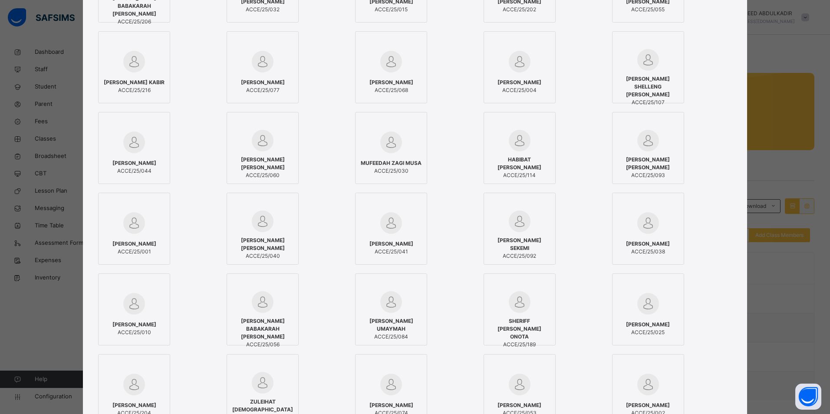
scroll to position [261, 0]
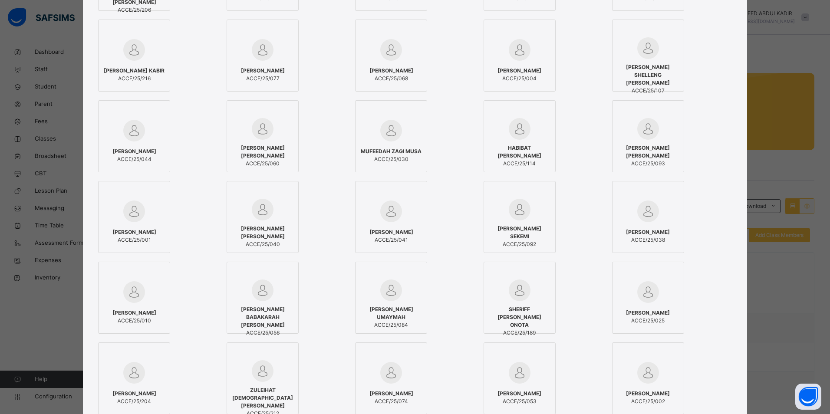
click at [388, 312] on span "HAUWA ZAKARI UMAYMAH" at bounding box center [391, 314] width 63 height 16
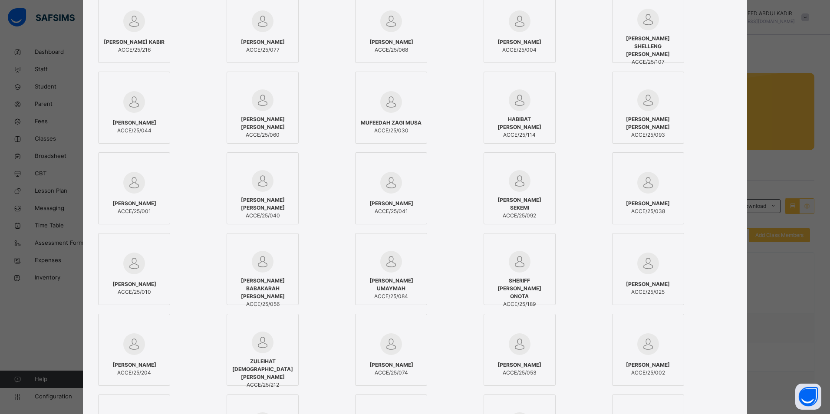
scroll to position [304, 0]
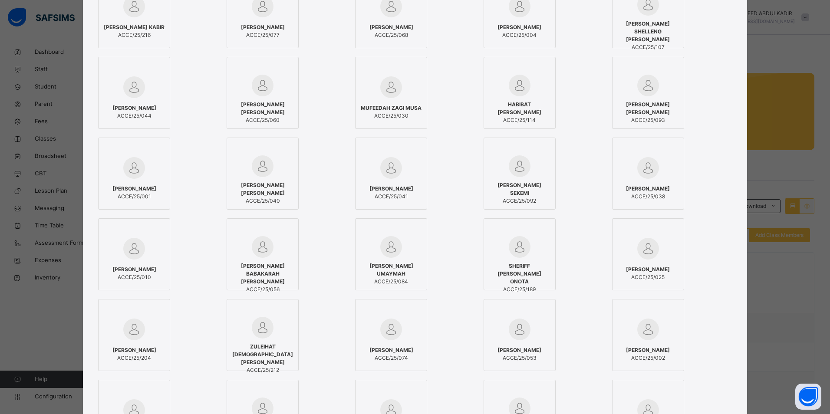
click at [401, 352] on span "[PERSON_NAME]" at bounding box center [392, 350] width 44 height 8
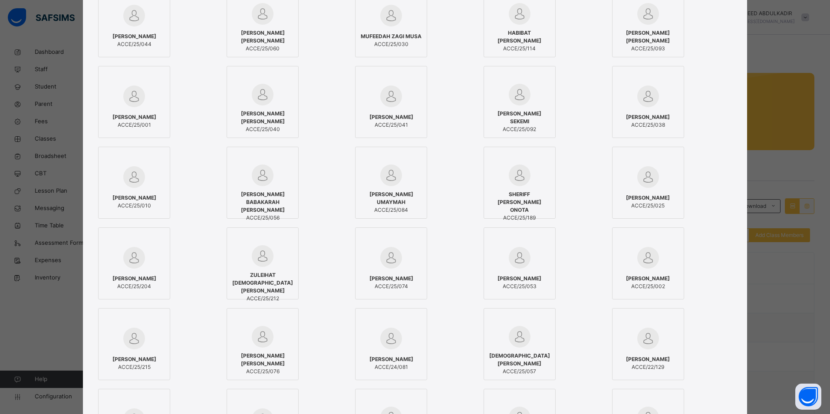
scroll to position [391, 0]
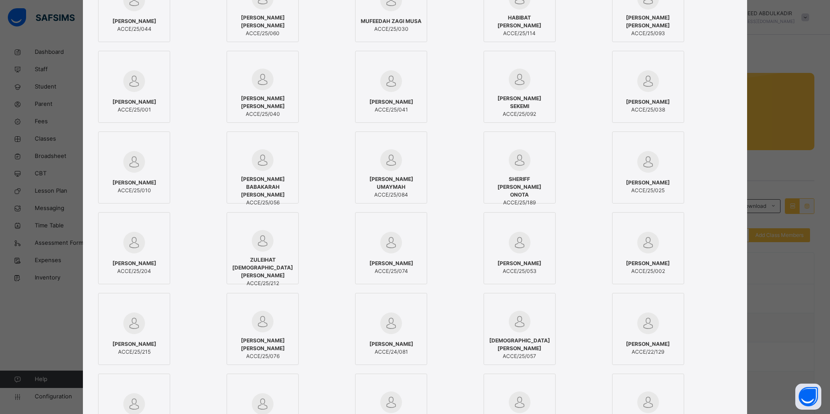
click at [264, 349] on span "HALIMA BELLO ABDULQADIR" at bounding box center [262, 345] width 63 height 16
click at [393, 346] on span "[PERSON_NAME]" at bounding box center [392, 344] width 44 height 8
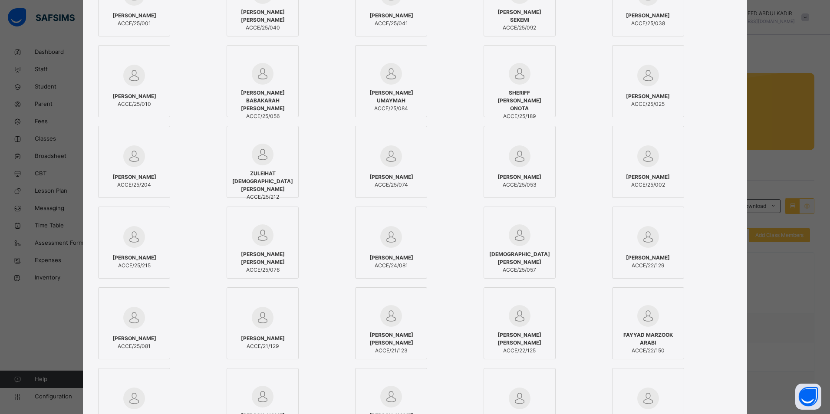
scroll to position [478, 0]
click at [659, 249] on div "ABDULLAH HAMID ABUBAKAR ACCE/22/129" at bounding box center [648, 261] width 63 height 24
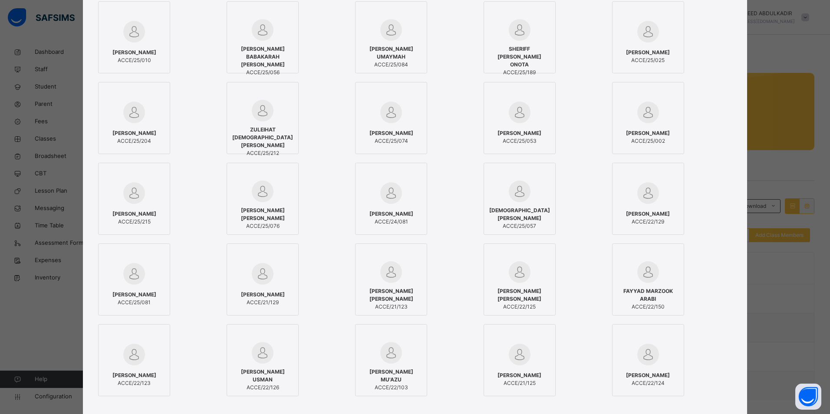
click at [532, 291] on span "IBRAHIM KHALEEL IBRAHIM" at bounding box center [519, 295] width 63 height 16
click at [402, 283] on div at bounding box center [391, 272] width 63 height 22
click at [519, 296] on span "IBRAHIM KHALEEL IBRAHIM" at bounding box center [519, 295] width 63 height 16
click at [389, 303] on span "ACCE/21/123" at bounding box center [391, 307] width 63 height 8
click at [664, 210] on span "ABDULLAH HAMID ABUBAKAR" at bounding box center [648, 214] width 44 height 8
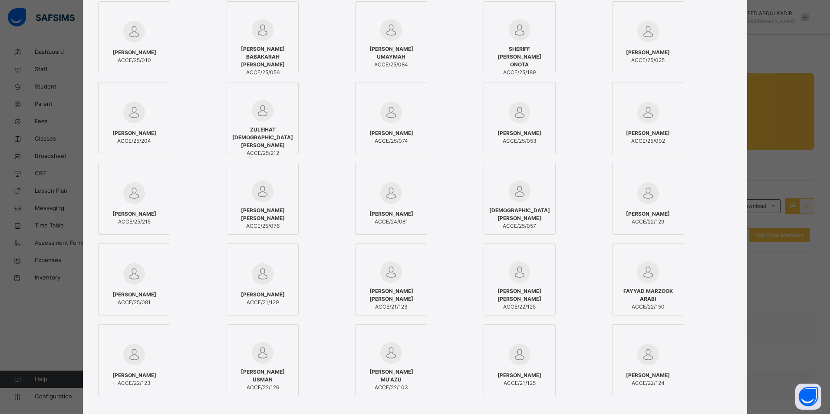
click at [393, 217] on span "[PERSON_NAME]" at bounding box center [392, 214] width 44 height 8
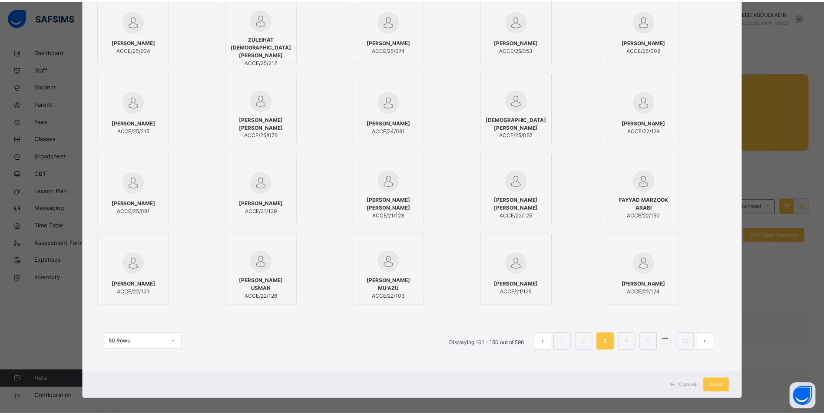
scroll to position [619, 0]
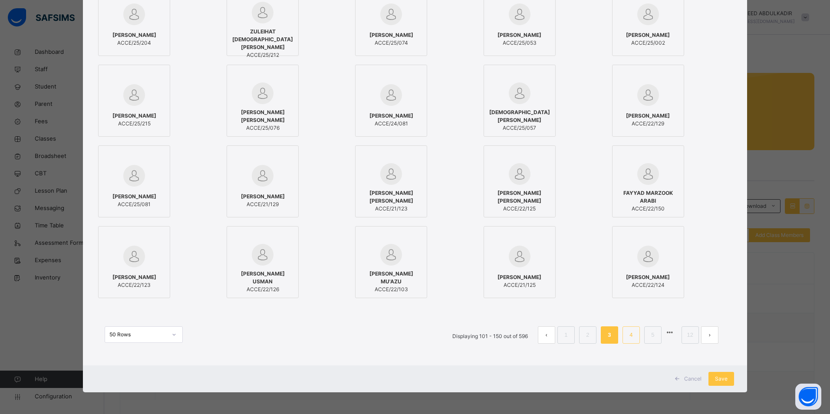
click at [627, 334] on link "4" at bounding box center [631, 335] width 8 height 11
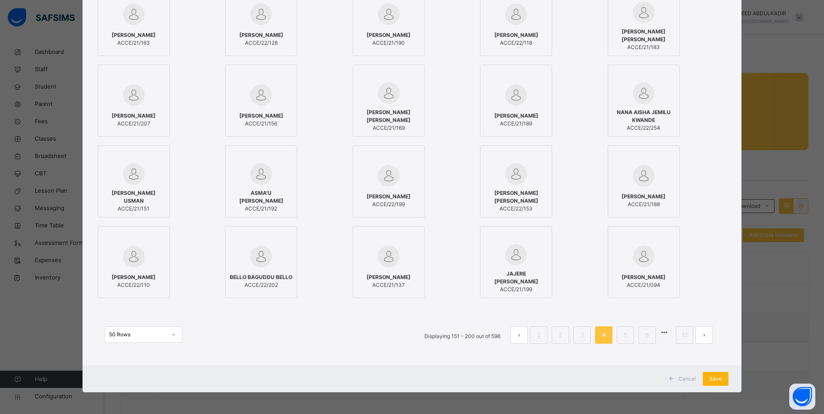
click at [718, 381] on span "Save" at bounding box center [715, 379] width 13 height 8
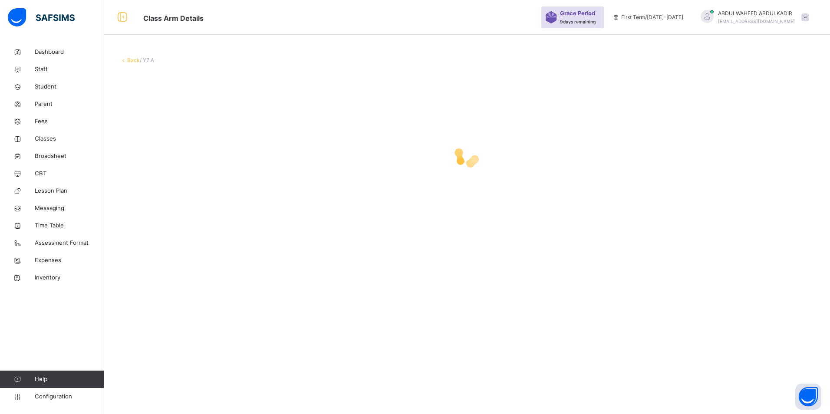
click at [279, 180] on div at bounding box center [467, 155] width 695 height 165
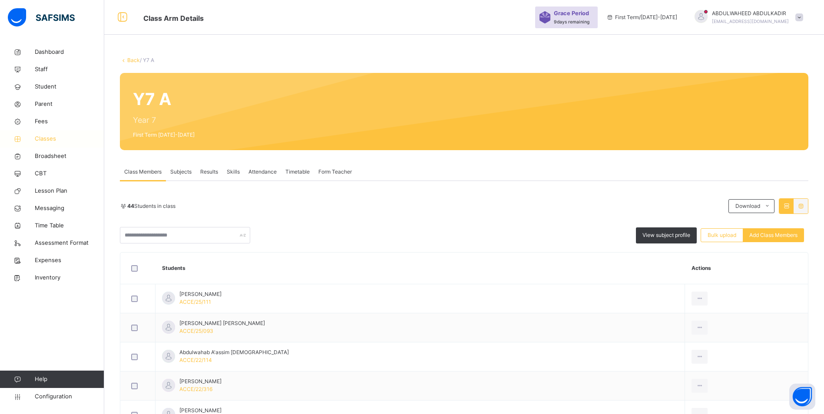
click at [43, 137] on span "Classes" at bounding box center [69, 139] width 69 height 9
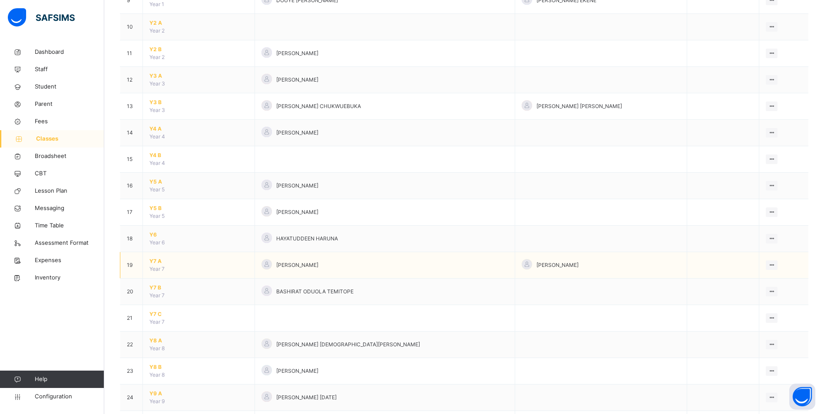
scroll to position [347, 0]
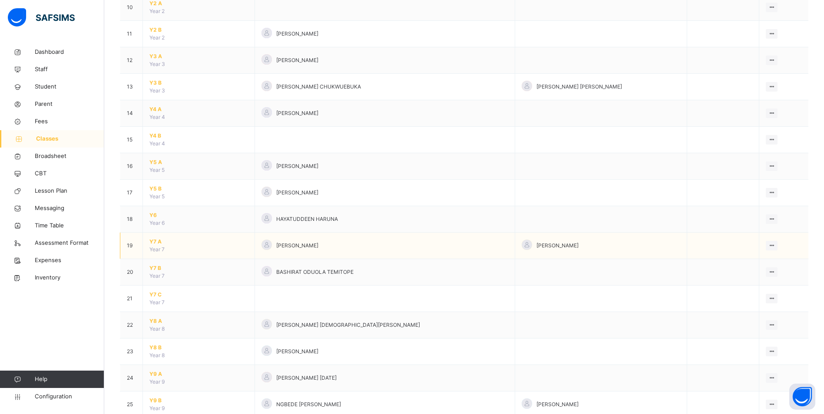
click at [158, 241] on span "Y7 A" at bounding box center [198, 242] width 99 height 8
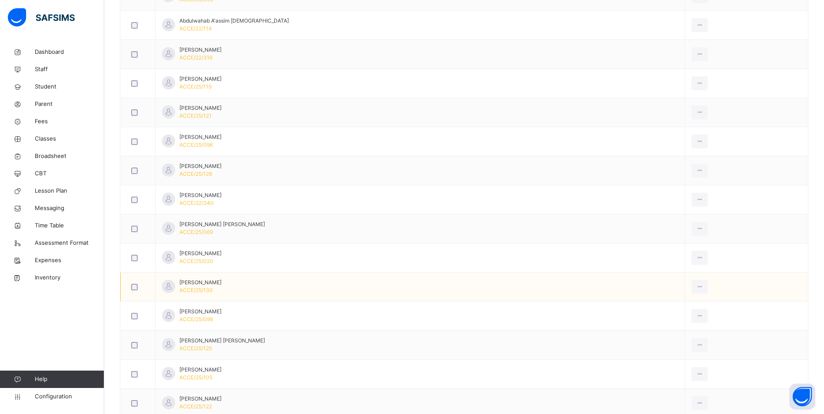
scroll to position [347, 0]
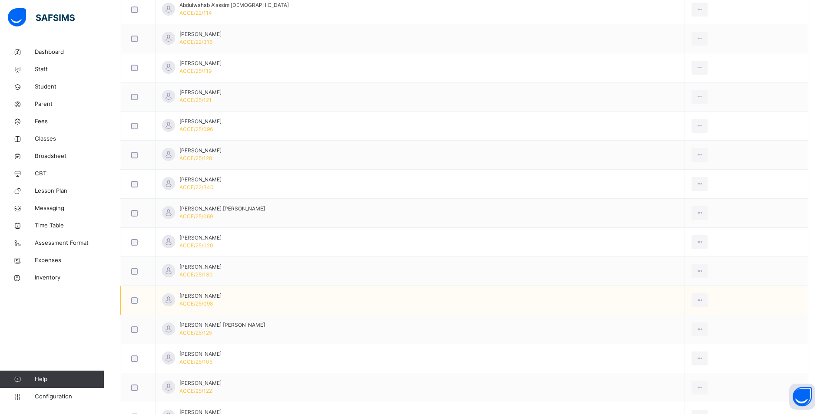
click at [138, 302] on div at bounding box center [137, 300] width 17 height 7
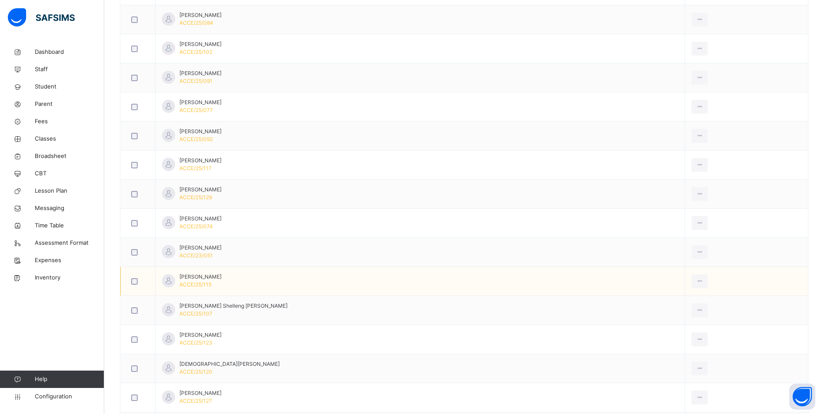
scroll to position [955, 0]
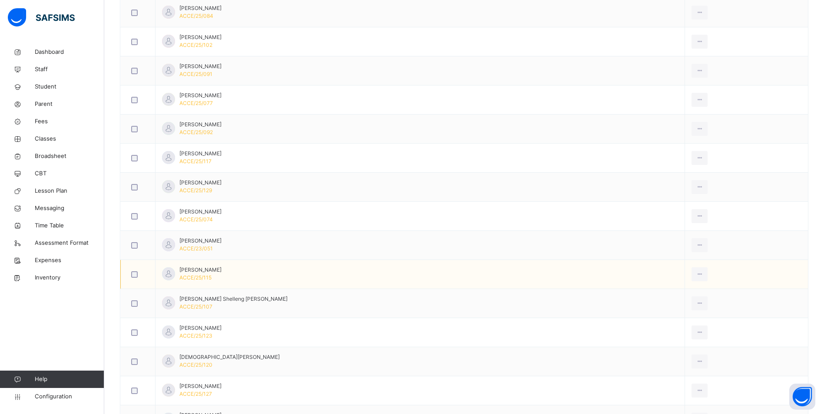
click at [135, 279] on div at bounding box center [137, 274] width 21 height 18
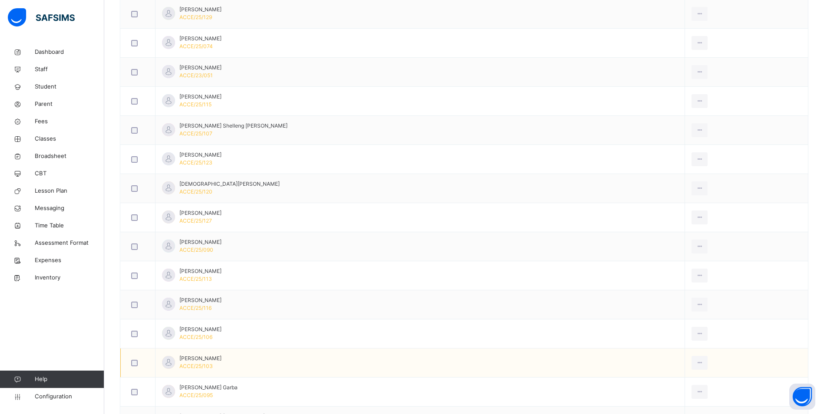
scroll to position [1129, 0]
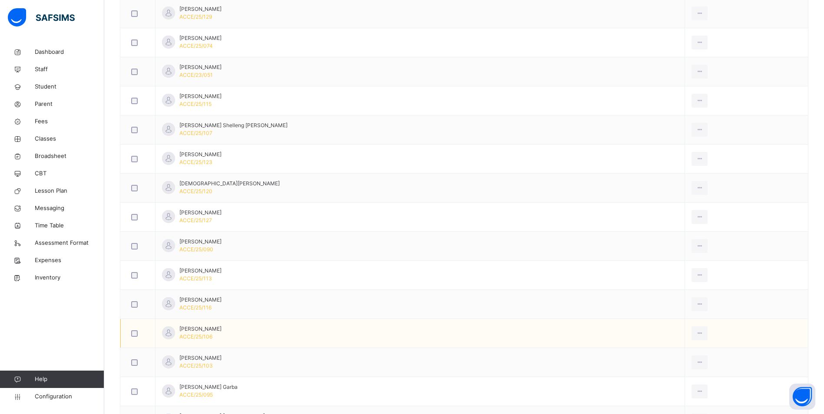
click at [130, 331] on div at bounding box center [137, 333] width 17 height 7
click at [131, 333] on div at bounding box center [137, 333] width 17 height 7
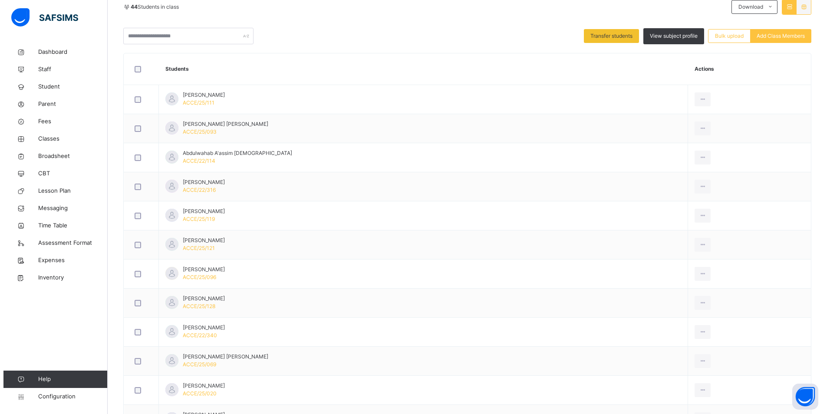
scroll to position [0, 0]
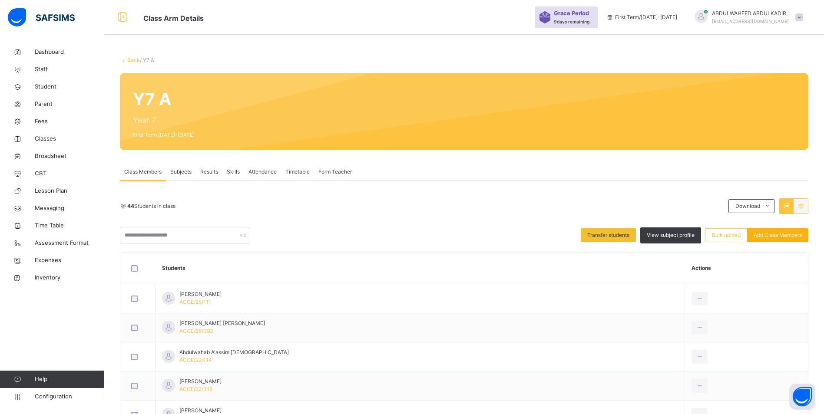
click at [795, 239] on div "Add Class Members" at bounding box center [777, 235] width 61 height 14
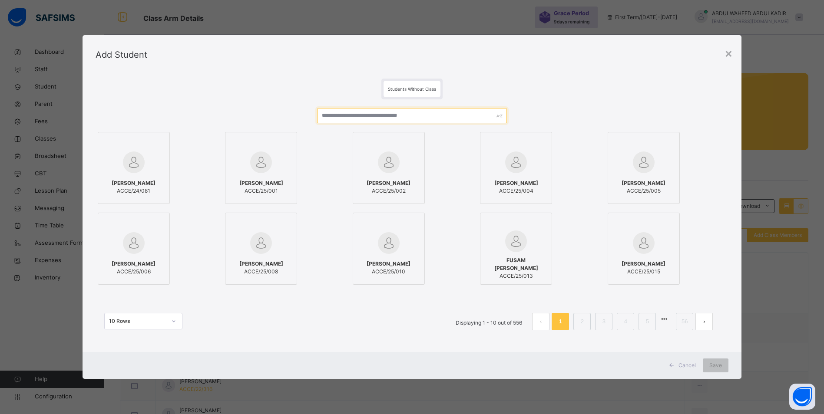
click at [405, 115] on input "text" at bounding box center [412, 115] width 190 height 15
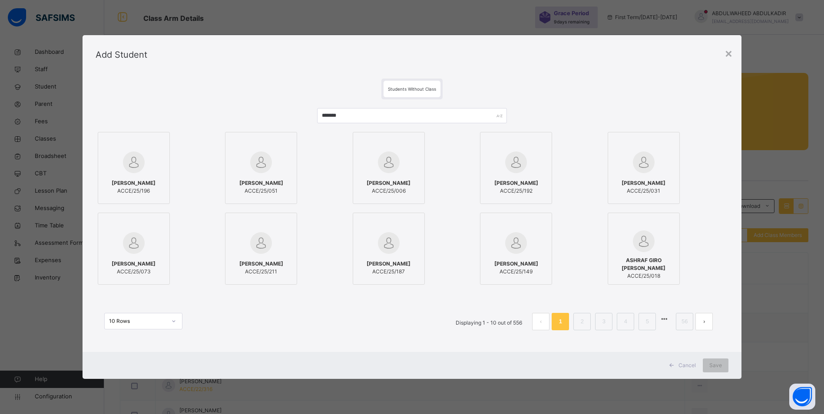
click at [166, 322] on div at bounding box center [173, 321] width 15 height 14
click at [128, 373] on div "50 Rows" at bounding box center [143, 370] width 77 height 15
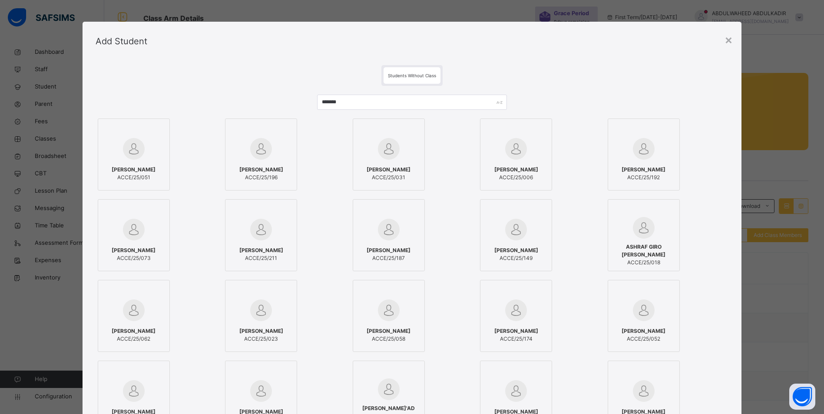
click at [326, 56] on div "Add Student" at bounding box center [411, 41] width 659 height 39
click at [641, 175] on span "ACCE/25/192" at bounding box center [643, 178] width 44 height 8
click at [641, 175] on span "ACCE/25/192" at bounding box center [648, 178] width 44 height 8
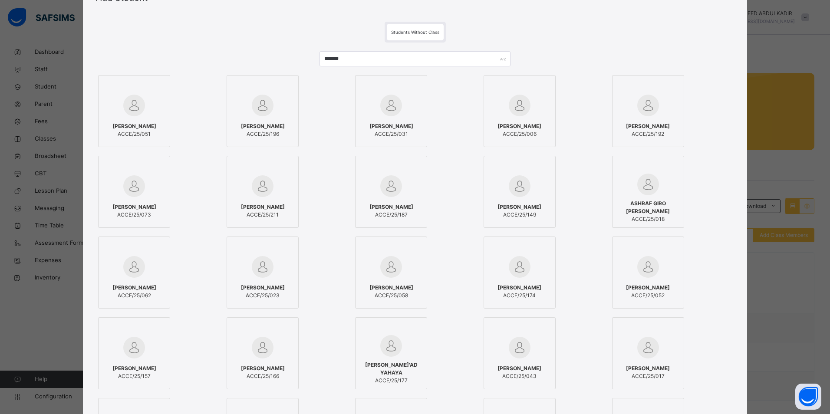
click at [137, 289] on span "[PERSON_NAME]" at bounding box center [134, 288] width 44 height 8
click at [403, 283] on div "AHMAD GOBIR IDRIS ACCE/25/058" at bounding box center [391, 292] width 63 height 24
click at [405, 283] on div "AHMAD GOBIR IDRIS ACCE/25/058" at bounding box center [391, 292] width 63 height 24
click at [149, 272] on div at bounding box center [134, 266] width 63 height 25
click at [524, 270] on img at bounding box center [520, 267] width 22 height 22
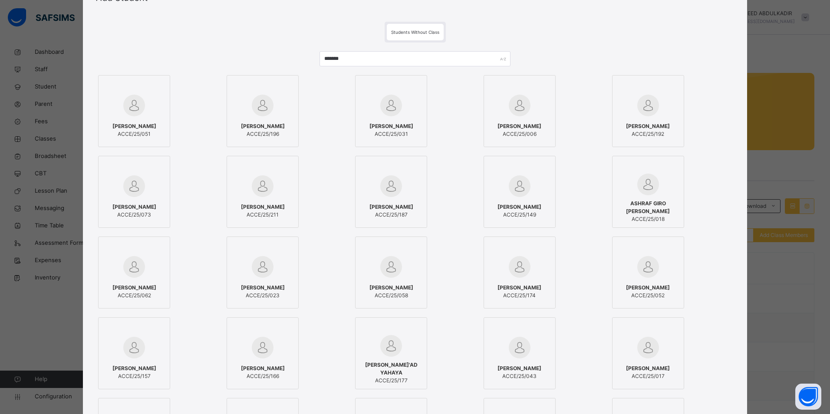
click at [331, 264] on div "AASIMAH SULEIMAN ACCE/25/023" at bounding box center [287, 273] width 120 height 72
click at [536, 284] on span "[PERSON_NAME]" at bounding box center [520, 288] width 44 height 8
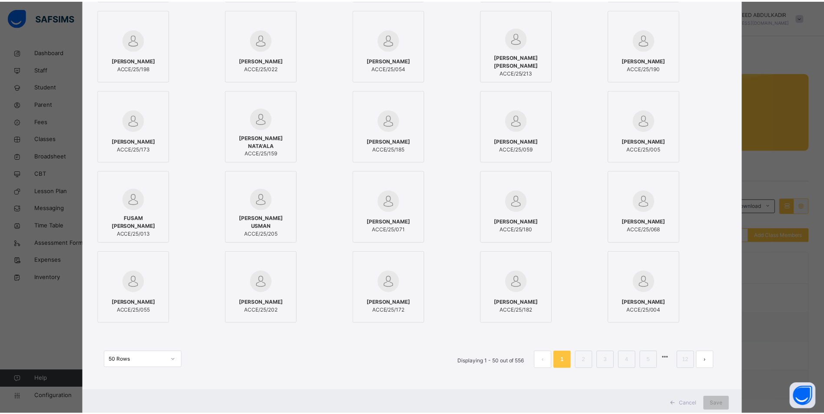
scroll to position [608, 0]
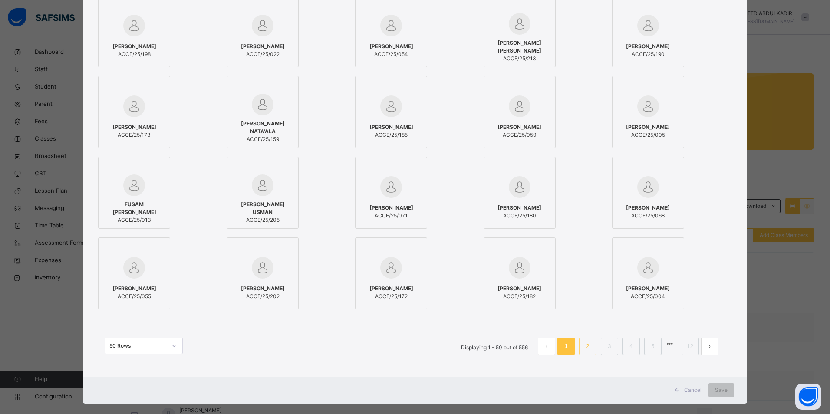
click at [581, 348] on li "2" at bounding box center [587, 346] width 17 height 17
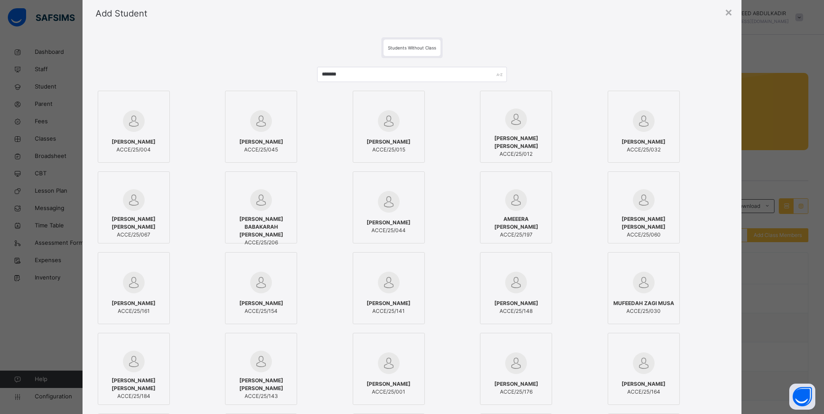
scroll to position [0, 0]
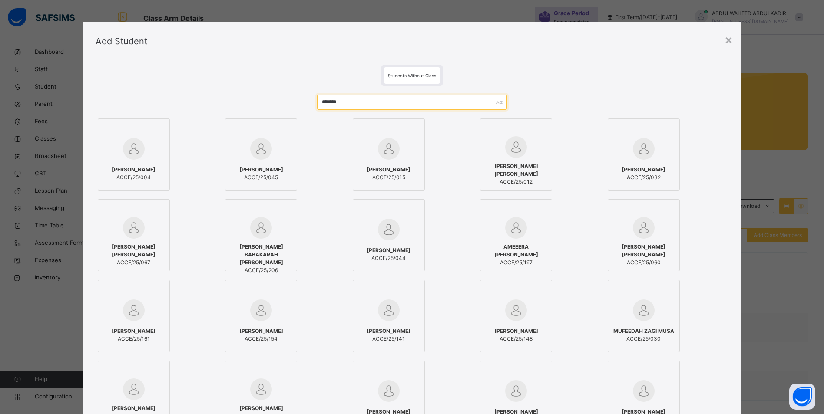
click at [349, 102] on input "*******" at bounding box center [412, 102] width 190 height 15
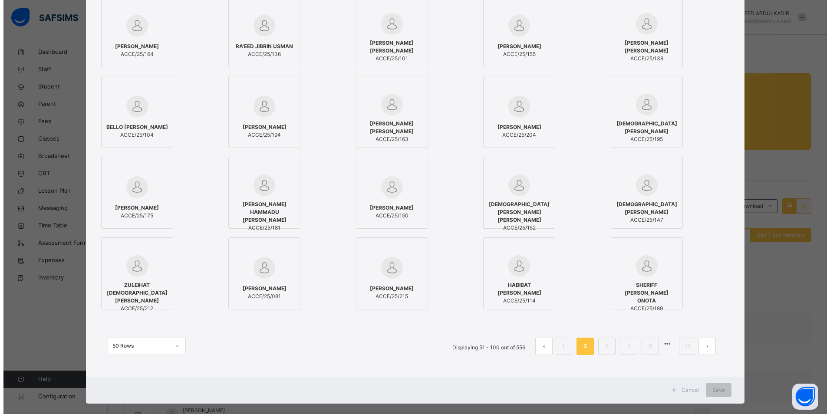
scroll to position [619, 0]
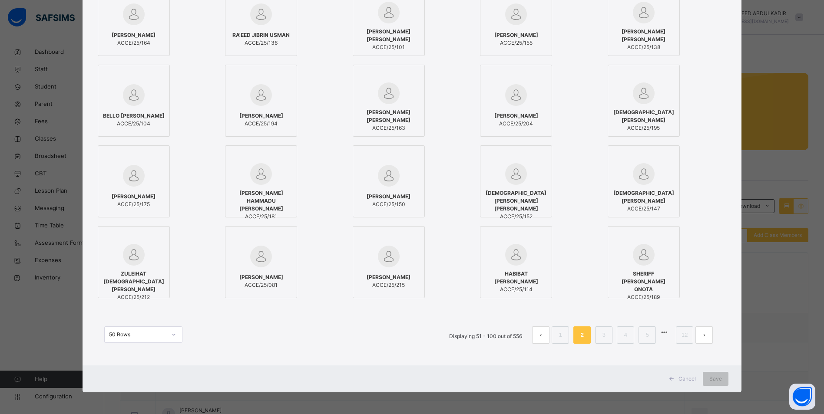
type input "**********"
click at [261, 269] on div "AMEERAH-FADILAH ADEMOYE OLUWABUSAYOMI ACCE/25/081" at bounding box center [261, 281] width 63 height 24
click at [529, 276] on span "HABIBAT SULEIMAN OZIYEREI" at bounding box center [519, 278] width 63 height 16
click at [401, 199] on span "MUHAMMADU GOBIR IDRIS" at bounding box center [392, 197] width 44 height 8
click at [407, 179] on div at bounding box center [391, 175] width 63 height 25
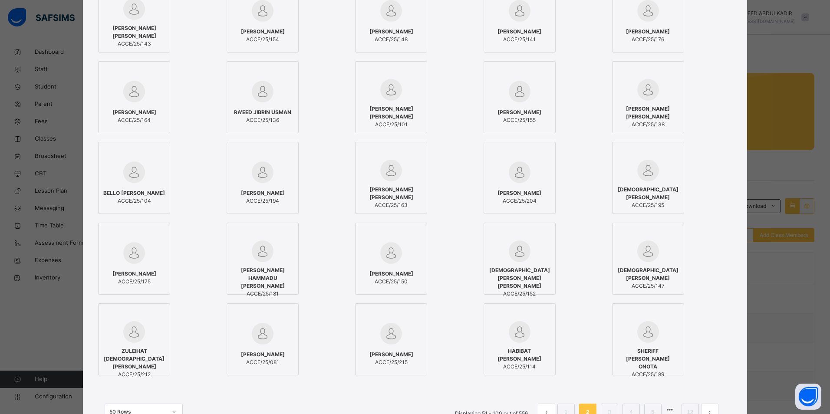
scroll to position [532, 0]
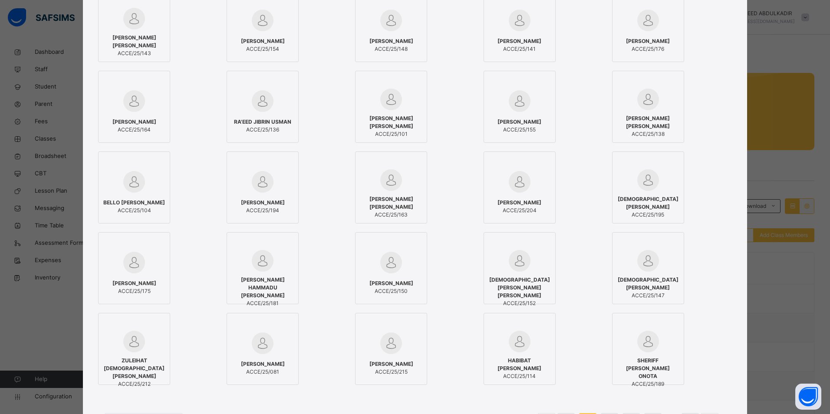
click at [402, 123] on span "MUHAMMAD MUSA RABIU" at bounding box center [391, 123] width 63 height 16
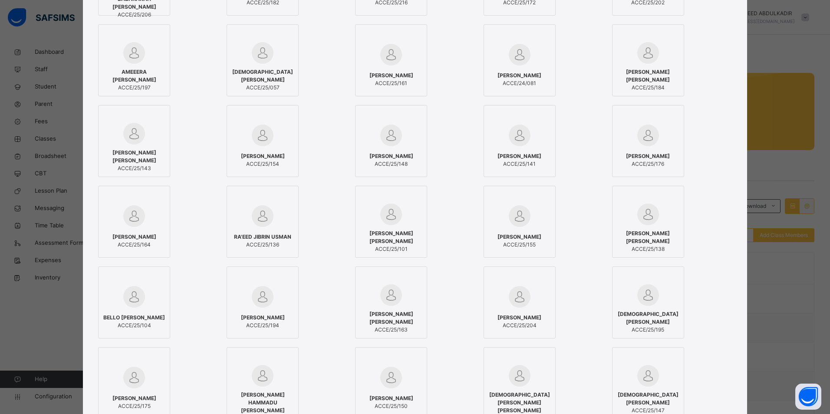
scroll to position [402, 0]
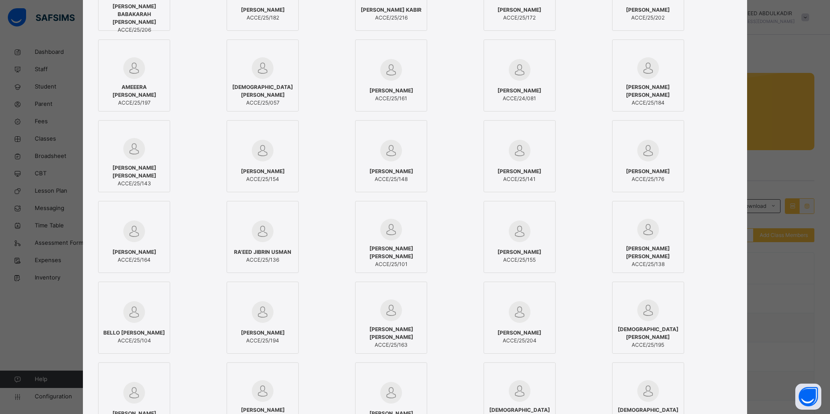
click at [531, 87] on span "[PERSON_NAME]" at bounding box center [520, 91] width 44 height 8
click at [528, 88] on span "[PERSON_NAME]" at bounding box center [520, 91] width 44 height 8
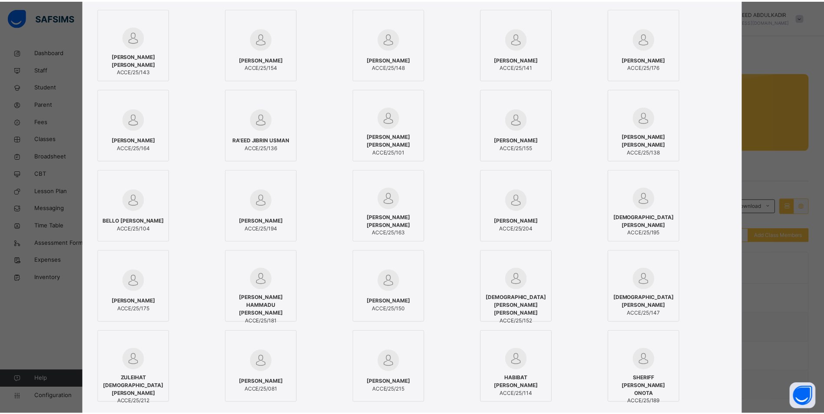
scroll to position [619, 0]
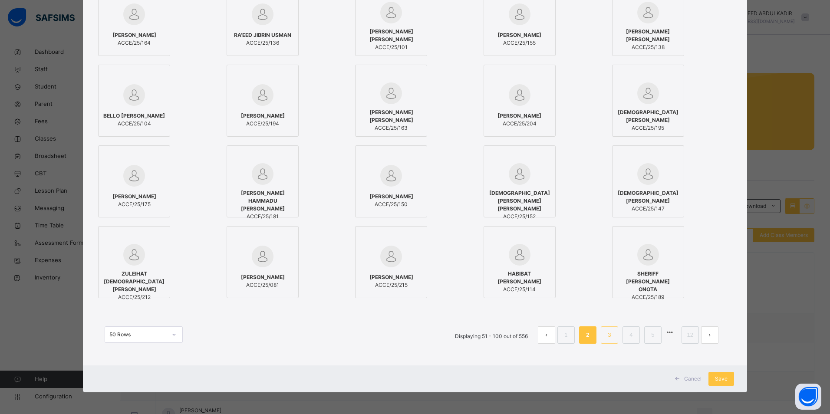
click at [607, 337] on link "3" at bounding box center [609, 335] width 8 height 11
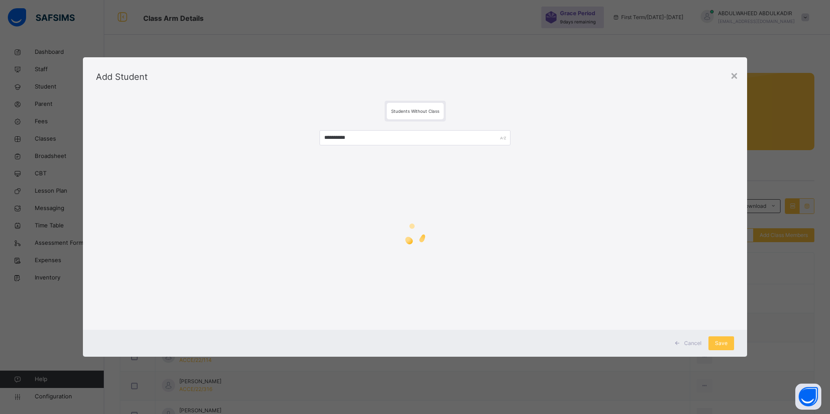
scroll to position [0, 0]
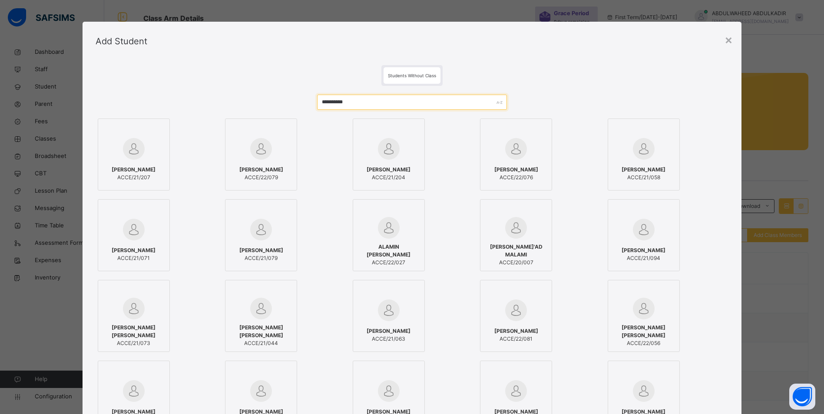
click at [373, 102] on input "**********" at bounding box center [412, 102] width 190 height 15
click at [273, 170] on span "ALIYU SALIHU KURU" at bounding box center [261, 170] width 44 height 8
click at [271, 167] on span "ALIYU SALIHU KURU" at bounding box center [263, 170] width 44 height 8
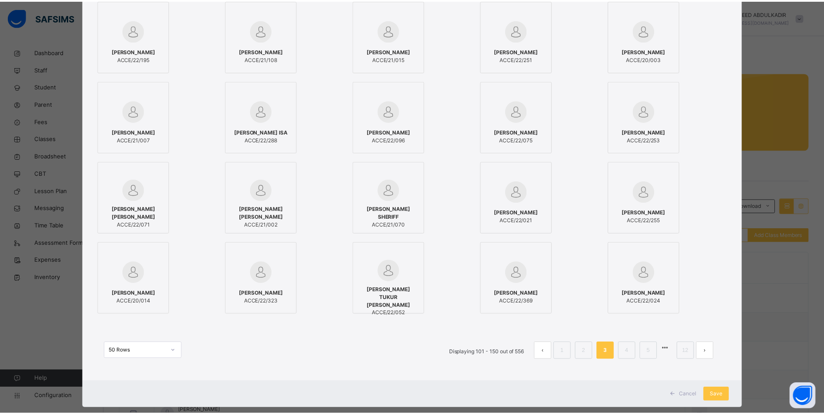
scroll to position [619, 0]
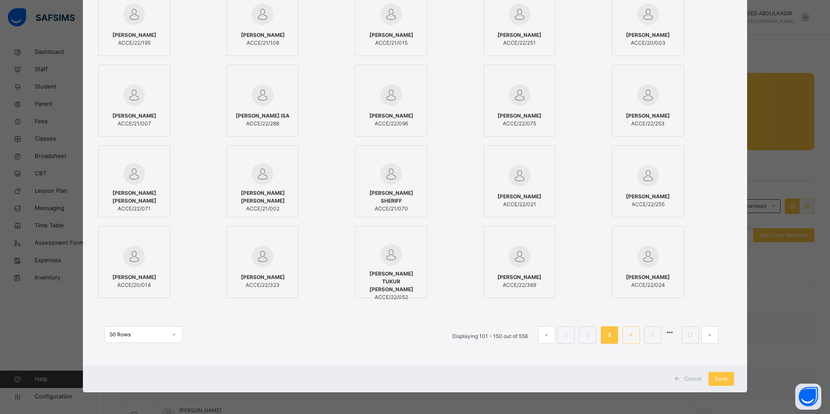
click at [629, 338] on link "4" at bounding box center [631, 335] width 8 height 11
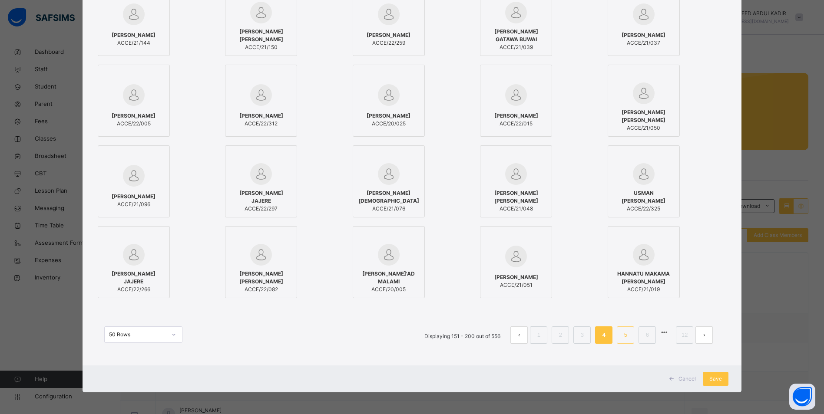
click at [628, 339] on link "5" at bounding box center [625, 335] width 8 height 11
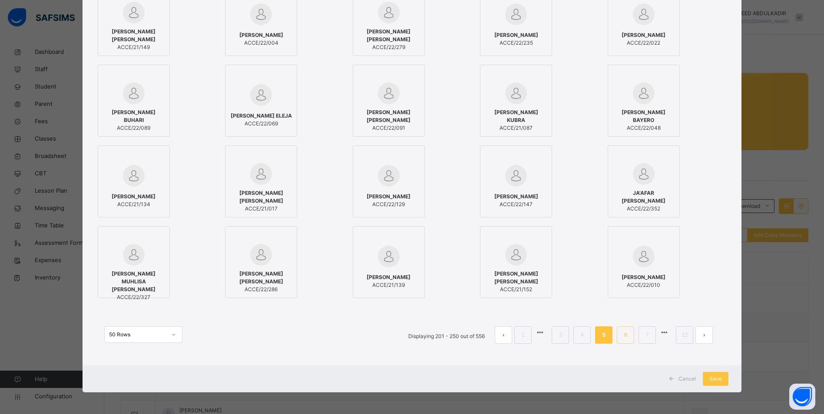
click at [626, 335] on link "6" at bounding box center [625, 335] width 8 height 11
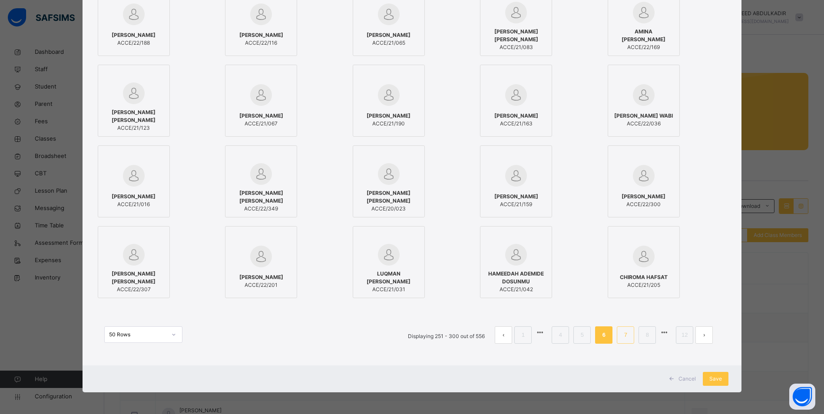
click at [627, 334] on link "7" at bounding box center [625, 335] width 8 height 11
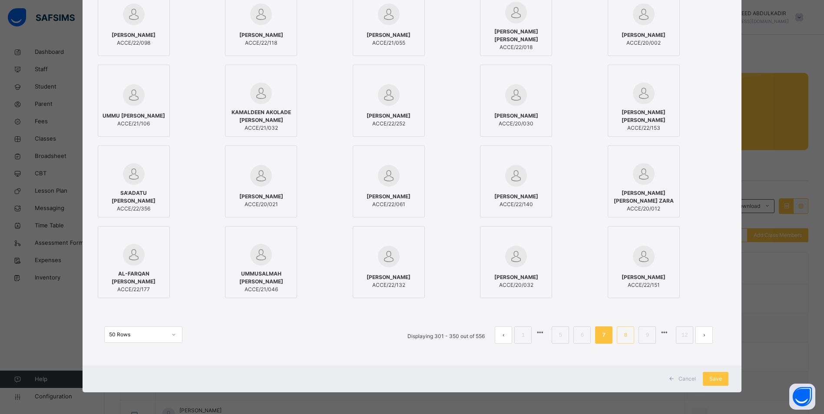
click at [623, 335] on link "8" at bounding box center [625, 335] width 8 height 11
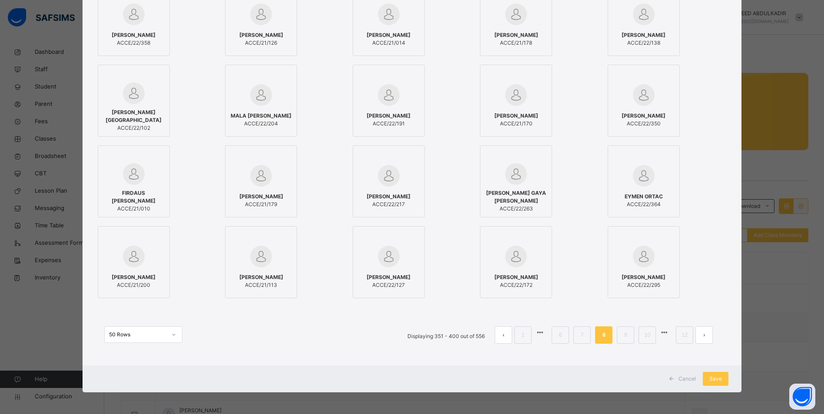
scroll to position [304, 0]
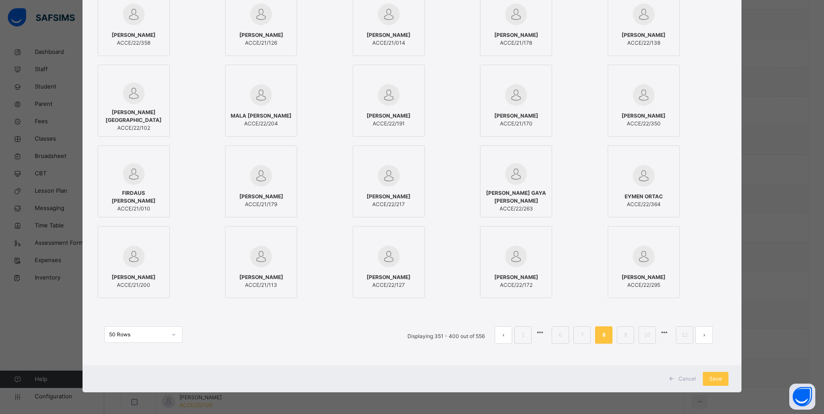
click at [629, 334] on link "9" at bounding box center [625, 335] width 8 height 11
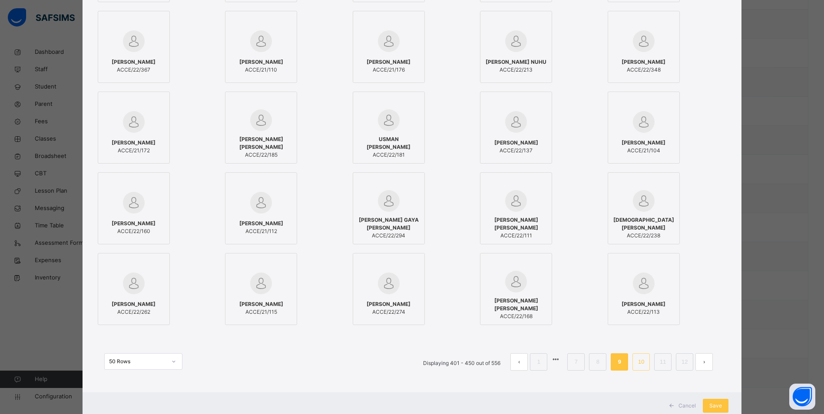
scroll to position [619, 0]
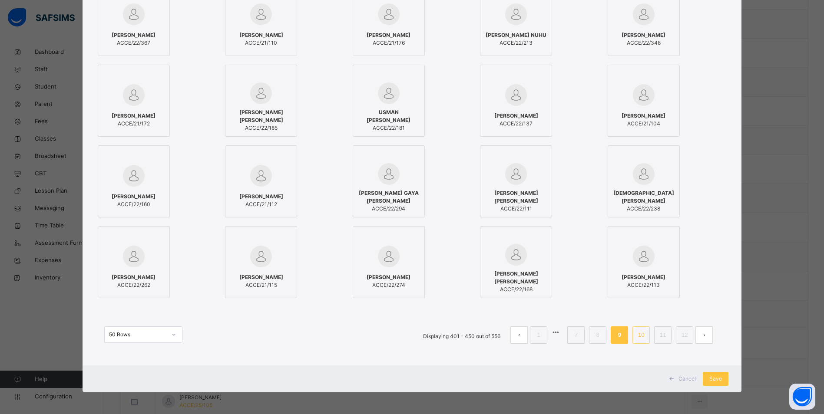
click at [642, 334] on link "10" at bounding box center [640, 335] width 11 height 11
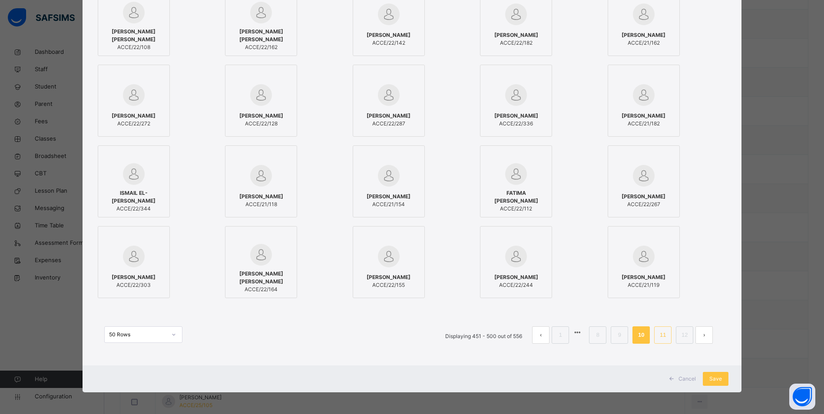
click at [657, 334] on li "11" at bounding box center [662, 335] width 17 height 17
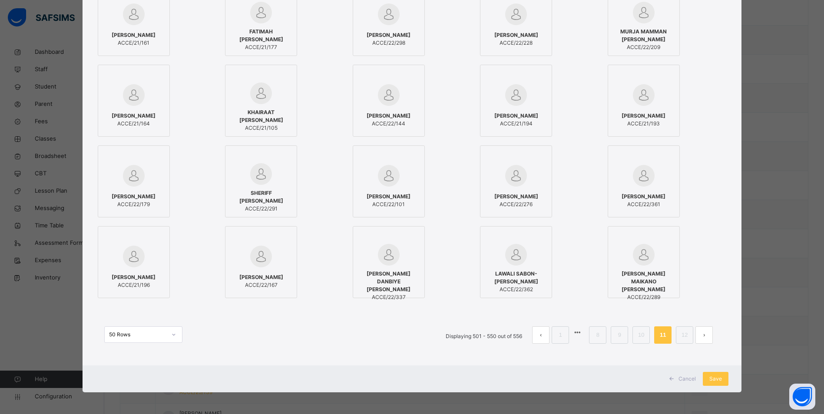
scroll to position [521, 0]
click at [682, 337] on link "12" at bounding box center [684, 335] width 11 height 11
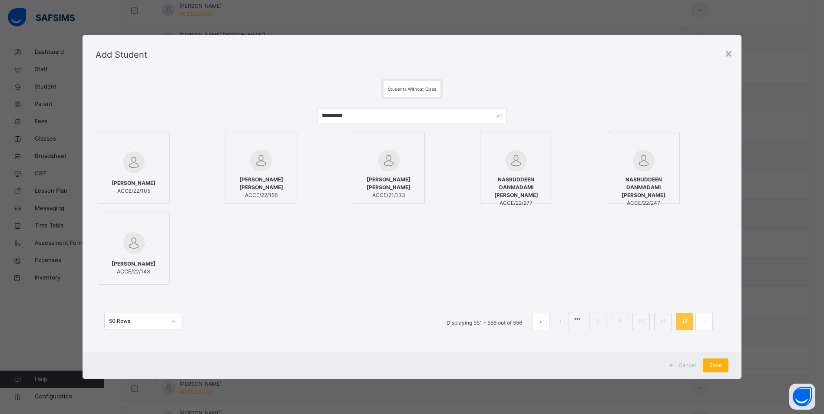
click at [722, 366] on span "Save" at bounding box center [715, 366] width 13 height 8
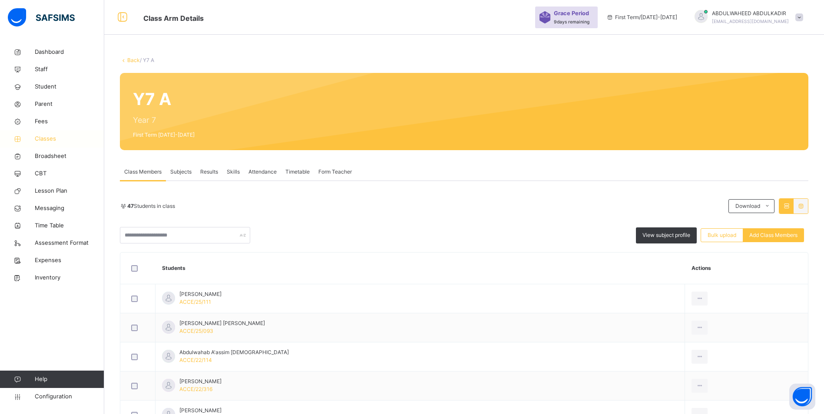
click at [48, 139] on span "Classes" at bounding box center [69, 139] width 69 height 9
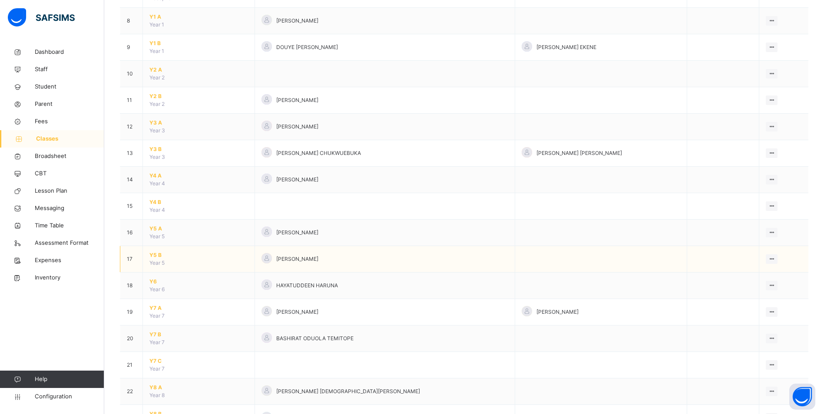
scroll to position [391, 0]
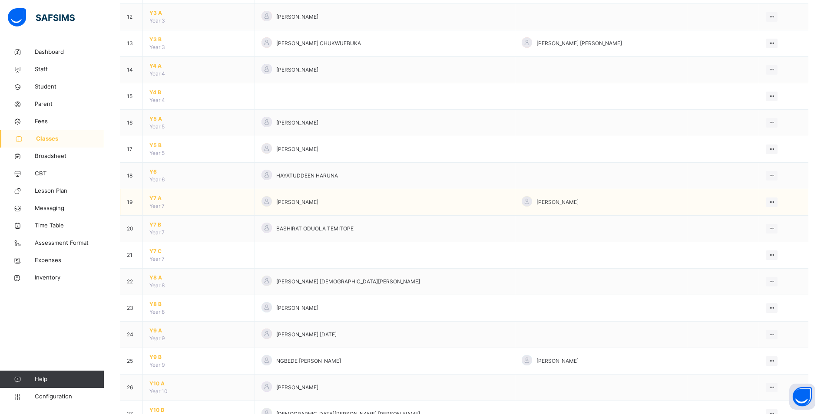
click at [154, 197] on span "Y7 A" at bounding box center [198, 199] width 99 height 8
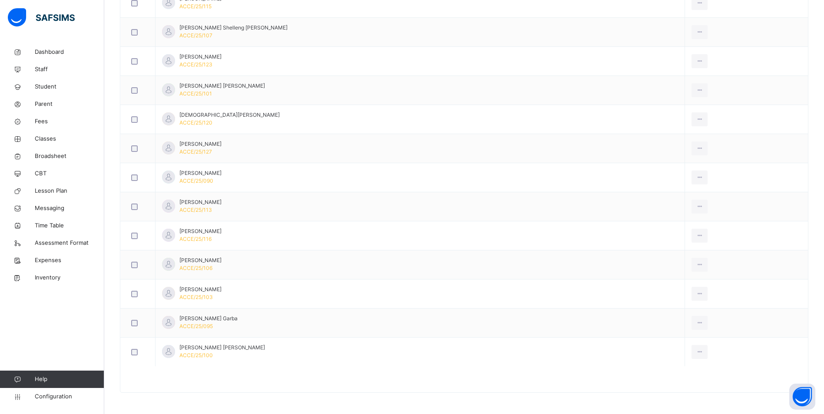
scroll to position [1285, 0]
click at [778, 218] on td "View Profile Remove from Class Transfer Student" at bounding box center [746, 206] width 123 height 29
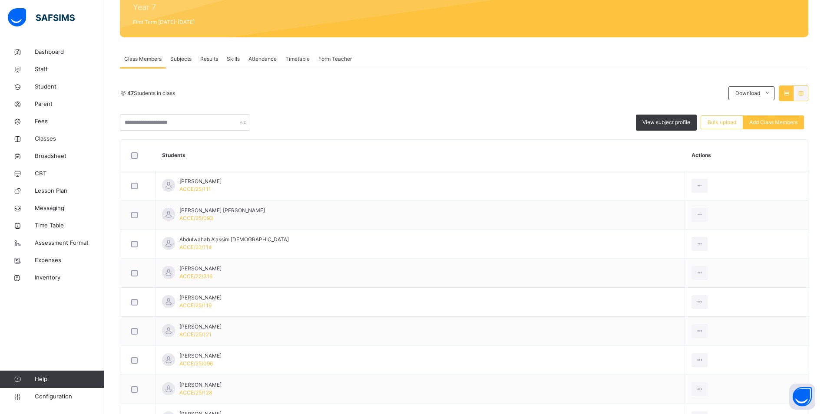
scroll to position [0, 0]
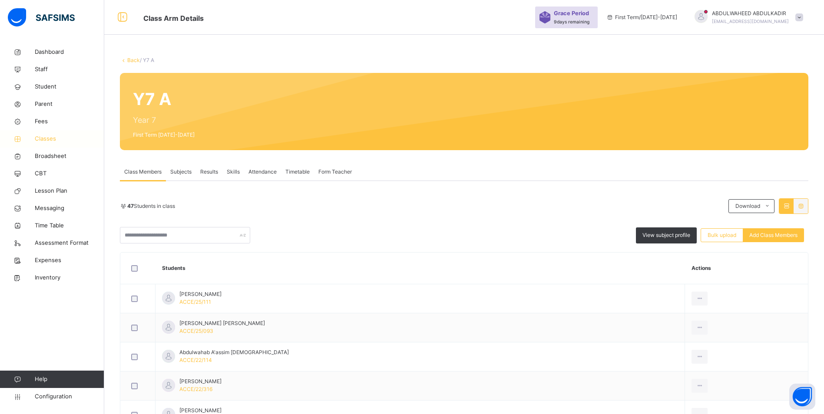
click at [47, 138] on span "Classes" at bounding box center [69, 139] width 69 height 9
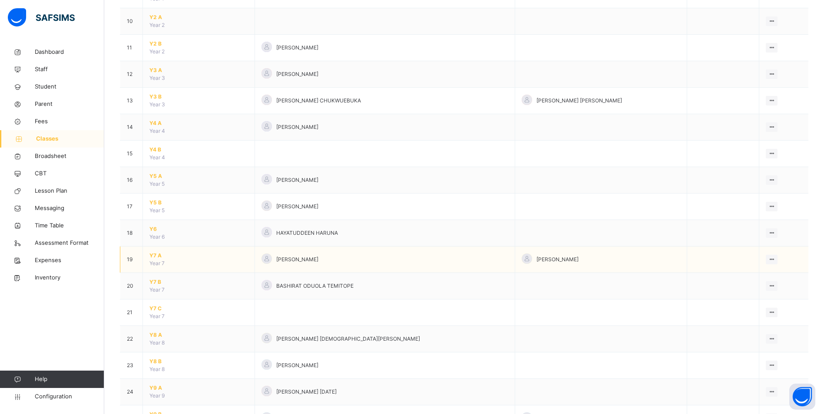
scroll to position [391, 0]
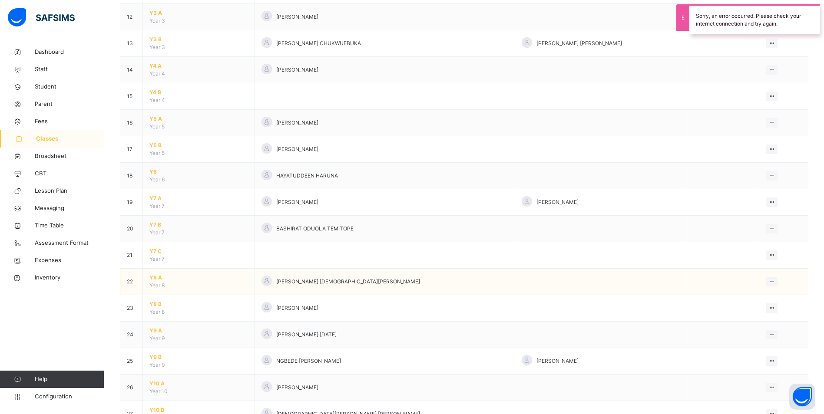
click at [153, 277] on span "Y8 A" at bounding box center [198, 278] width 99 height 8
